Goal: Transaction & Acquisition: Purchase product/service

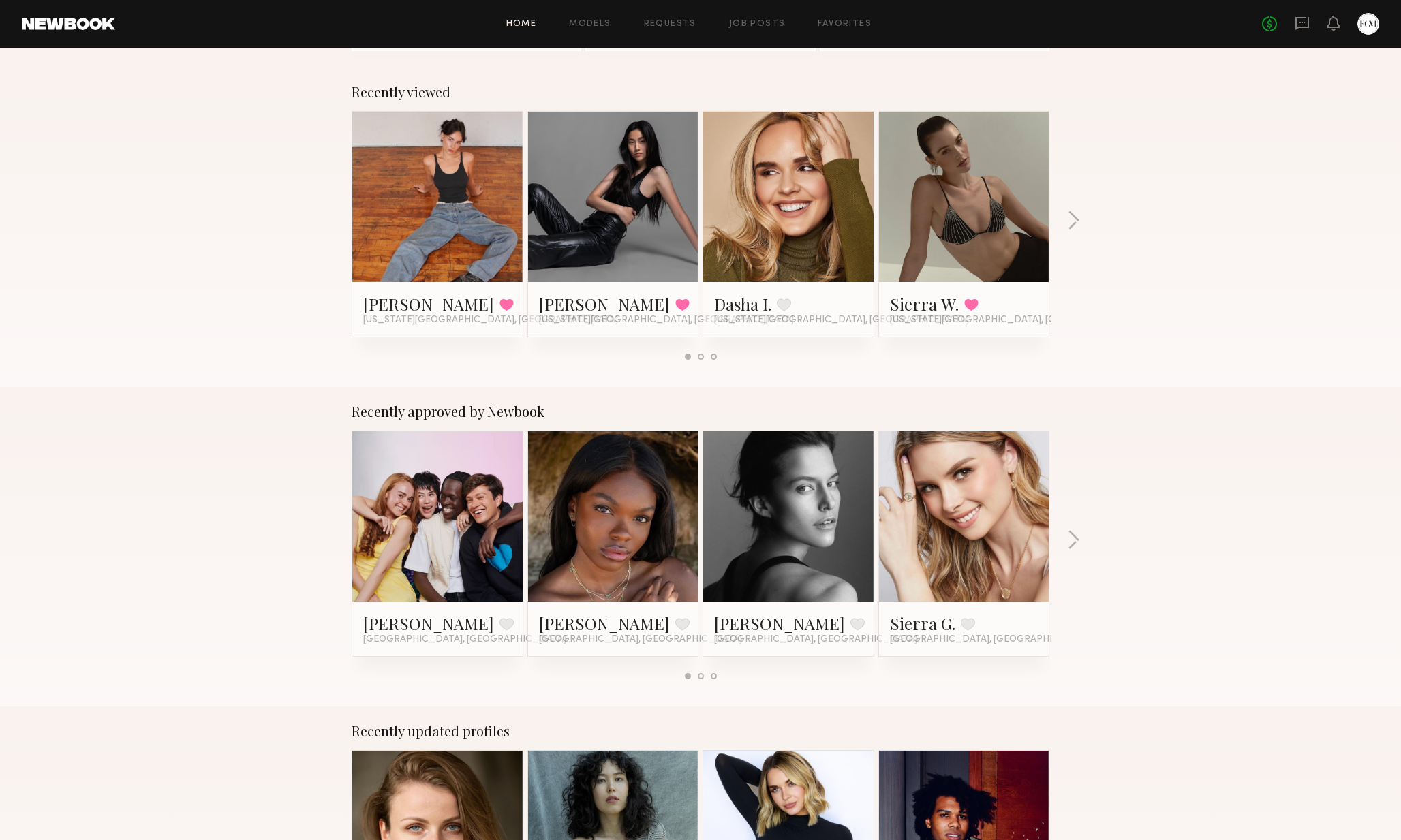
scroll to position [388, 0]
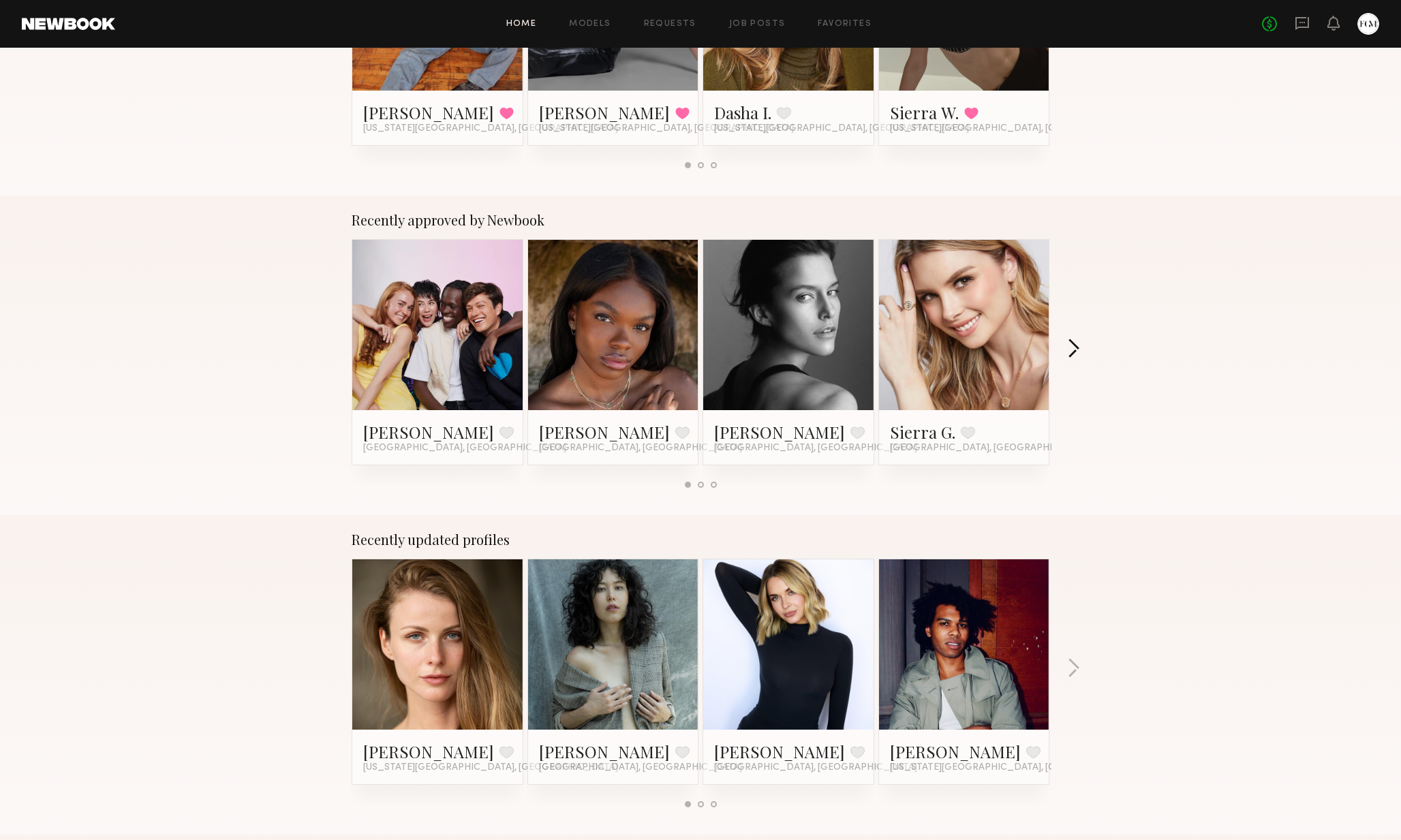
click at [958, 345] on button "button" at bounding box center [1073, 350] width 13 height 23
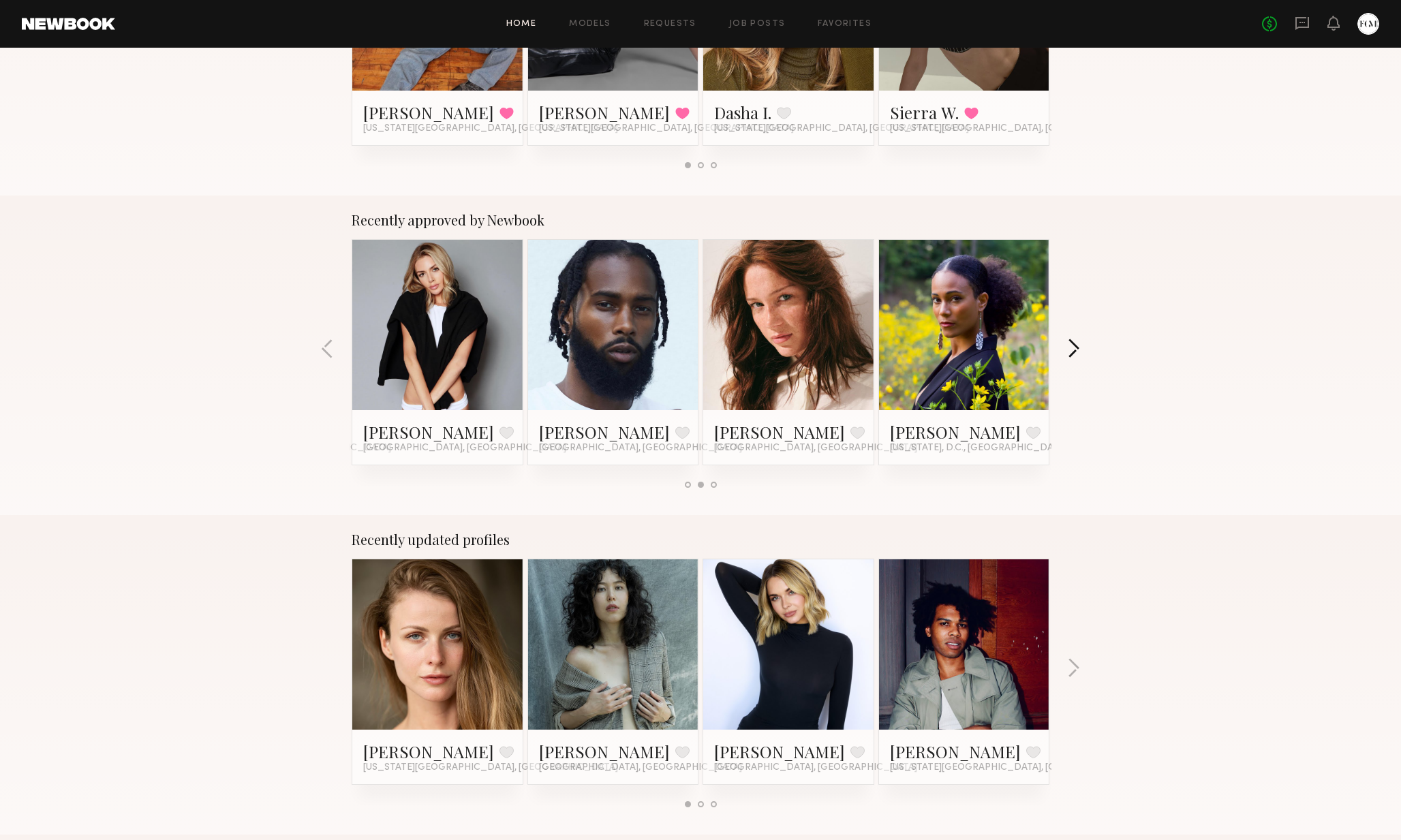
click at [958, 345] on button "button" at bounding box center [1073, 350] width 13 height 23
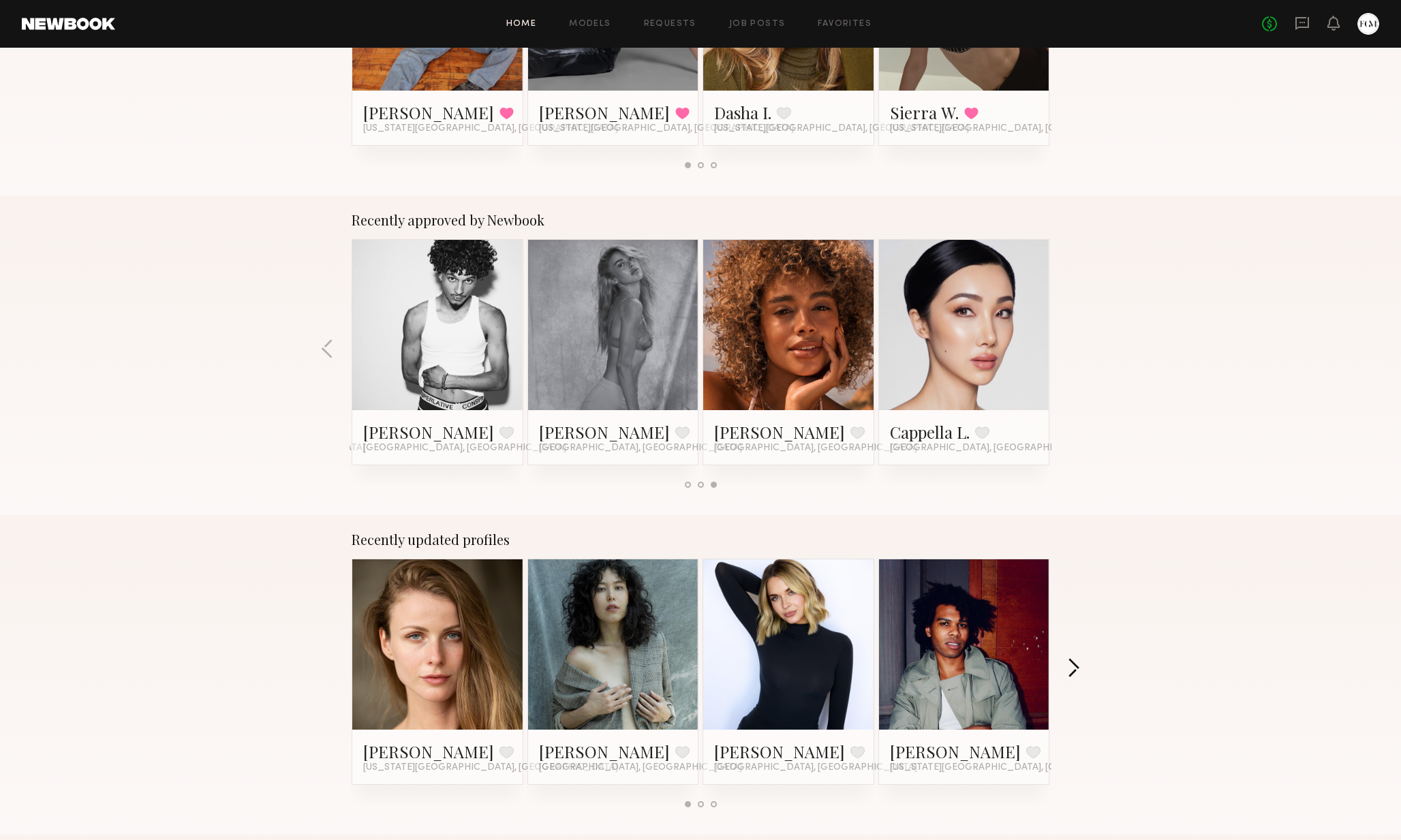
click at [958, 677] on button "button" at bounding box center [1073, 669] width 13 height 23
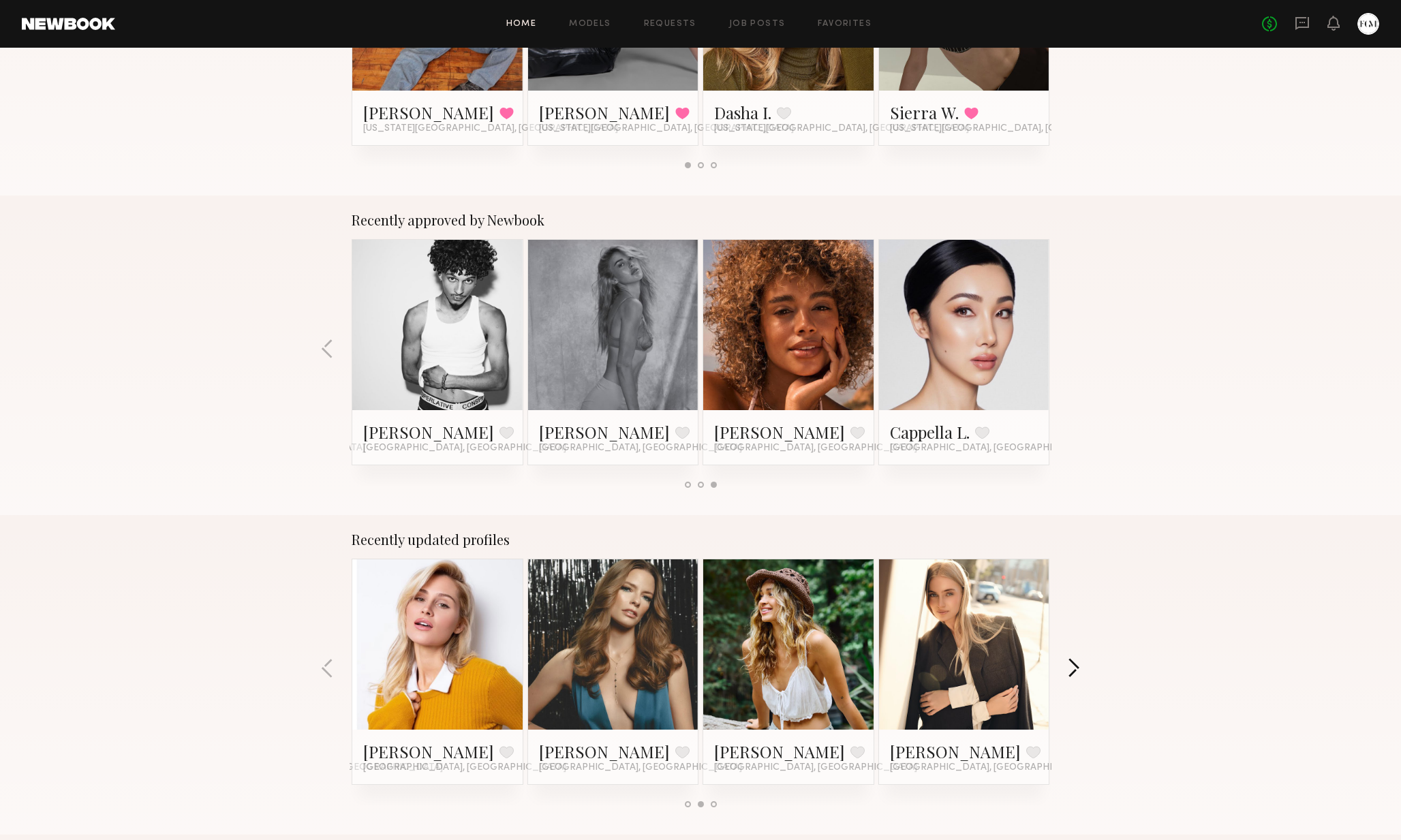
click at [958, 677] on button "button" at bounding box center [1073, 669] width 13 height 23
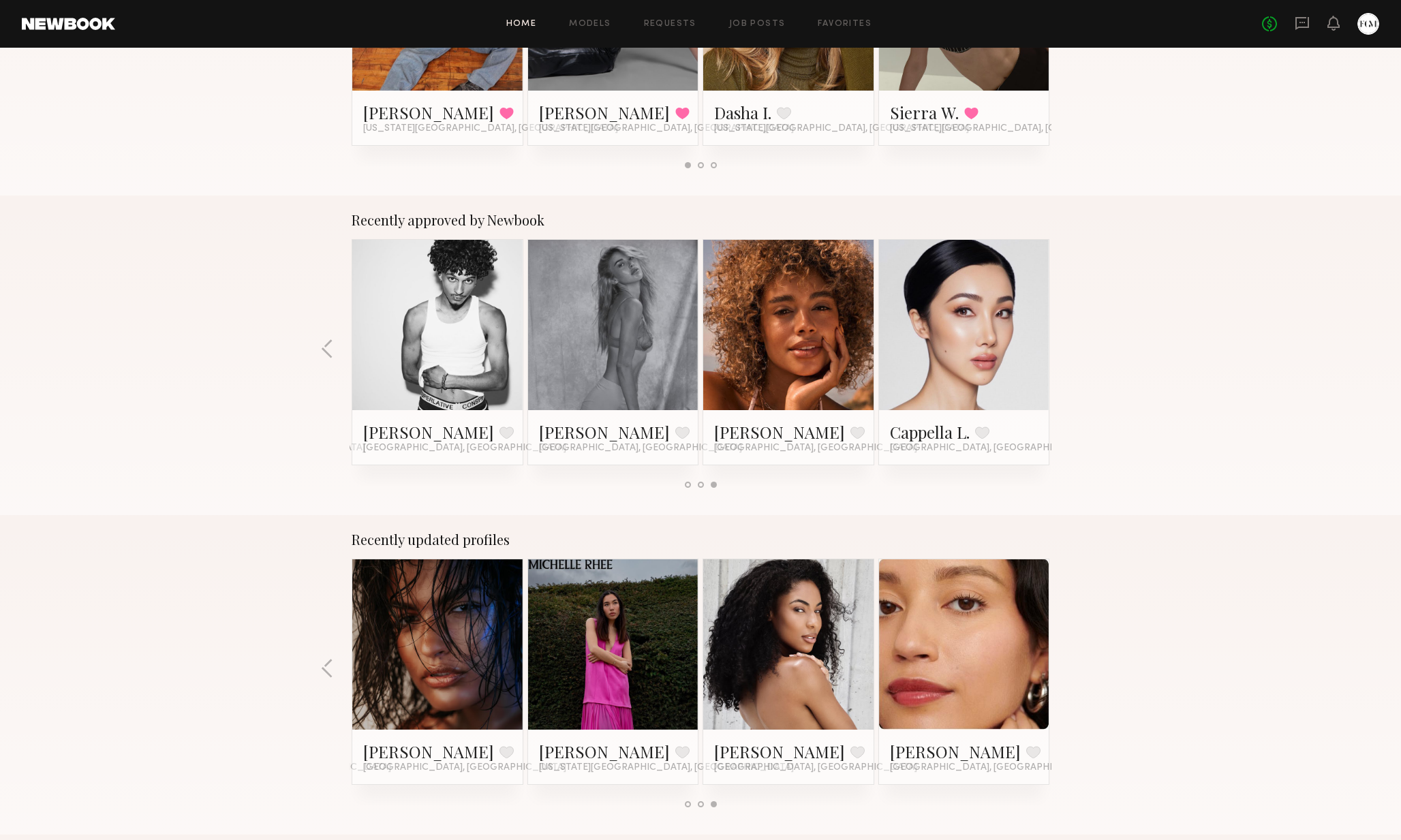
click at [958, 677] on div "Recently updated profiles Kristina T. Favorite New York City, NY Mari A. Favori…" at bounding box center [700, 674] width 1401 height 319
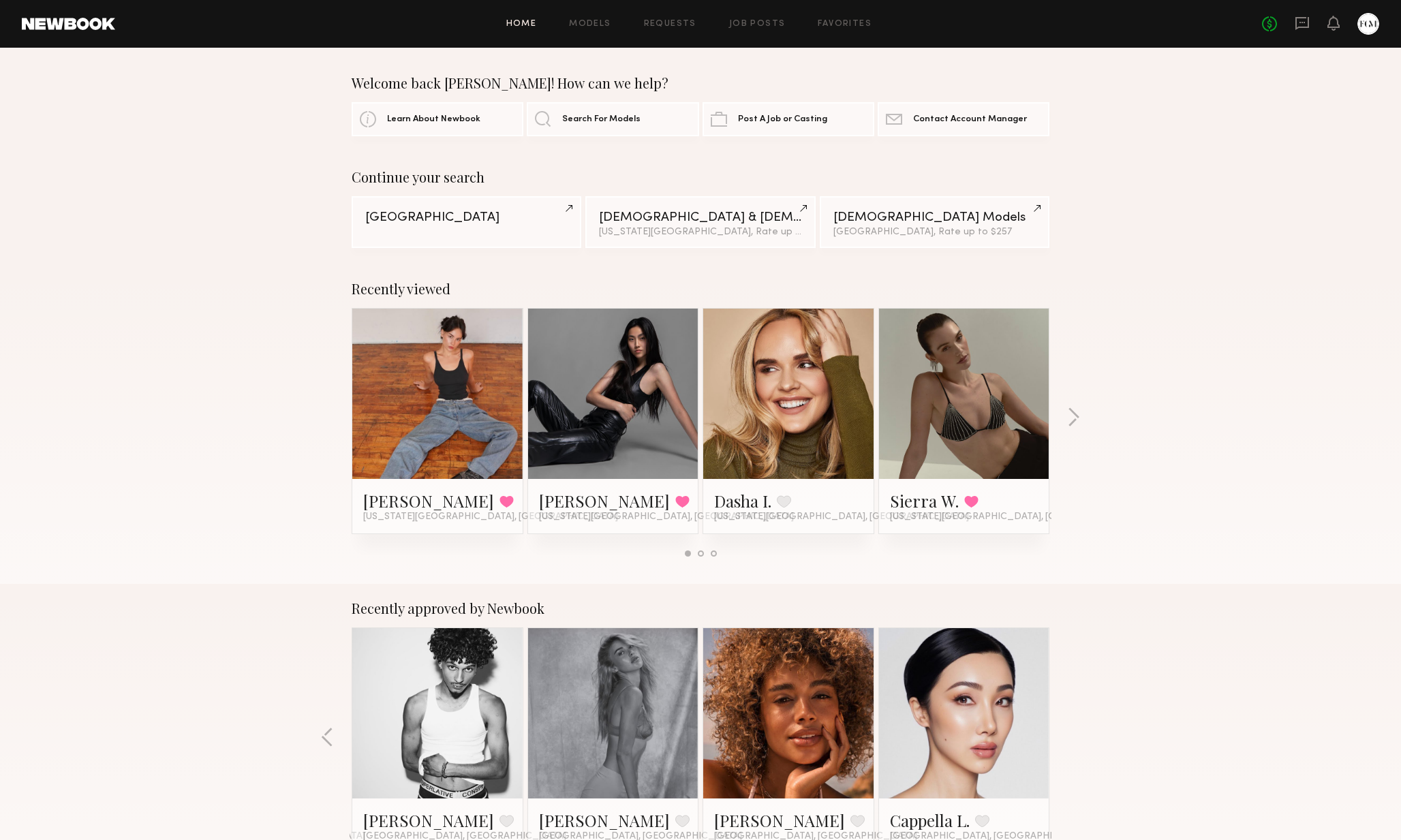
scroll to position [0, 0]
click at [486, 212] on div "Indianapolis" at bounding box center [466, 217] width 203 height 13
click at [835, 16] on div "Home Models Requests Job Posts Favorites Sign Out No fees up to $5,000" at bounding box center [747, 23] width 1264 height 22
click at [837, 23] on link "Favorites" at bounding box center [845, 24] width 54 height 9
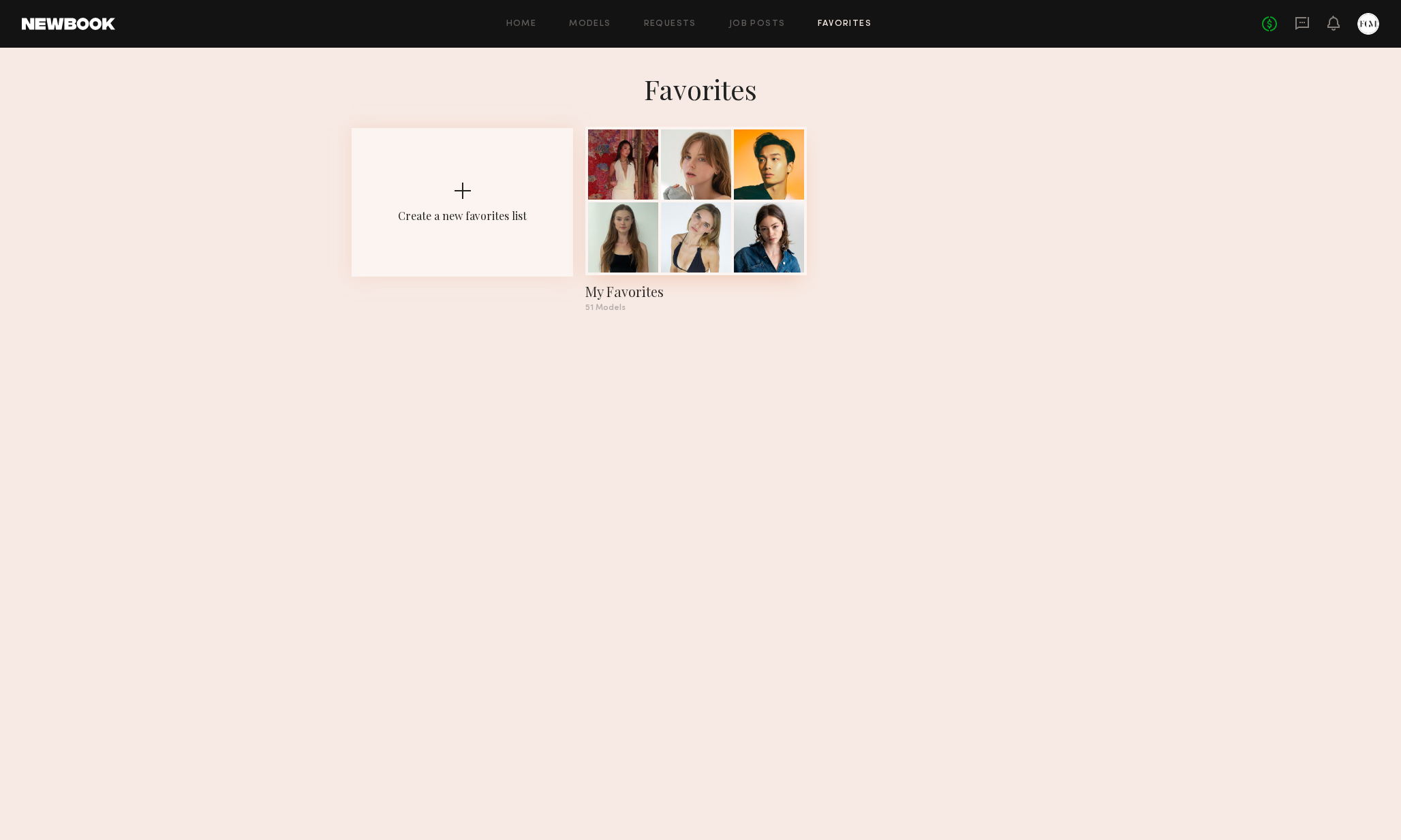
click at [744, 186] on div at bounding box center [768, 164] width 70 height 70
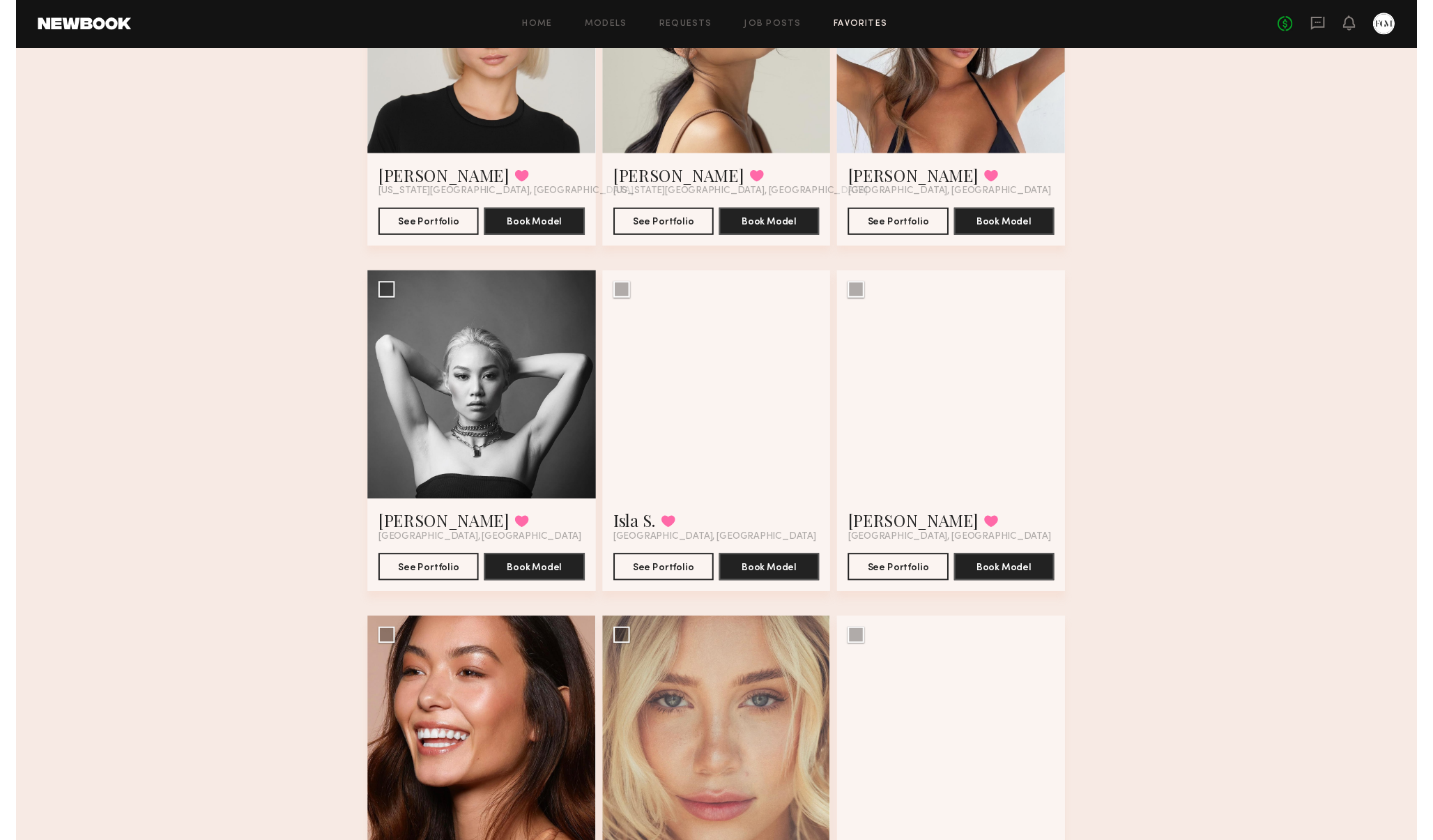
scroll to position [3634, 0]
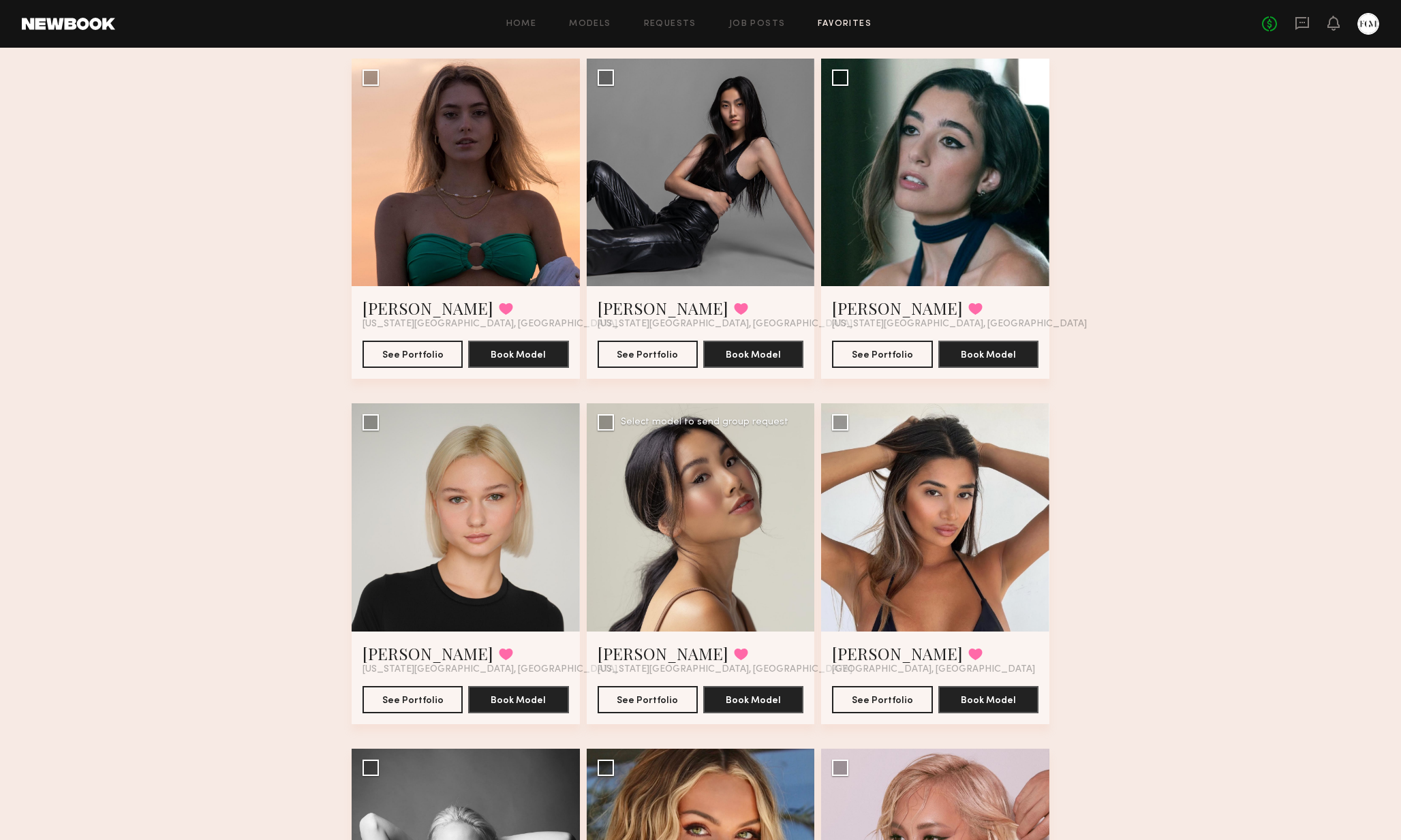
click at [700, 498] on div at bounding box center [700, 517] width 228 height 228
click at [628, 657] on link "Cindy N." at bounding box center [662, 653] width 131 height 22
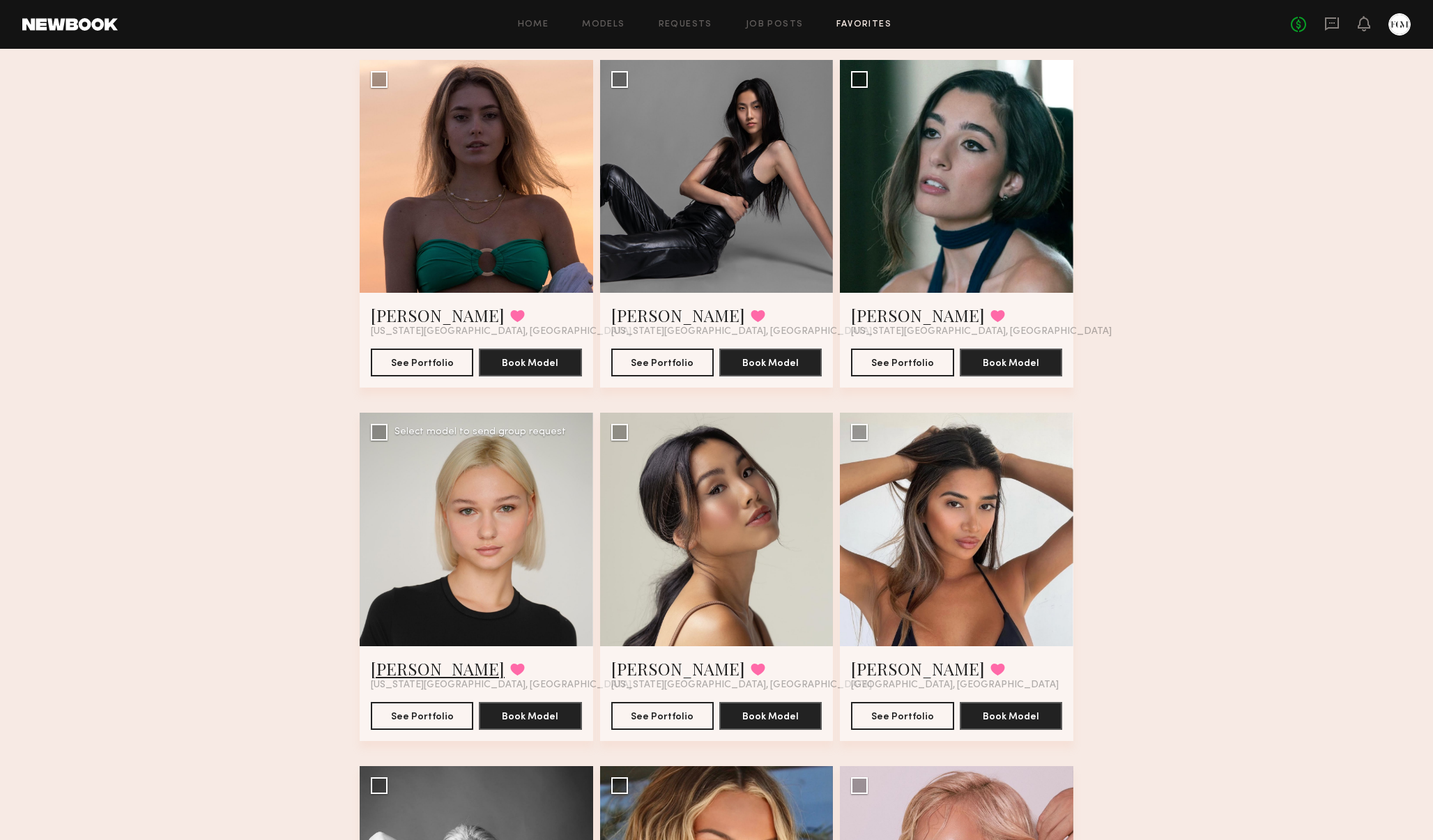
click at [382, 670] on link "Mila G." at bounding box center [437, 668] width 134 height 22
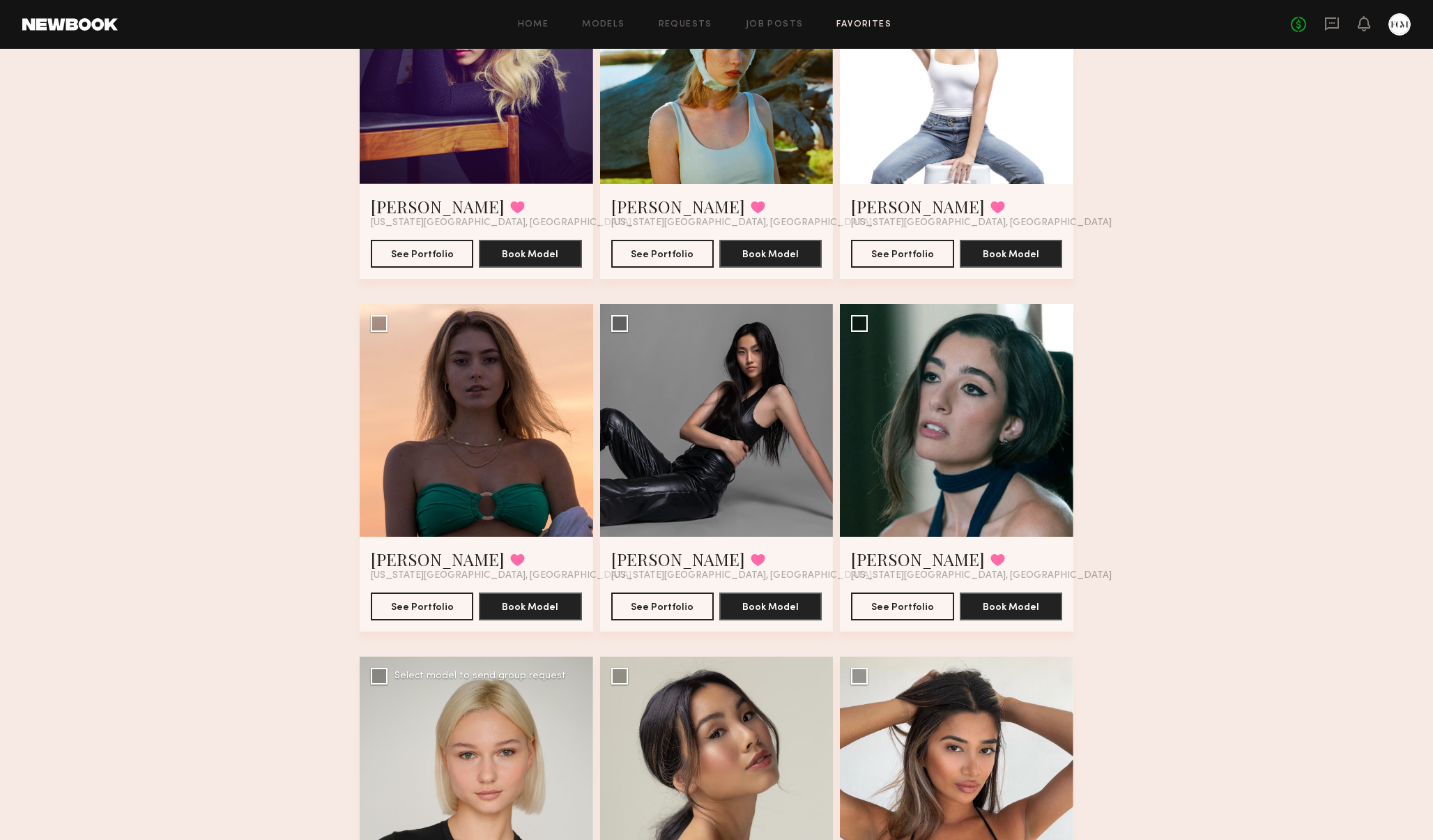
scroll to position [3390, 0]
click at [880, 558] on link "Sara S." at bounding box center [917, 558] width 134 height 22
click at [638, 558] on link "Michelle L." at bounding box center [677, 558] width 134 height 22
click at [396, 563] on link "Chloe B." at bounding box center [437, 558] width 134 height 22
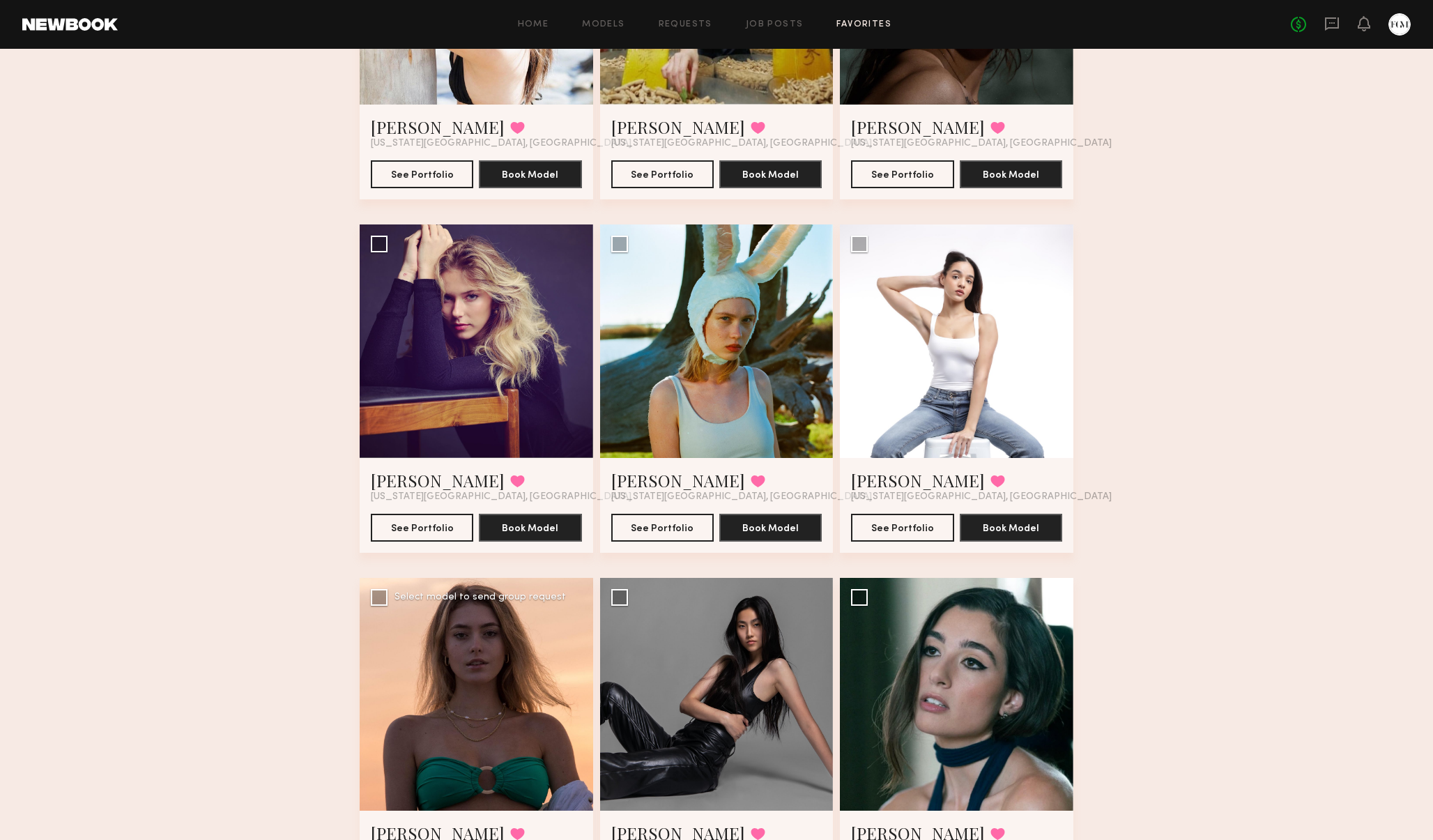
scroll to position [3110, 0]
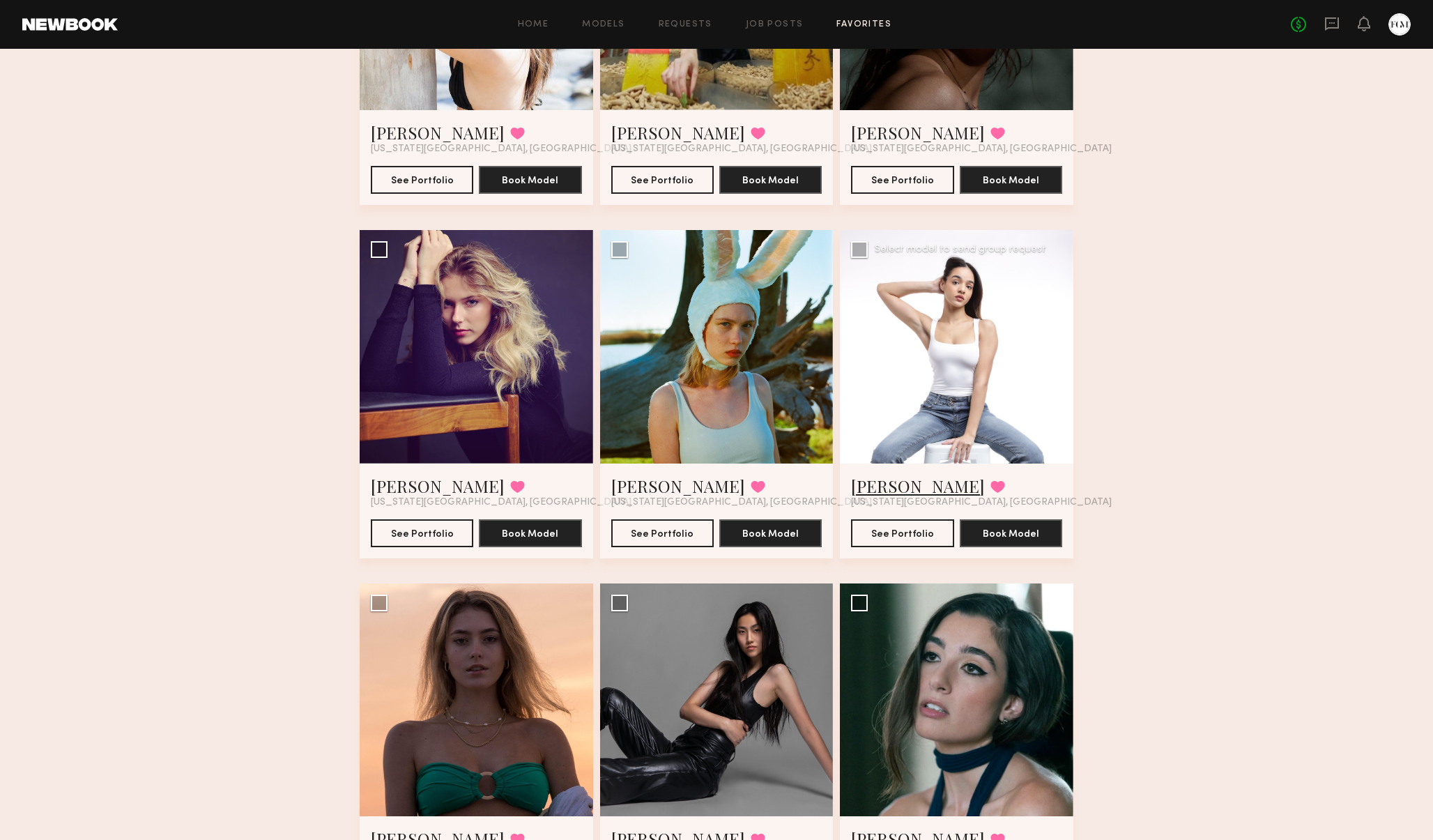
click at [903, 483] on link "Michaela D." at bounding box center [917, 485] width 134 height 22
click at [632, 489] on link "Meg F." at bounding box center [677, 485] width 134 height 22
click at [397, 486] on link "Thea C." at bounding box center [437, 485] width 134 height 22
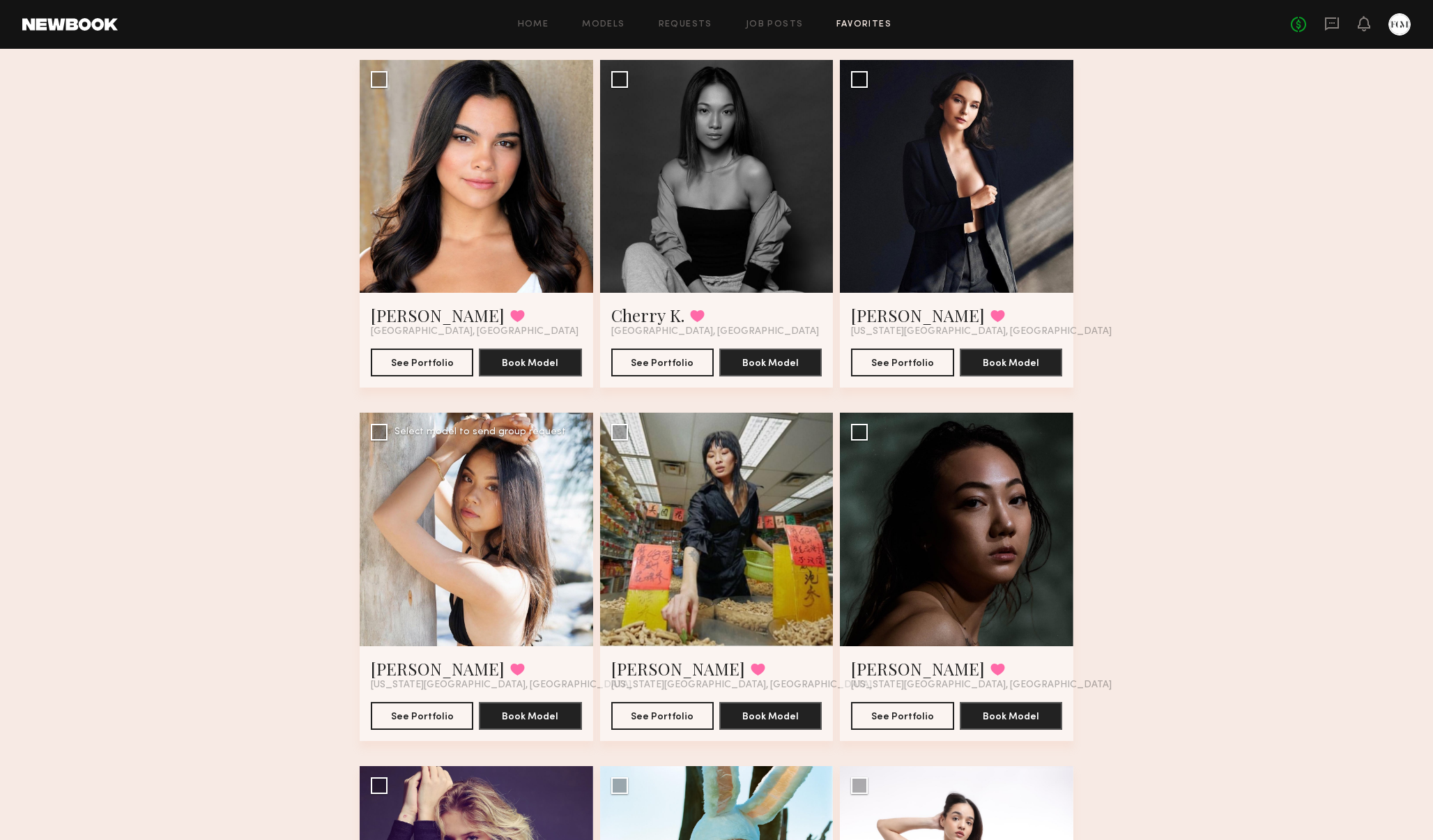
scroll to position [2574, 0]
click at [425, 675] on link "Vanessa W." at bounding box center [437, 668] width 134 height 22
click at [637, 672] on link "Mei Li Z." at bounding box center [677, 668] width 134 height 22
click at [885, 674] on link "Tori W." at bounding box center [917, 668] width 134 height 22
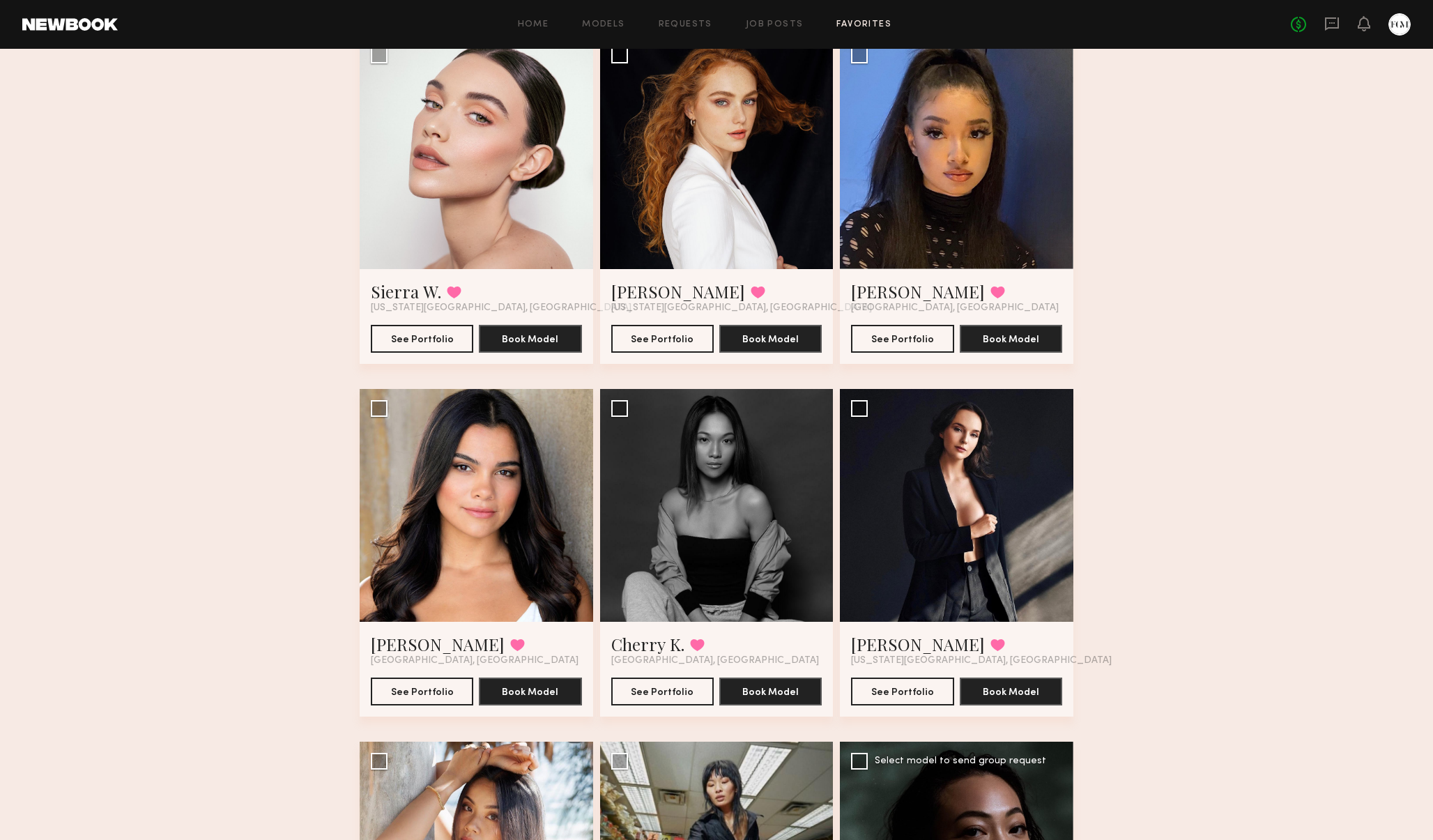
scroll to position [2107, 0]
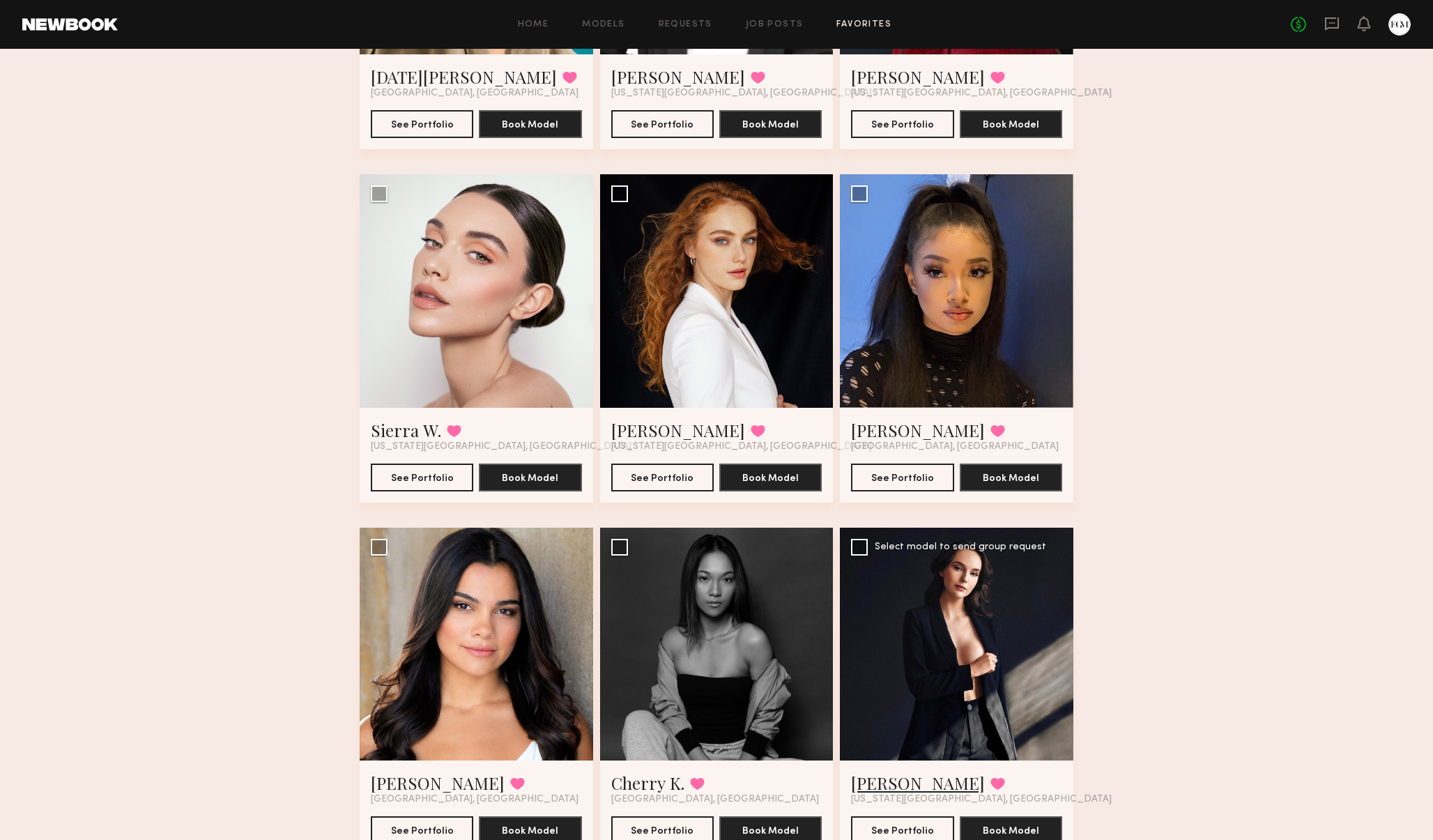
click at [878, 782] on link "Jessica H." at bounding box center [917, 782] width 134 height 22
click at [641, 782] on link "Cherry K." at bounding box center [647, 782] width 73 height 22
click at [378, 790] on link "Missy F." at bounding box center [437, 782] width 134 height 22
click at [412, 425] on link "Sierra W." at bounding box center [405, 430] width 70 height 22
click at [647, 435] on link "Elise S." at bounding box center [677, 430] width 134 height 22
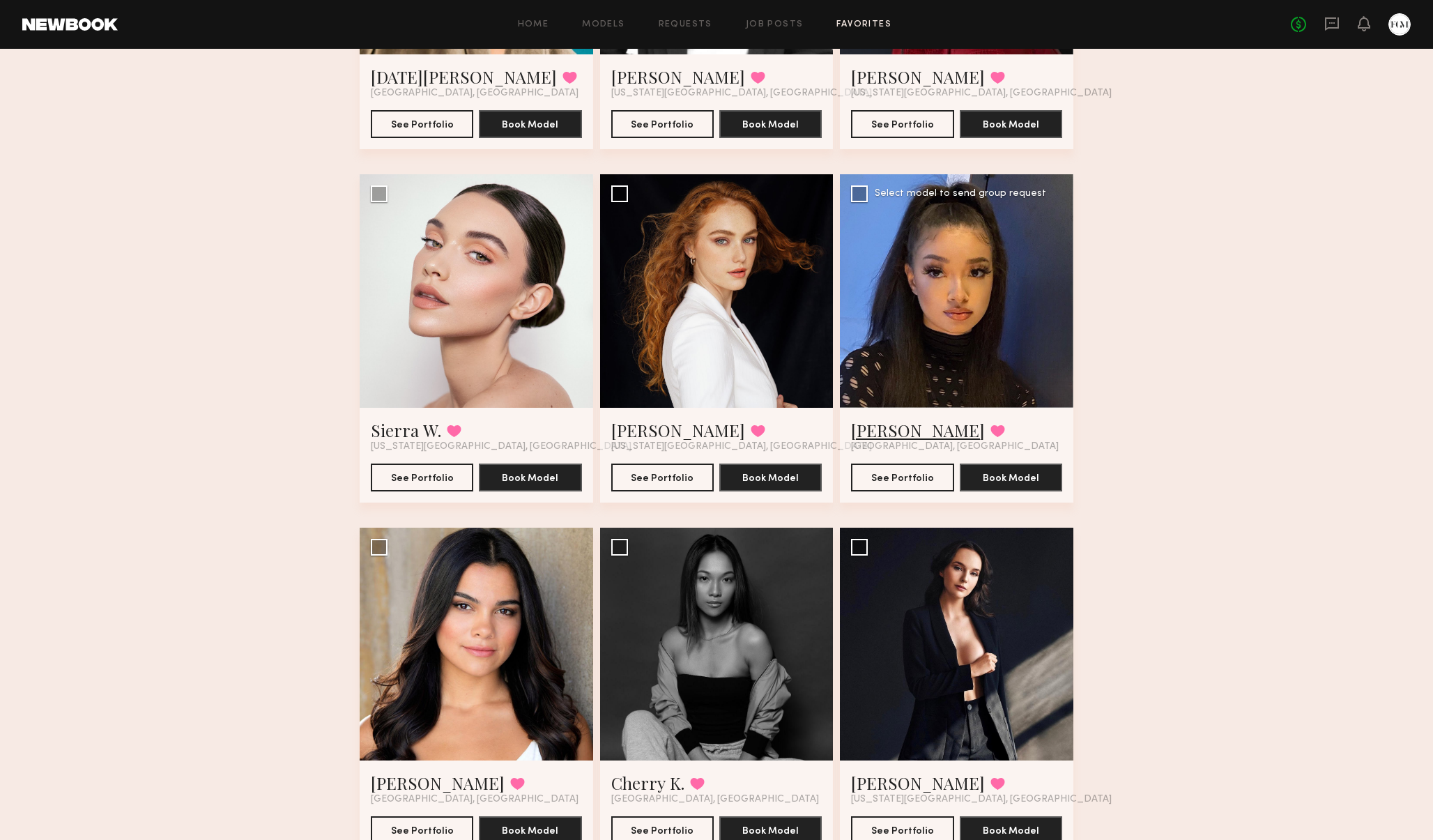
click at [884, 430] on link "Kiara J." at bounding box center [917, 430] width 134 height 22
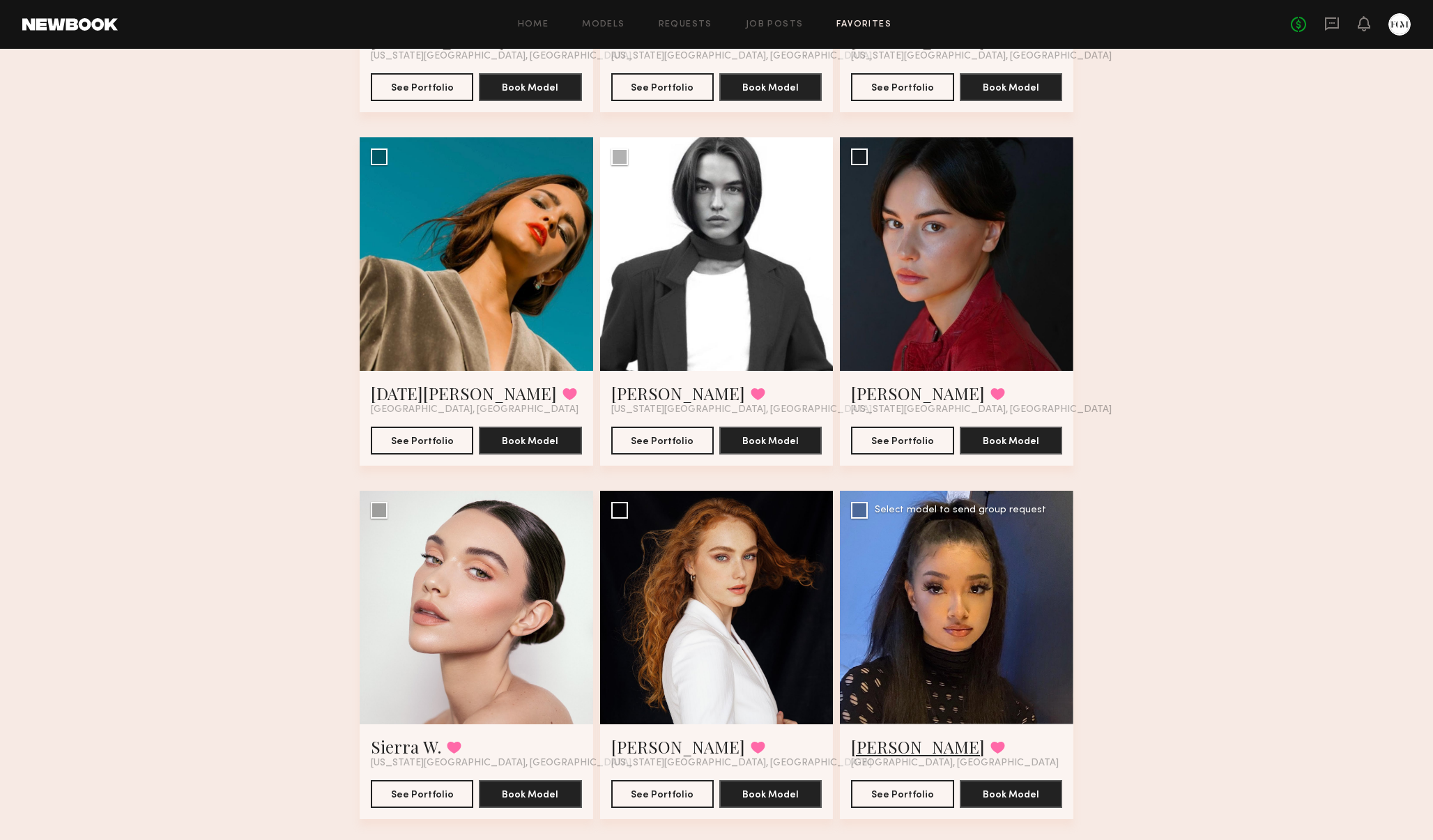
scroll to position [1658, 0]
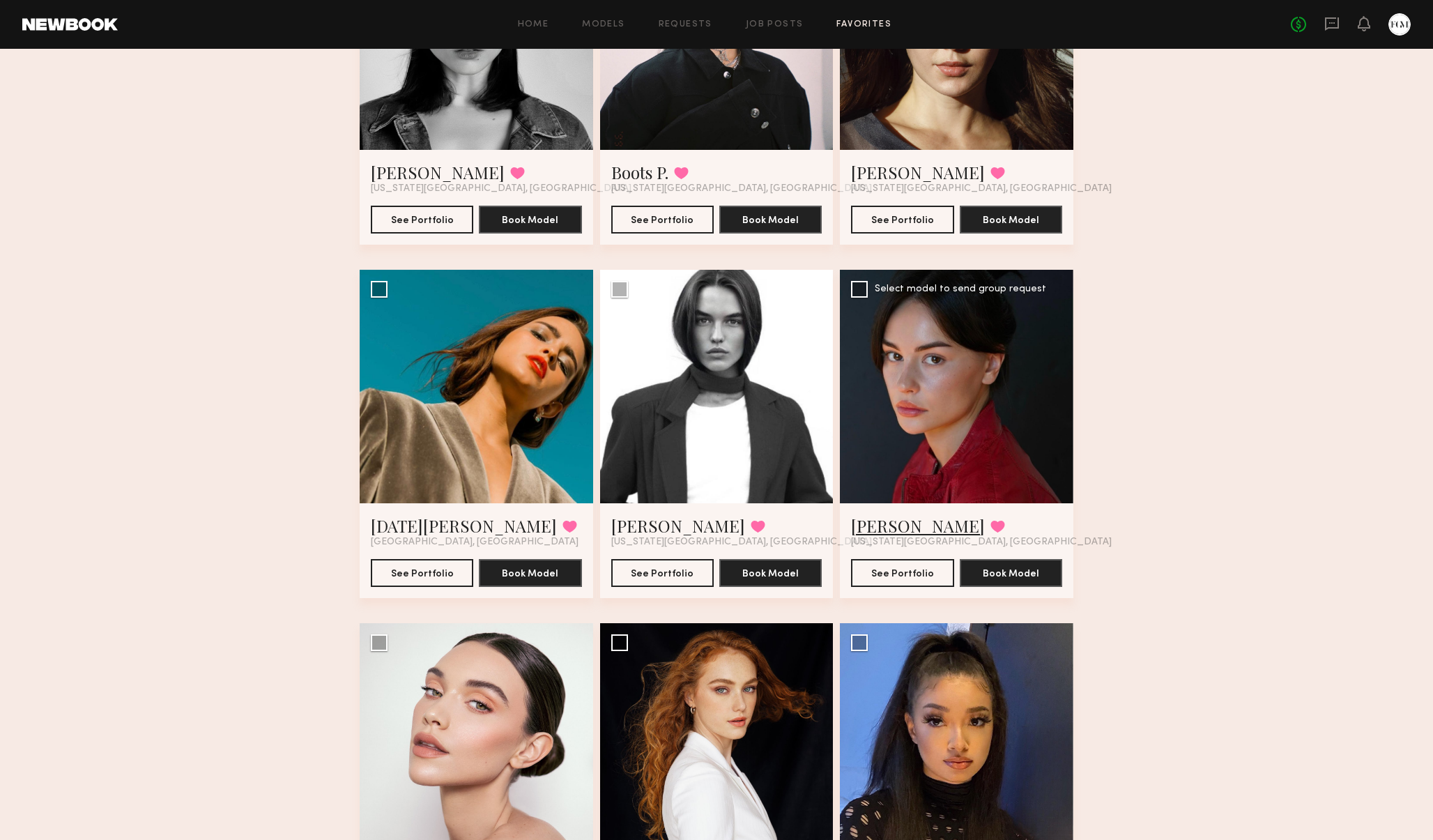
click at [888, 530] on link "Viktoria P." at bounding box center [917, 525] width 134 height 22
click at [649, 524] on link "Delaney P." at bounding box center [677, 525] width 134 height 22
click at [378, 529] on link "Lucia V." at bounding box center [464, 525] width 186 height 22
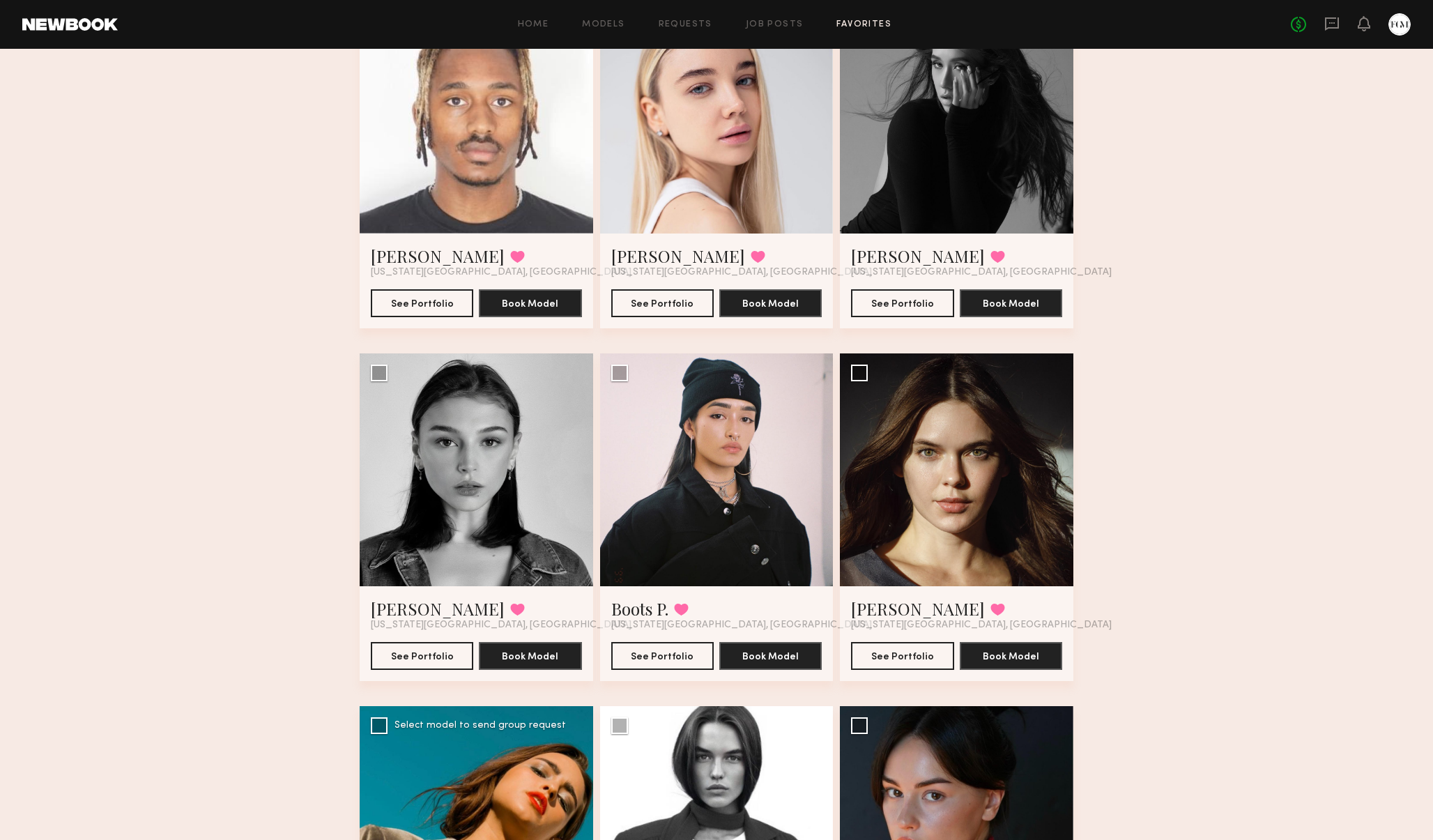
scroll to position [1099, 0]
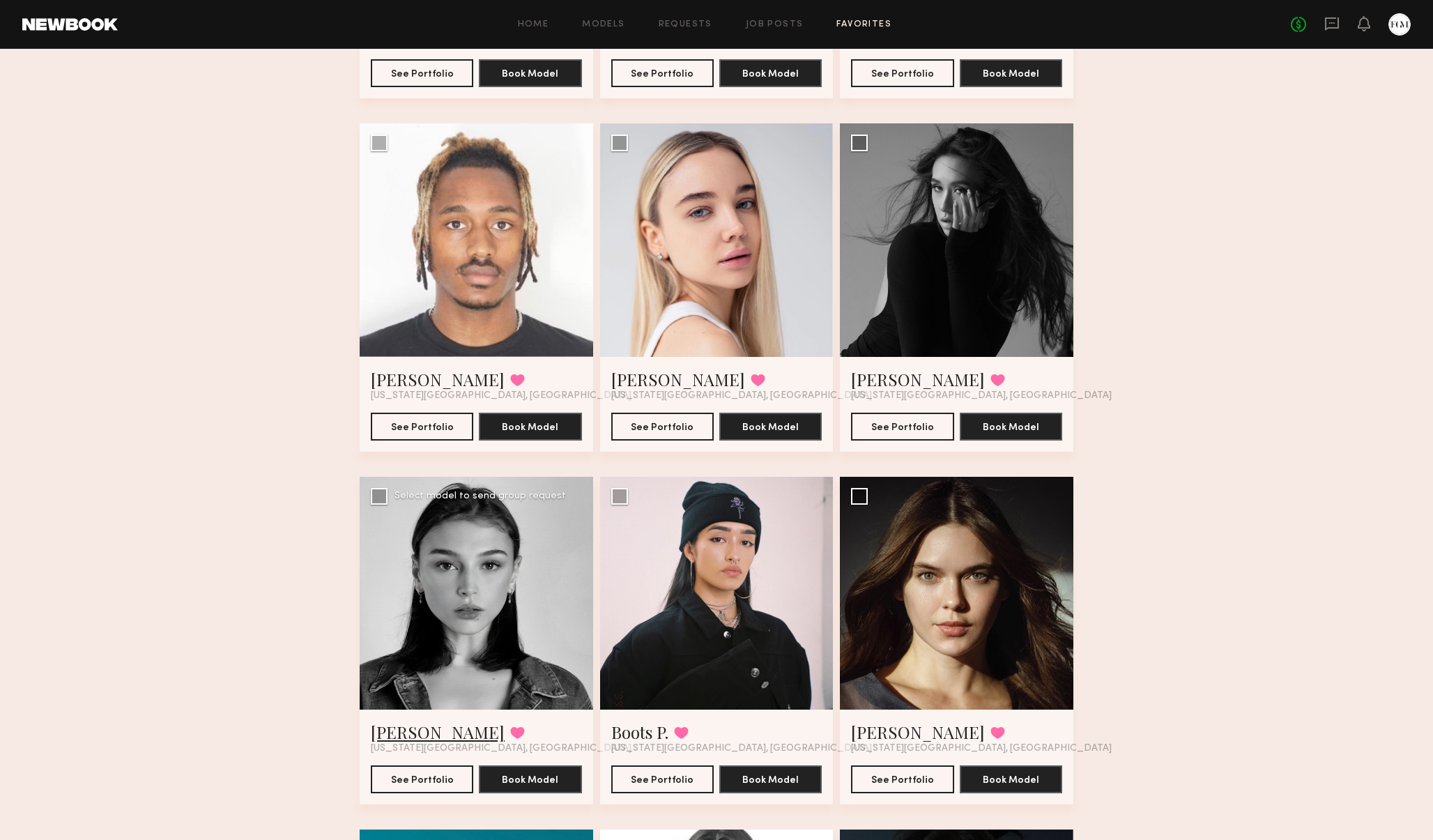
click at [399, 735] on link "Rachel F." at bounding box center [437, 732] width 134 height 22
click at [627, 731] on link "Boots P." at bounding box center [639, 732] width 57 height 22
click at [925, 737] on link "Anastasia M." at bounding box center [917, 732] width 134 height 22
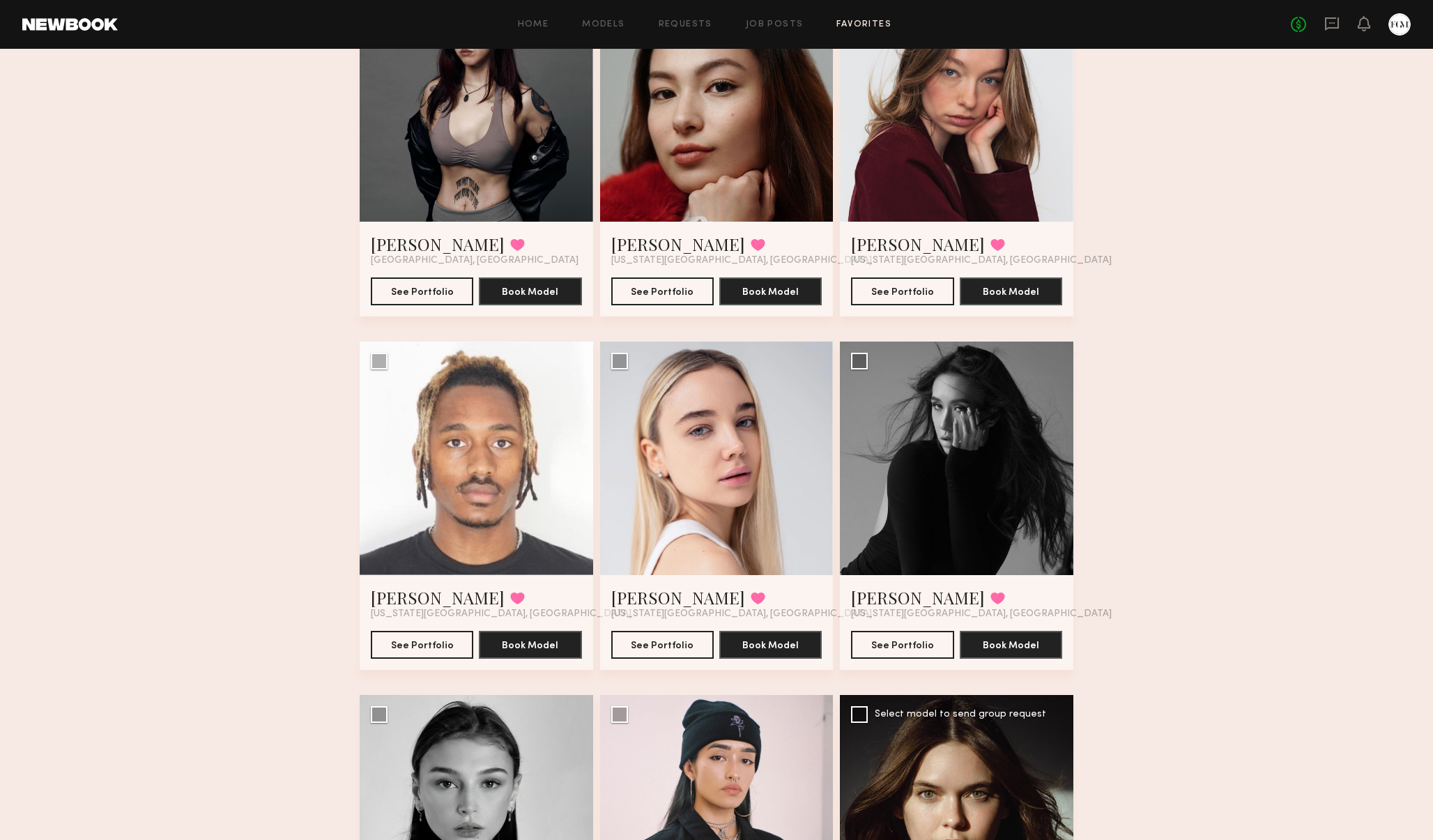
scroll to position [706, 0]
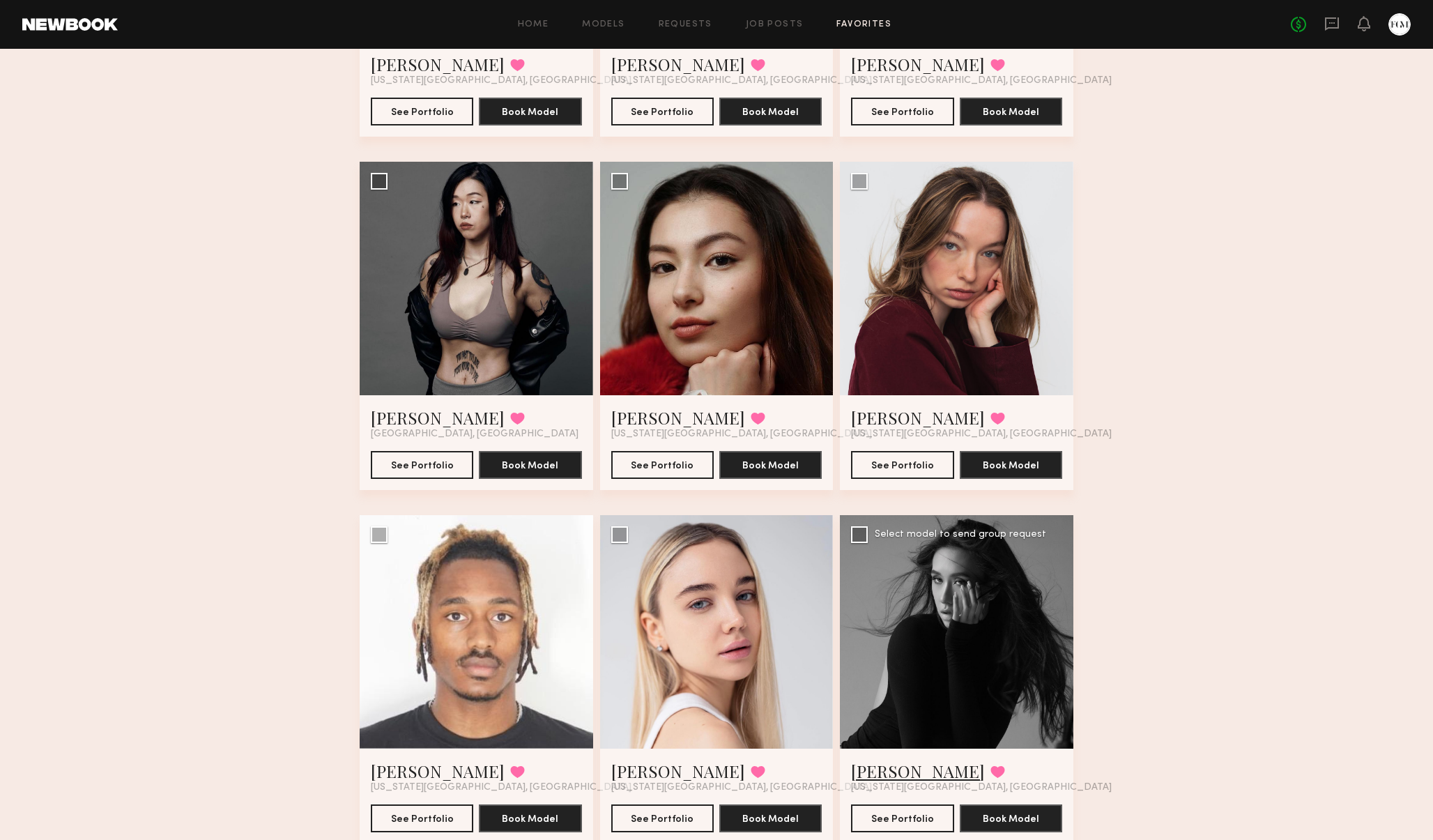
click at [873, 771] on link "Dia L." at bounding box center [917, 771] width 134 height 22
click at [624, 770] on link "Yana M." at bounding box center [677, 771] width 134 height 22
click at [386, 767] on link "Myles J." at bounding box center [437, 771] width 134 height 22
click at [406, 421] on link "Harley C." at bounding box center [437, 417] width 134 height 22
click at [667, 421] on link "Daniella Z." at bounding box center [677, 417] width 134 height 22
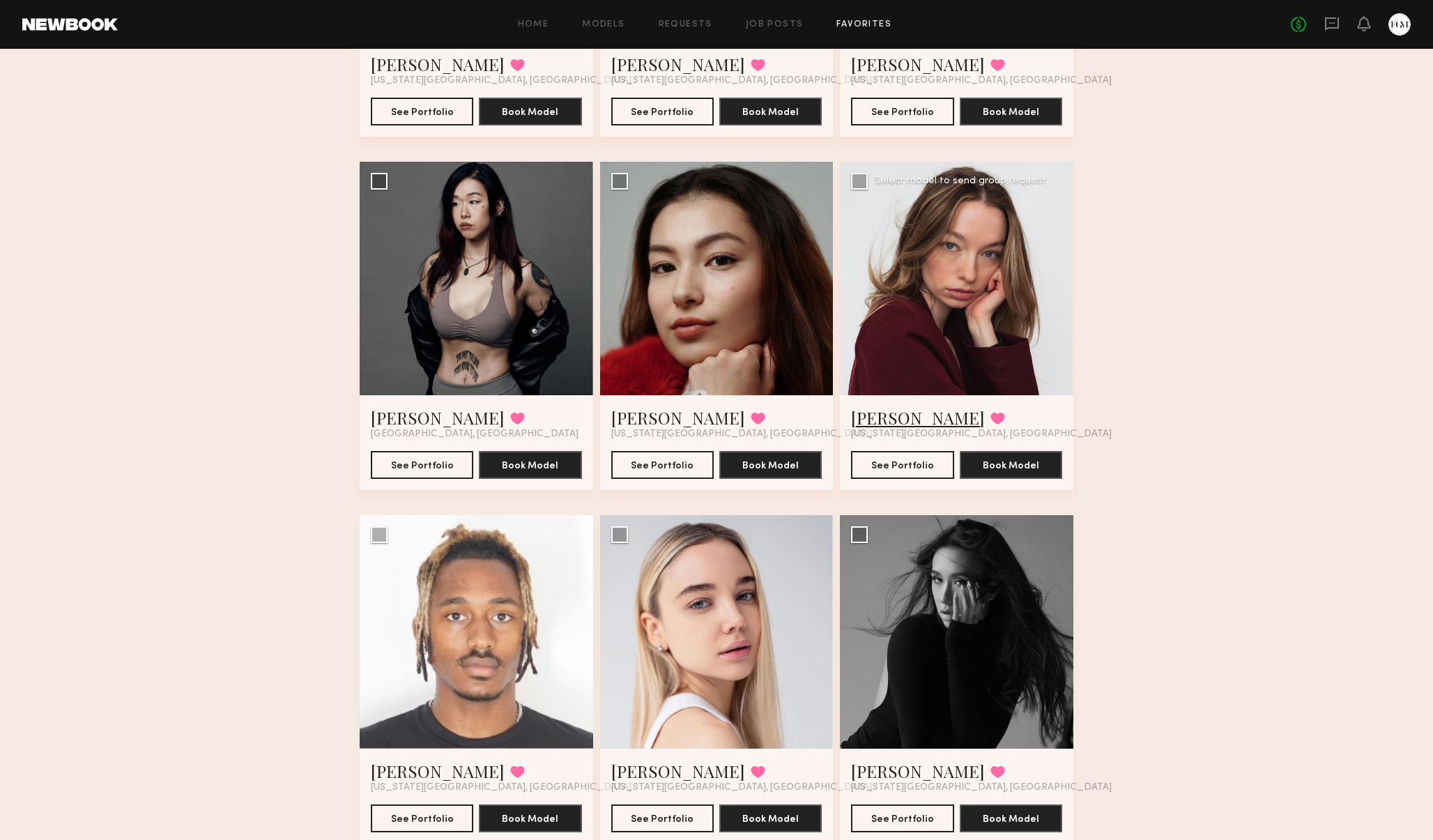
click at [888, 417] on link "Amber M." at bounding box center [917, 417] width 134 height 22
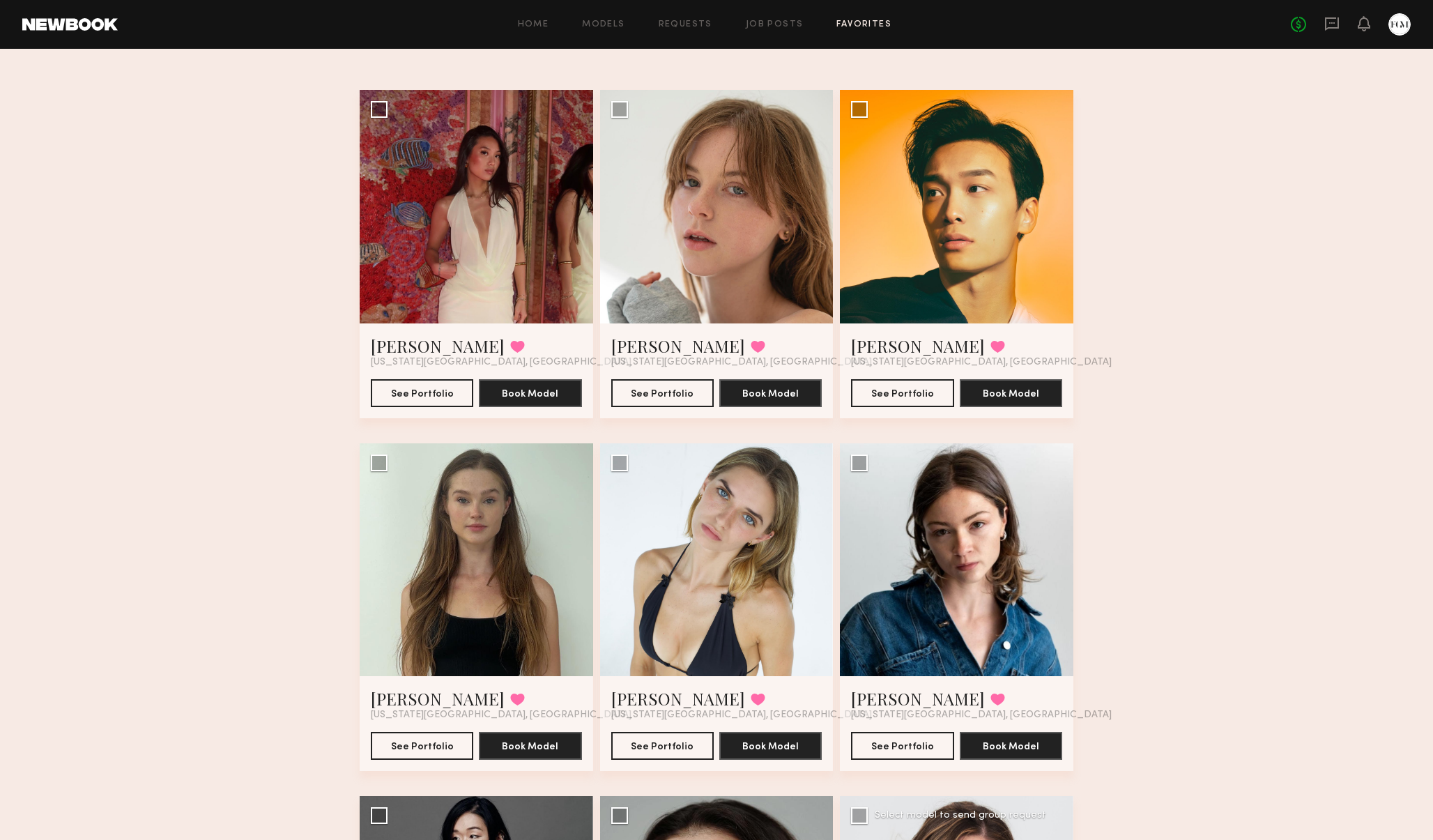
scroll to position [62, 0]
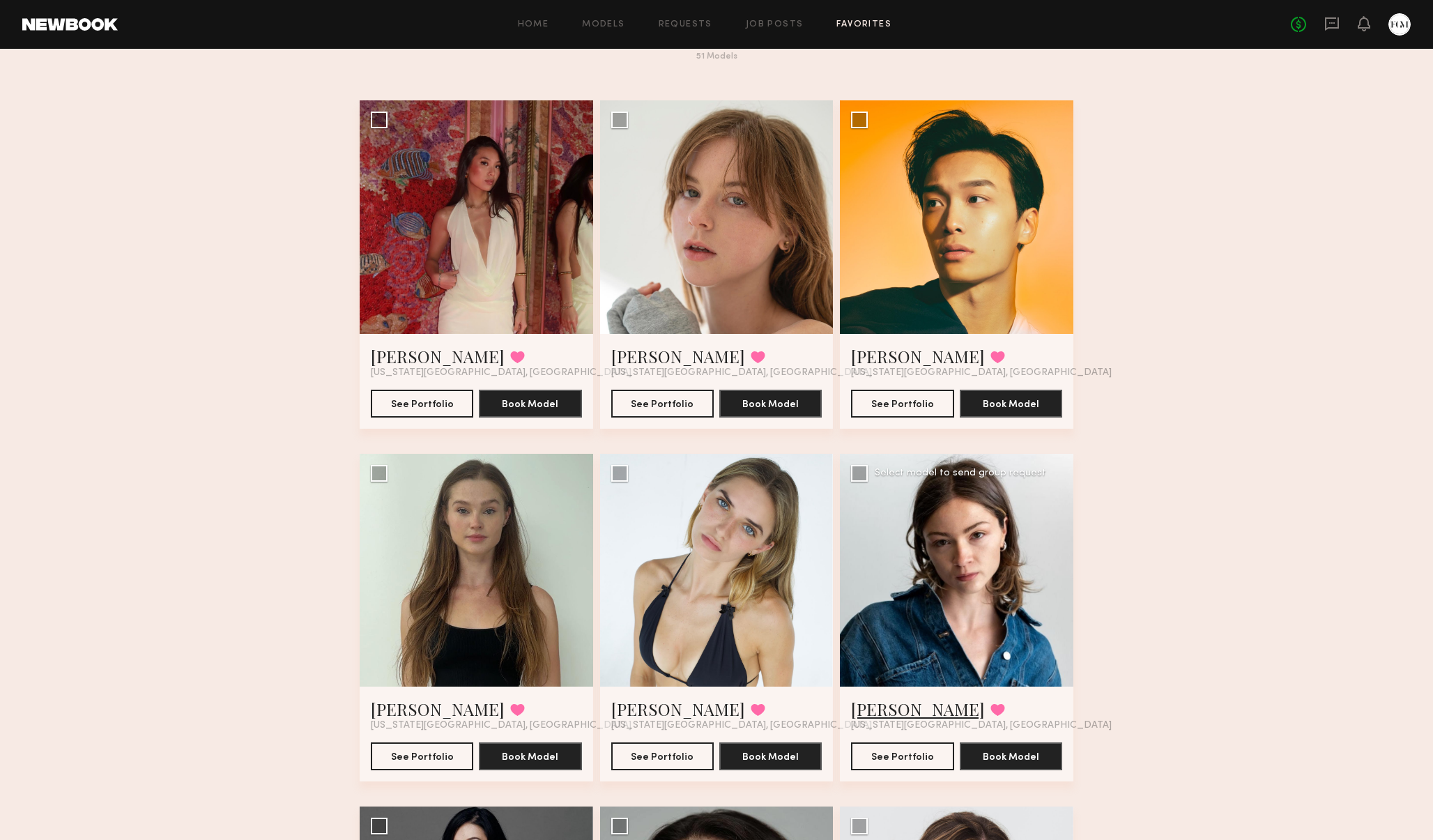
click at [892, 704] on link "Macie E." at bounding box center [917, 709] width 134 height 22
click at [608, 702] on div "Brooke L. Favorited New York City, NY See Portfolio Book Model" at bounding box center [716, 733] width 233 height 95
click at [618, 715] on link "Brooke L." at bounding box center [677, 709] width 134 height 22
click at [399, 712] on link "Aislinn Grace M." at bounding box center [437, 709] width 134 height 22
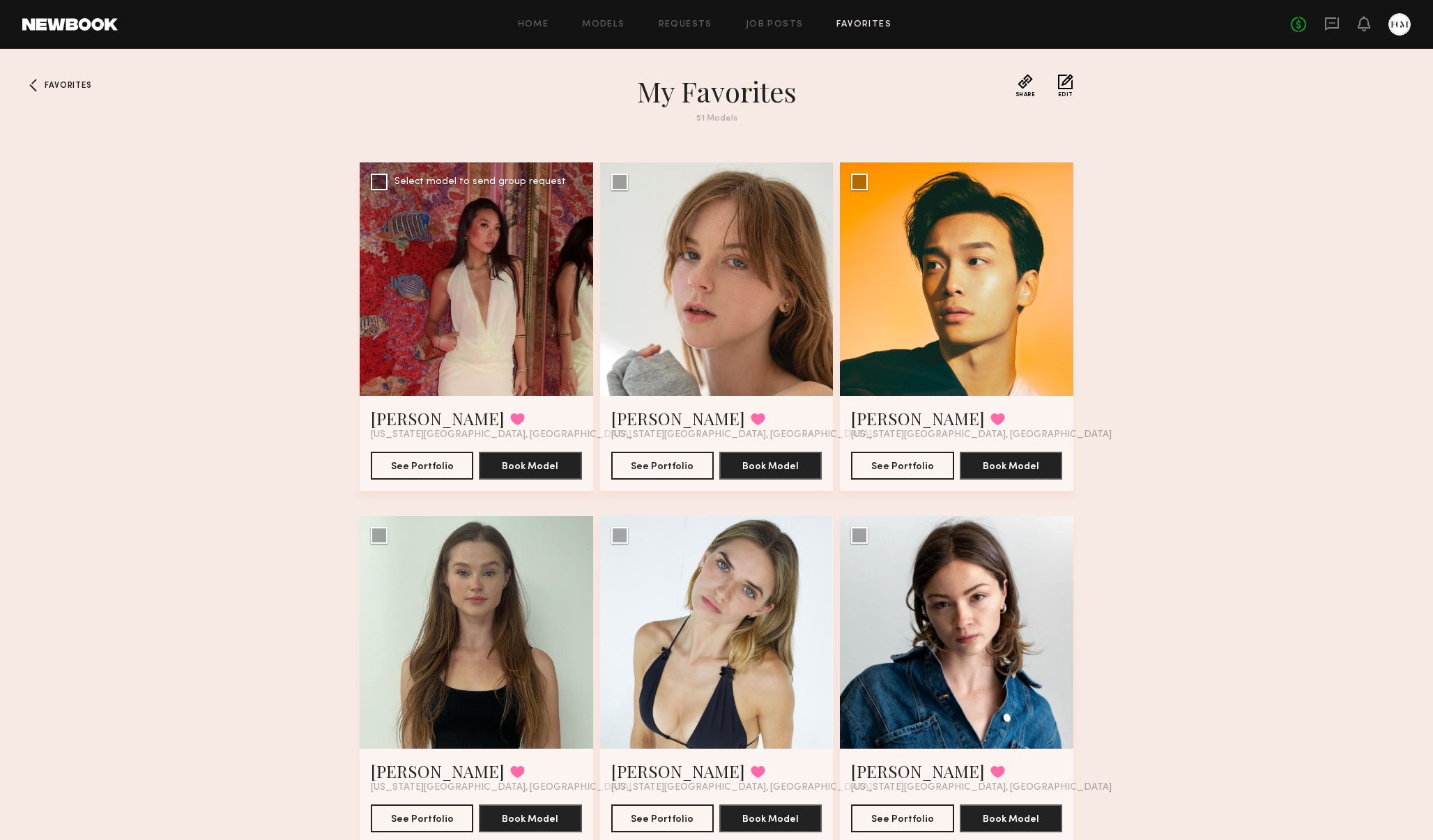
scroll to position [0, 0]
click at [415, 420] on link "isabelle c." at bounding box center [437, 417] width 134 height 22
click at [615, 419] on link "Emma S." at bounding box center [677, 417] width 134 height 22
click at [906, 419] on link "Sonny D." at bounding box center [917, 417] width 134 height 22
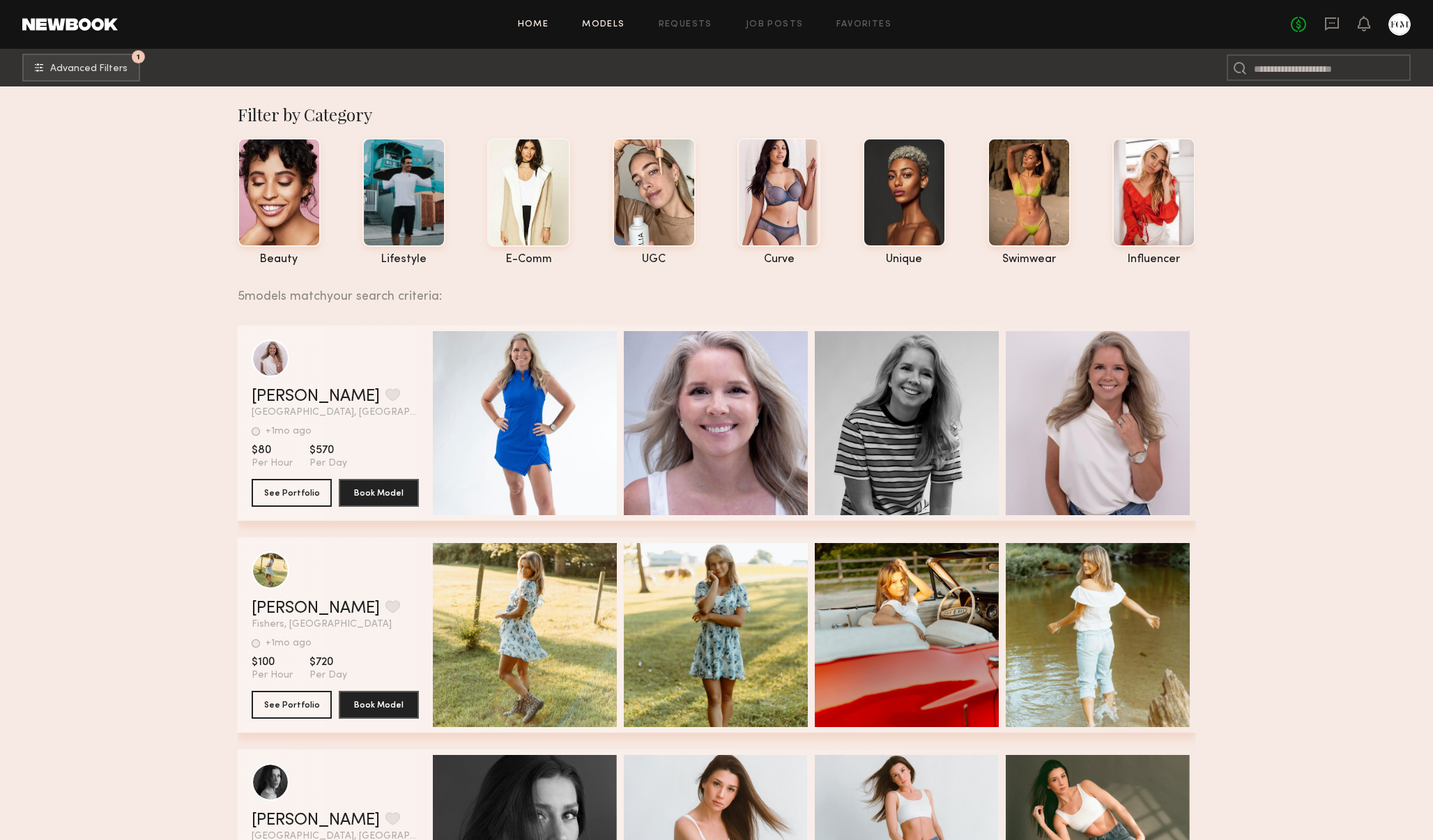
click at [534, 24] on link "Home" at bounding box center [533, 25] width 31 height 9
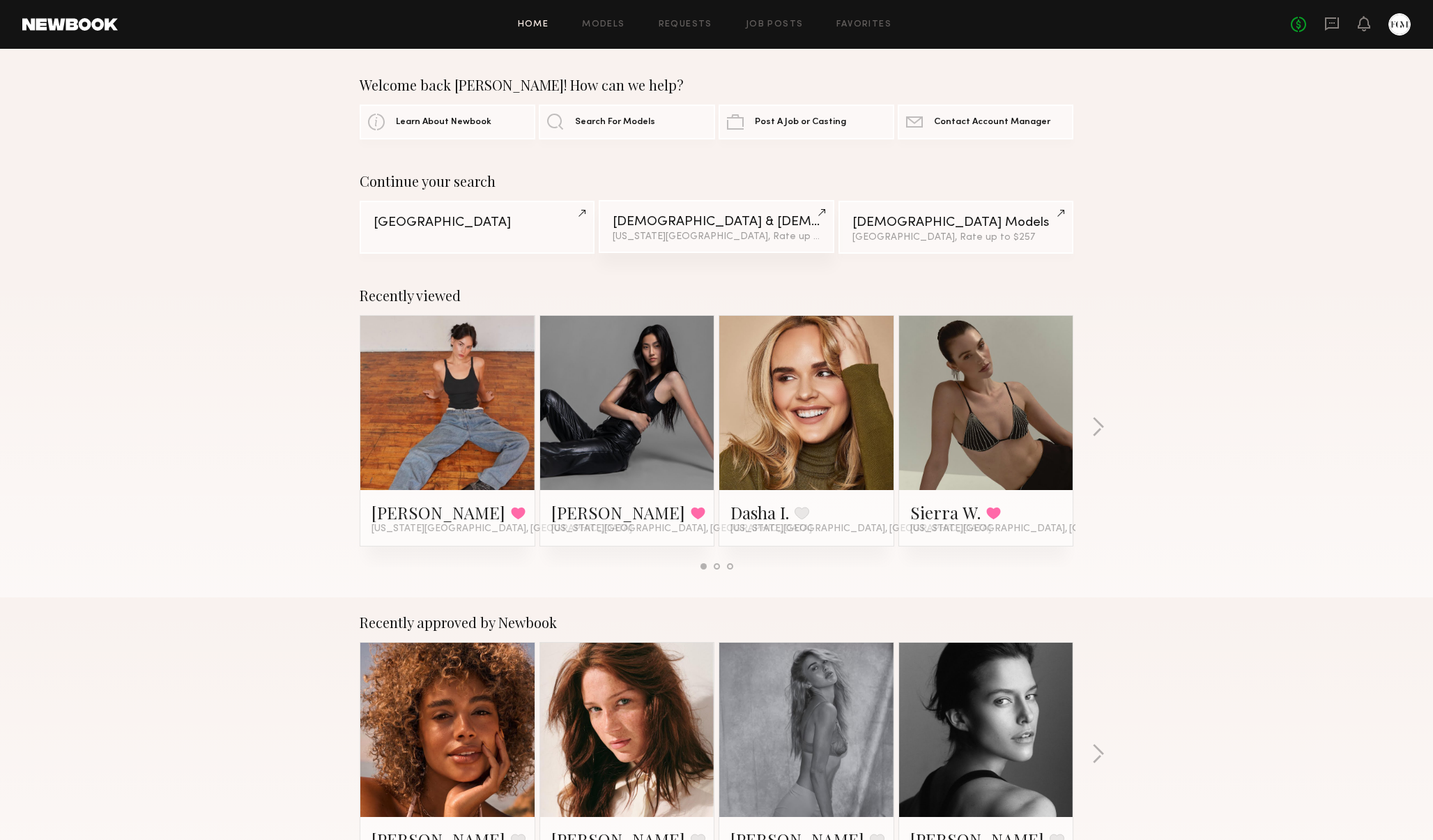
click at [659, 241] on div "New York City, Rate up to $201 & 1 other filter + 1" at bounding box center [716, 237] width 207 height 10
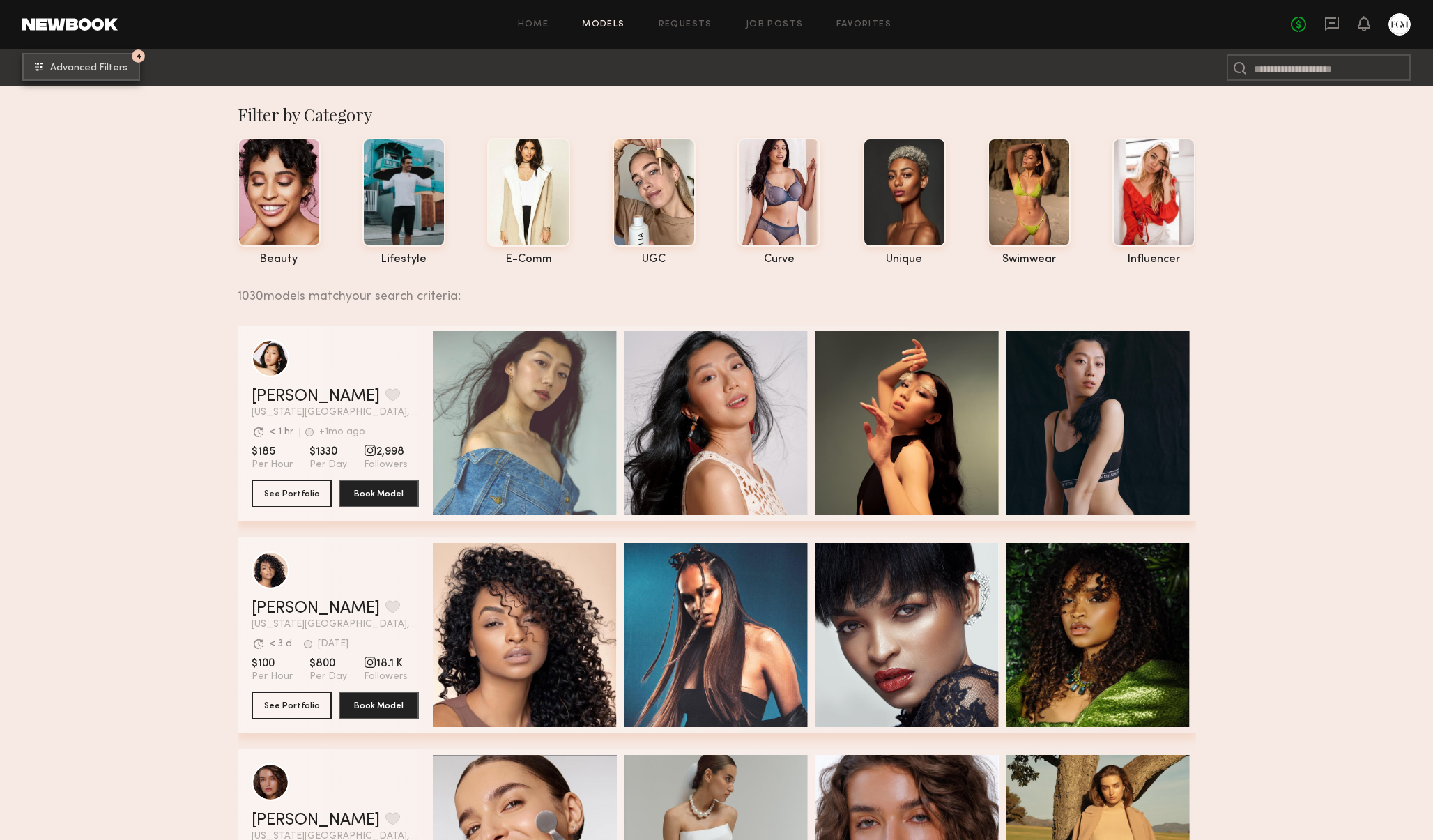
click at [75, 76] on button "4 Advanced Filters" at bounding box center [81, 66] width 118 height 28
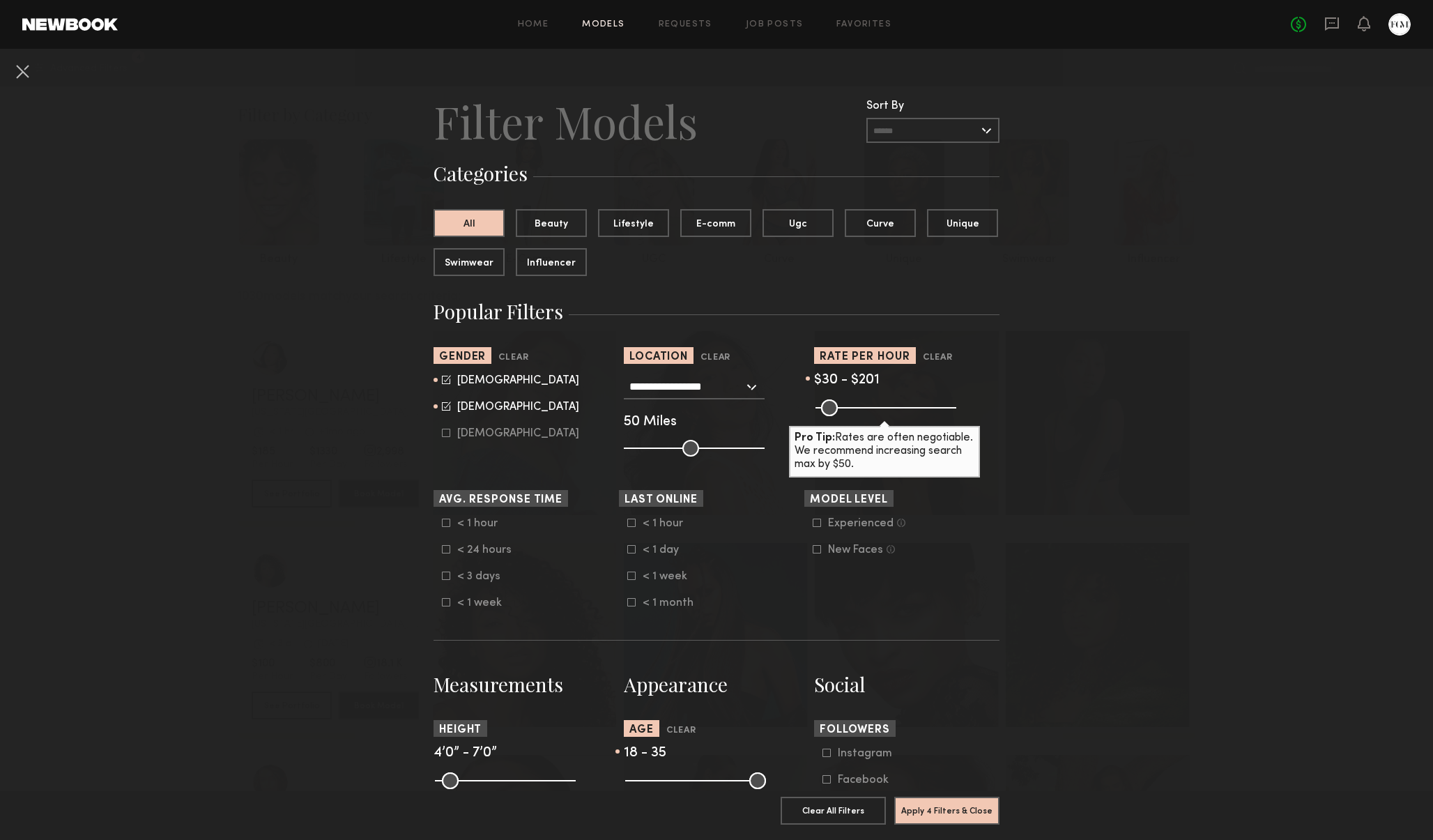
click at [631, 581] on common-framework-checkbox "< 1 week" at bounding box center [715, 576] width 177 height 12
click at [631, 578] on icon at bounding box center [631, 576] width 9 height 9
click at [992, 814] on button "Apply 5 Filters & Close" at bounding box center [947, 810] width 105 height 28
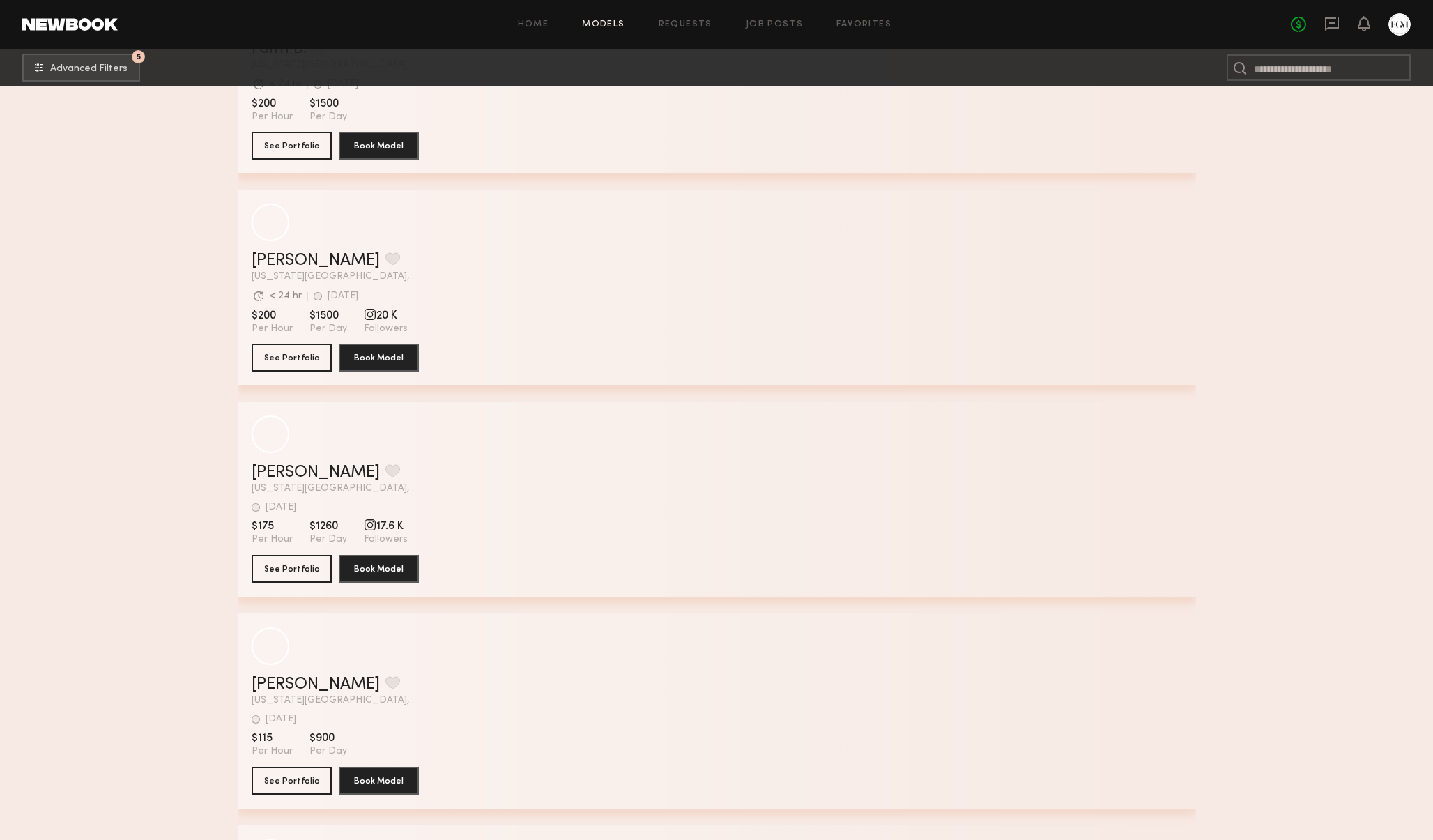
scroll to position [2316, 0]
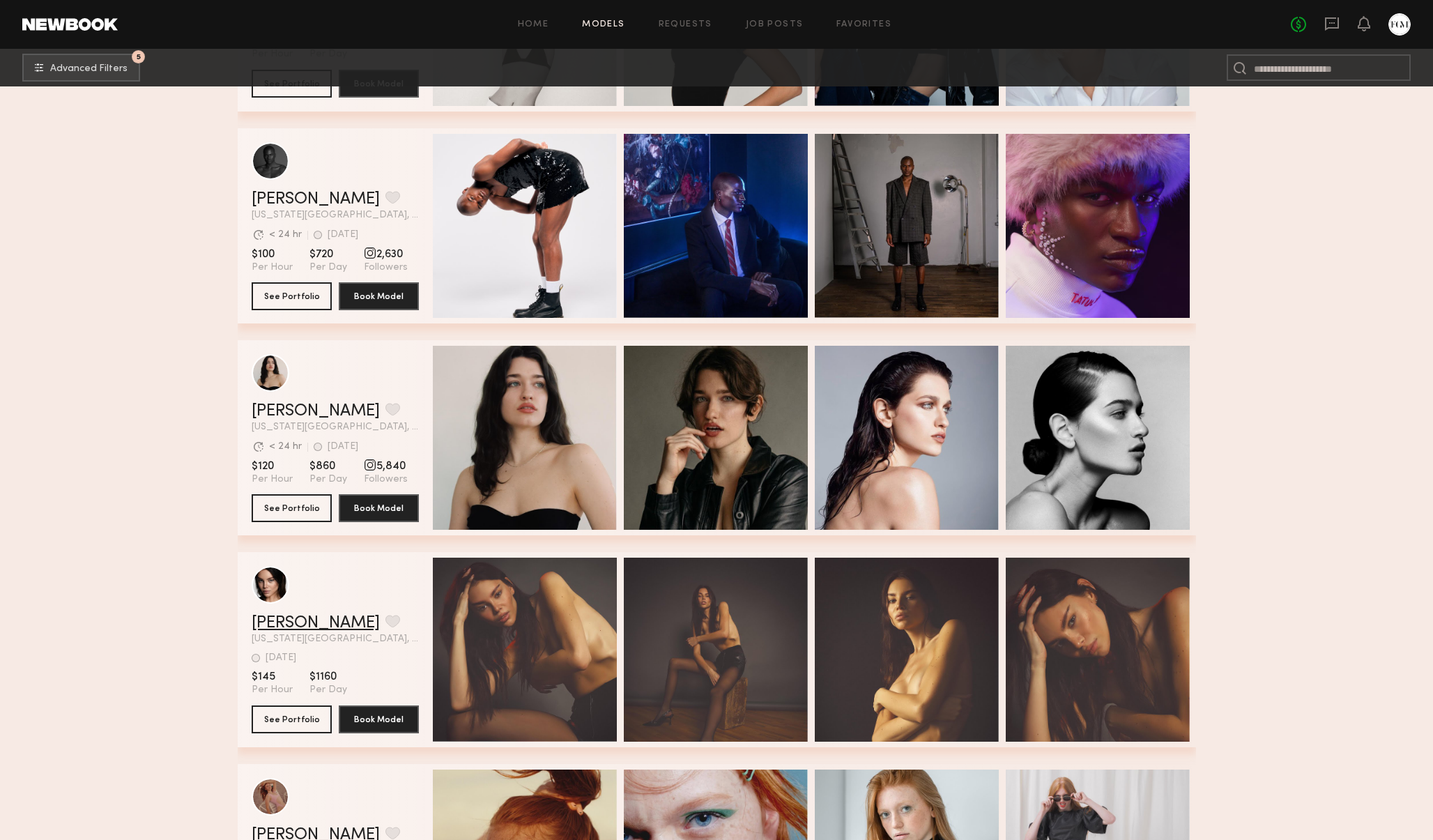
click at [284, 623] on link "Ariana K." at bounding box center [316, 623] width 129 height 17
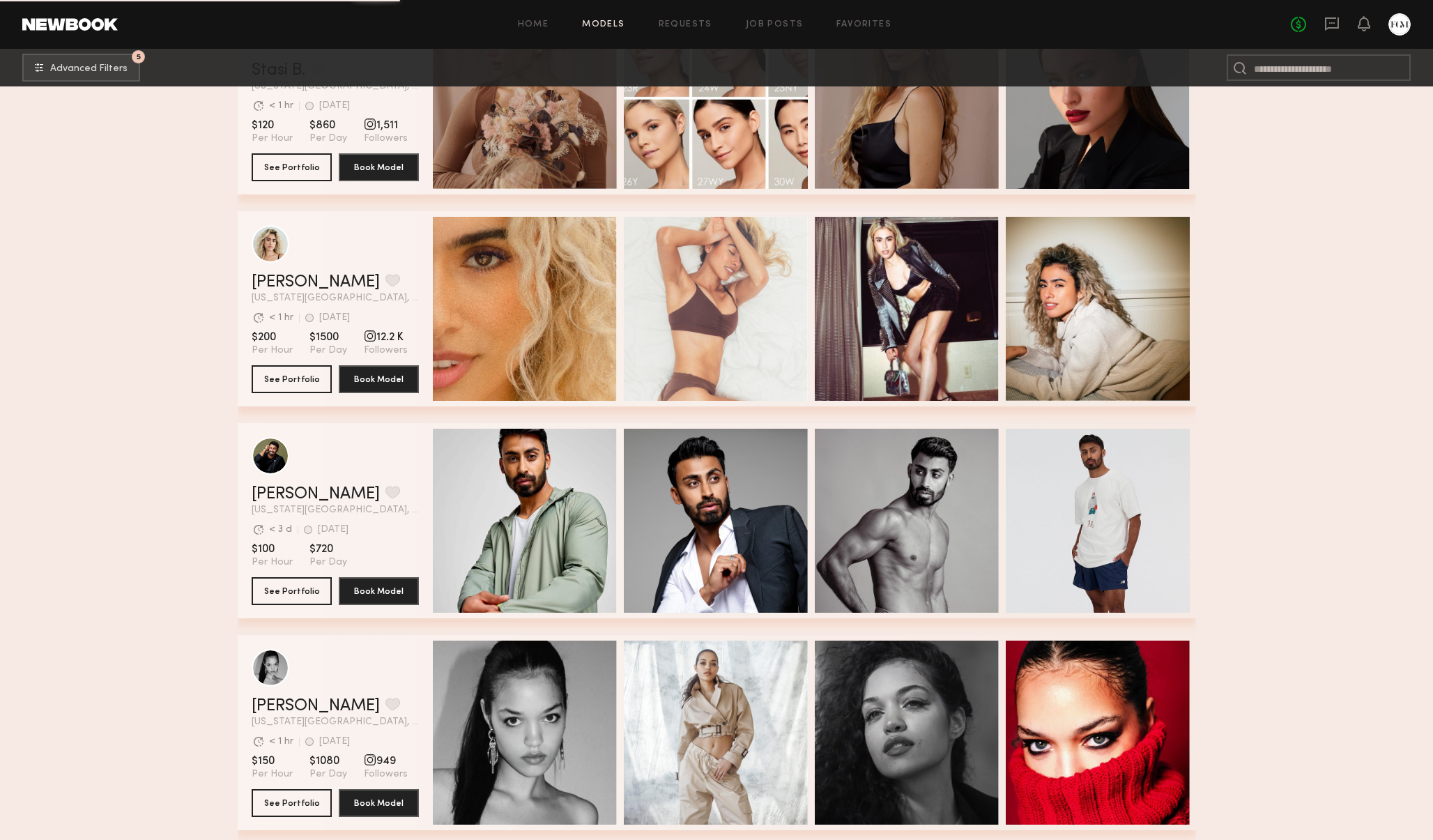
scroll to position [4481, 0]
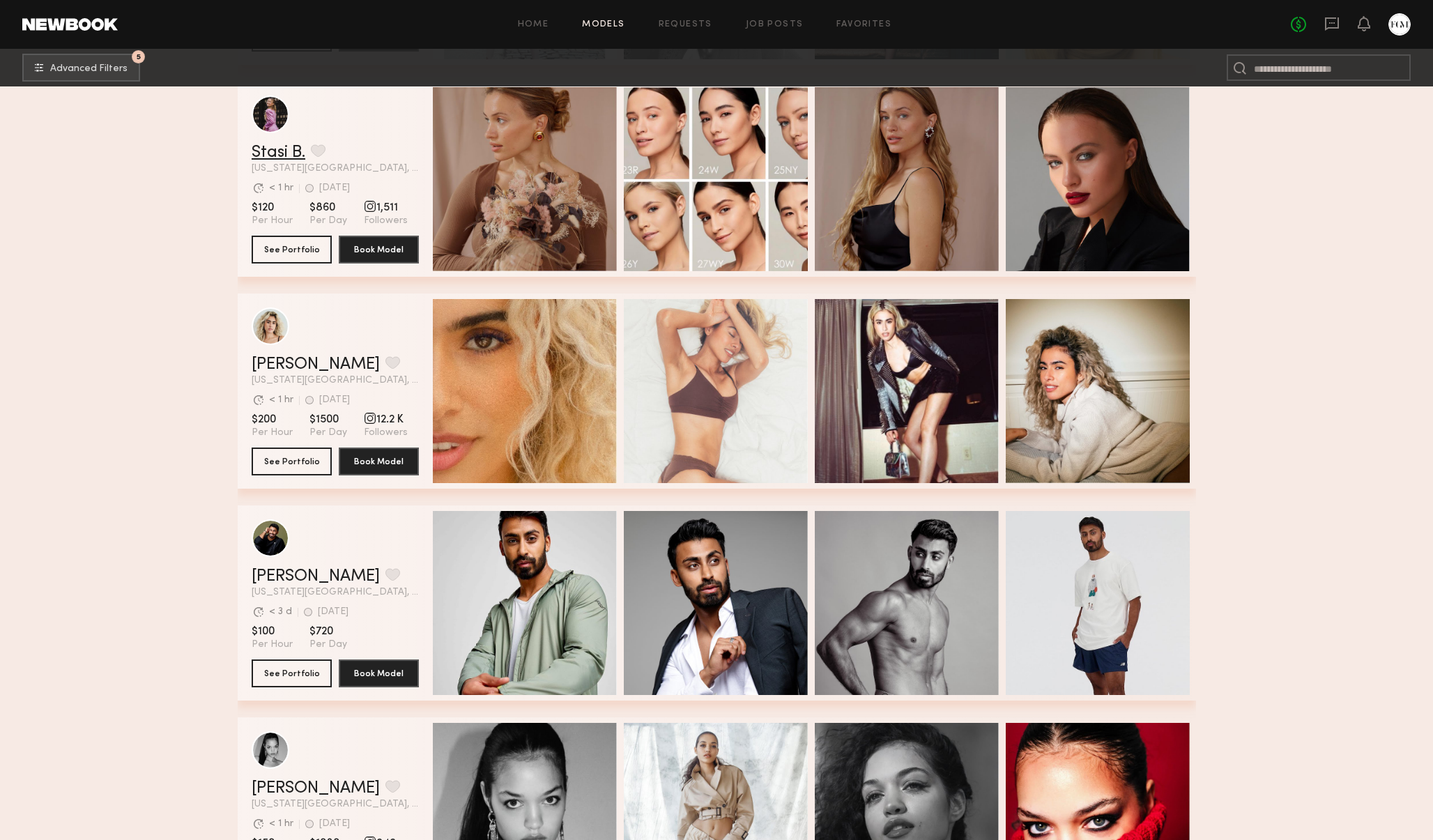
click at [282, 147] on link "Stasi B." at bounding box center [278, 152] width 53 height 17
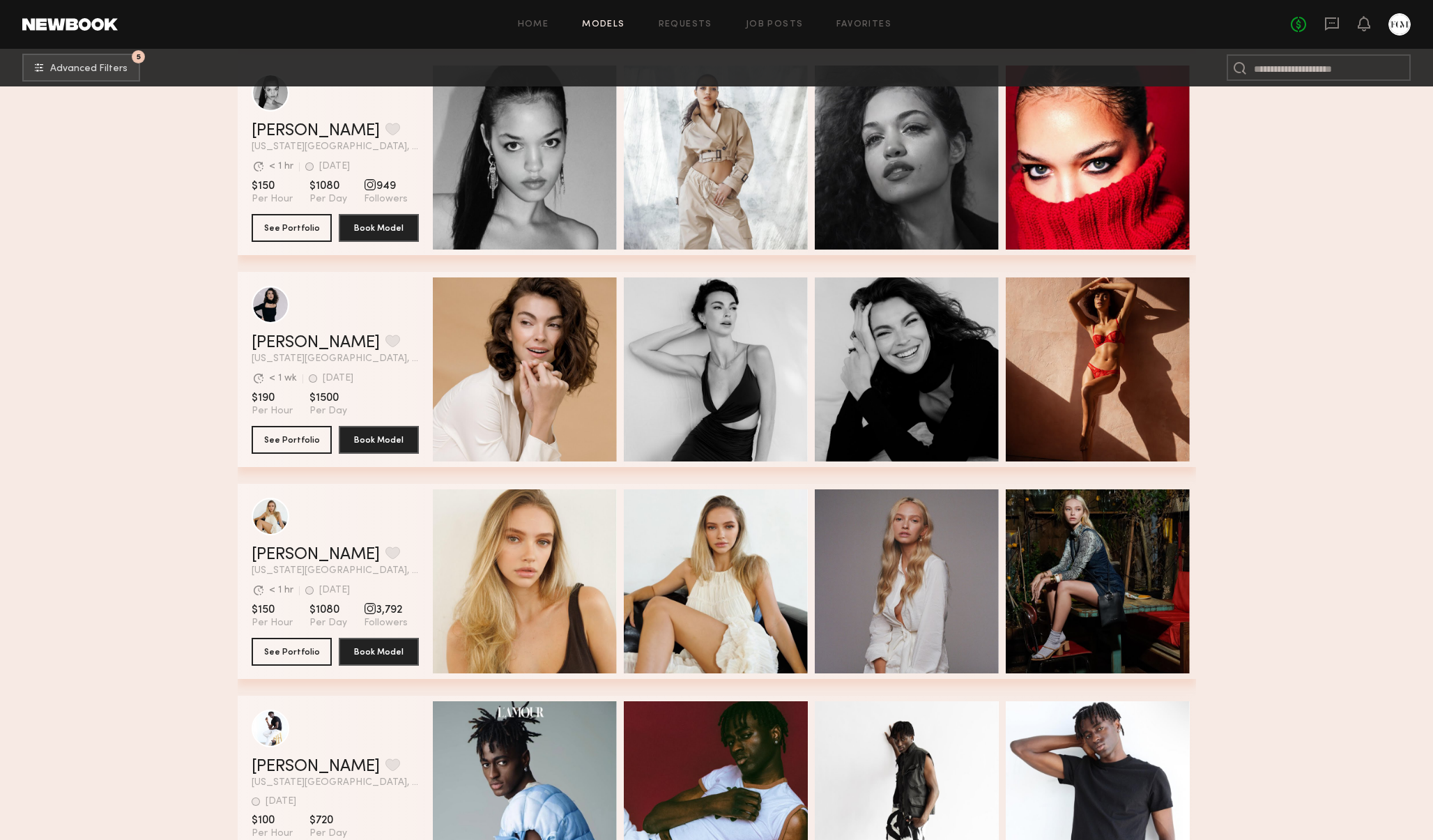
scroll to position [5094, 0]
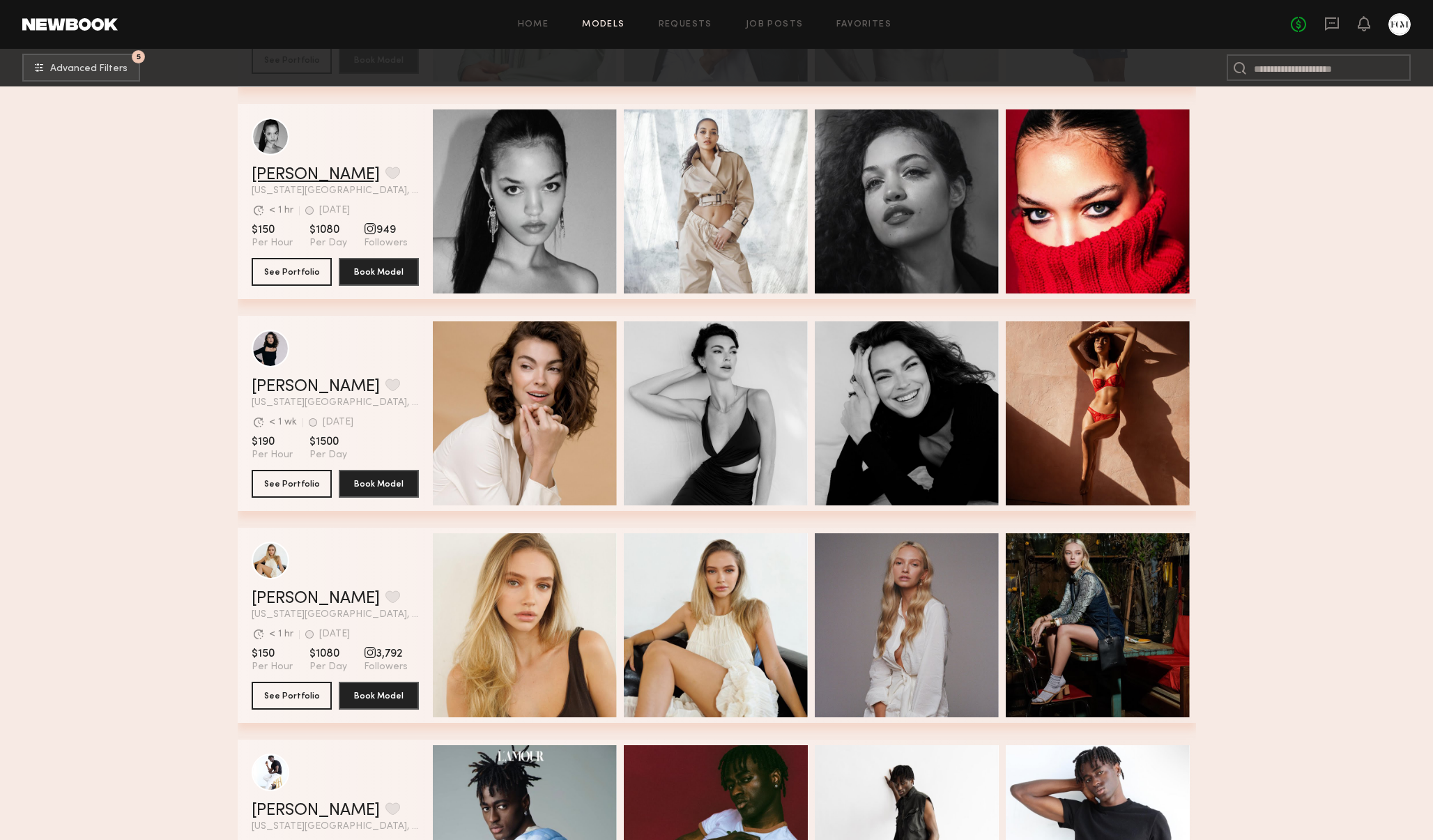
click at [285, 177] on link "Aria C." at bounding box center [316, 175] width 129 height 17
click at [280, 599] on link "[PERSON_NAME]" at bounding box center [316, 598] width 129 height 17
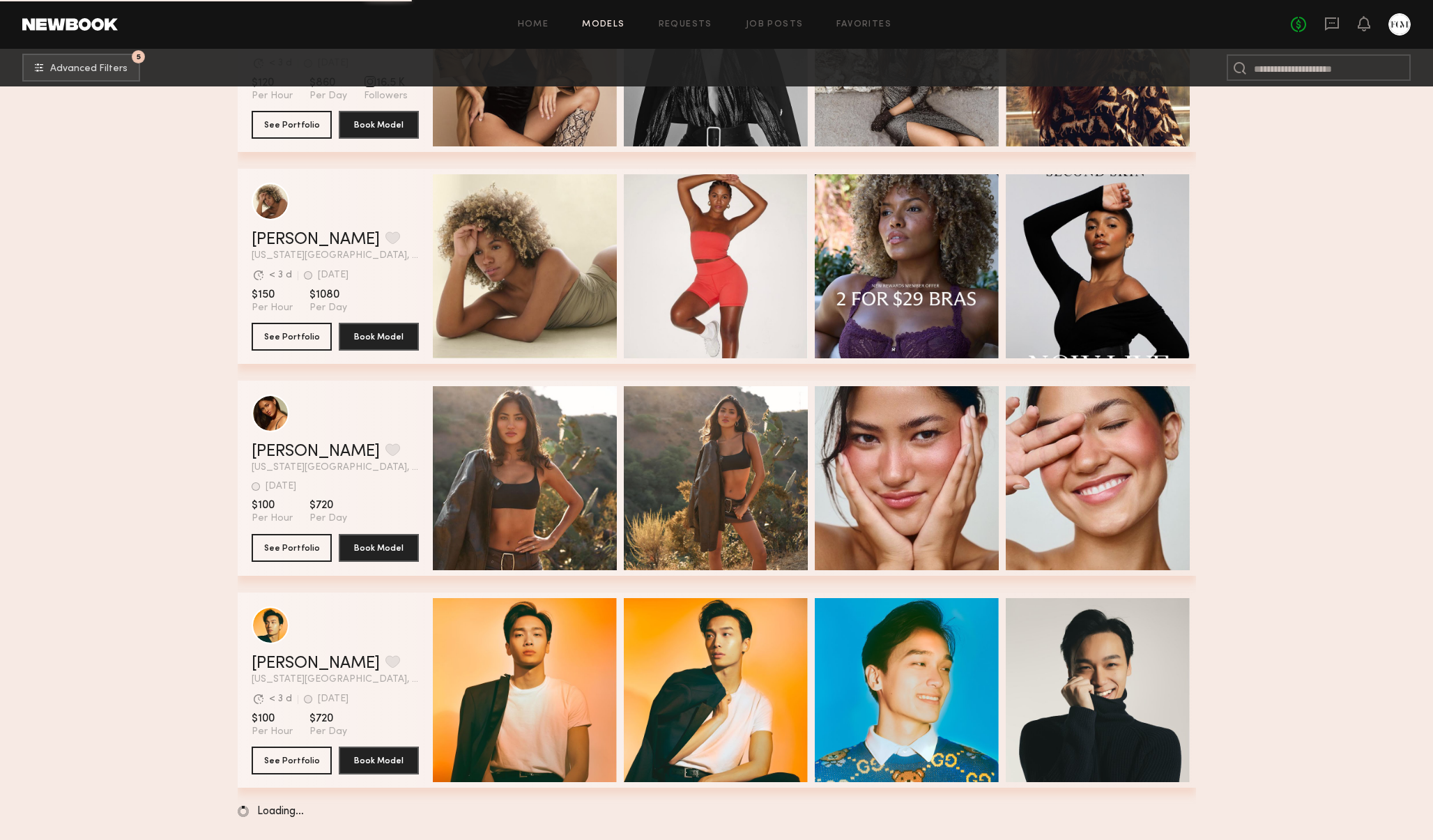
scroll to position [7148, 0]
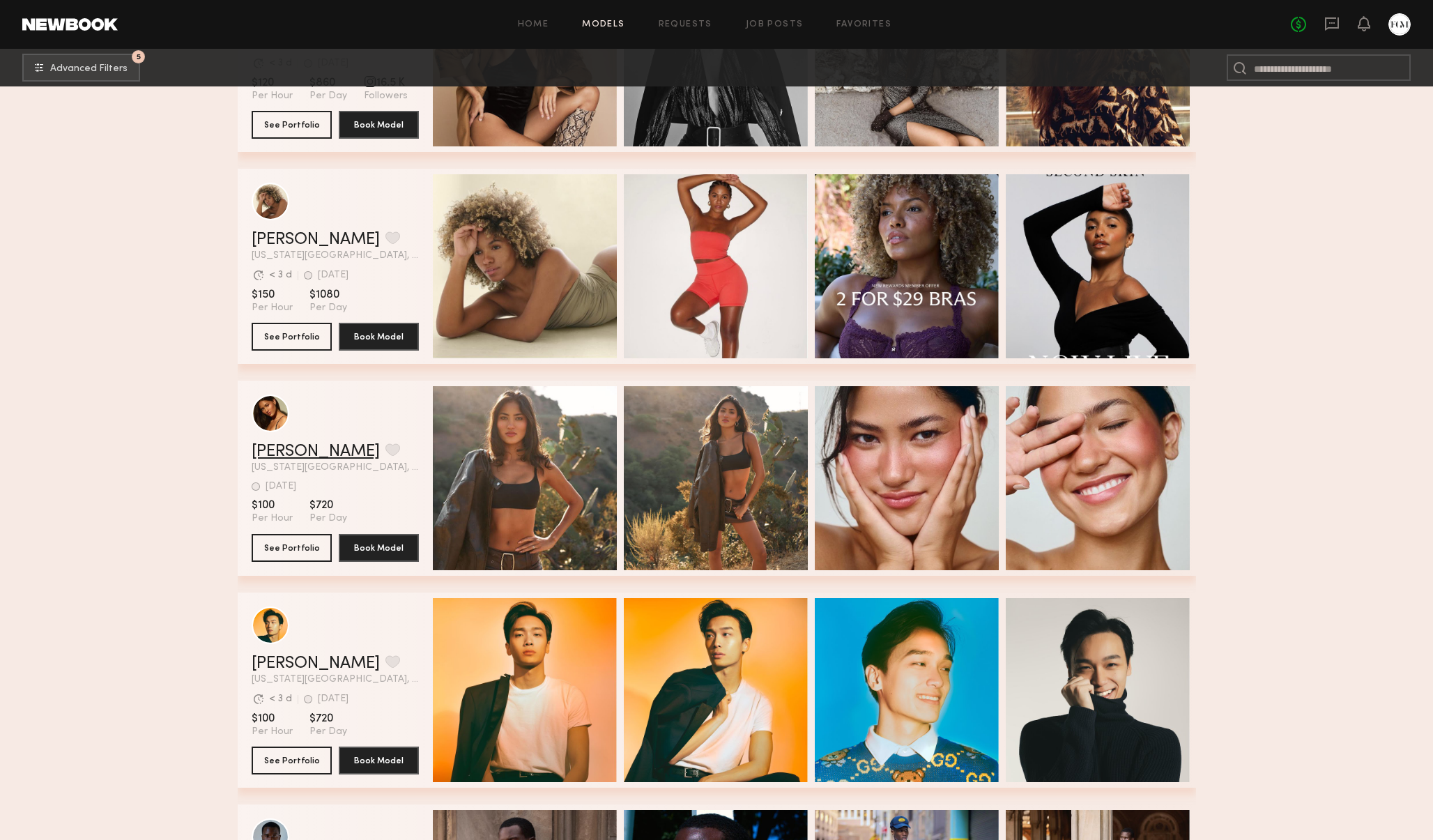
click at [293, 450] on link "Kiersten M." at bounding box center [316, 451] width 129 height 17
click at [287, 660] on link "Sonny D." at bounding box center [316, 663] width 129 height 17
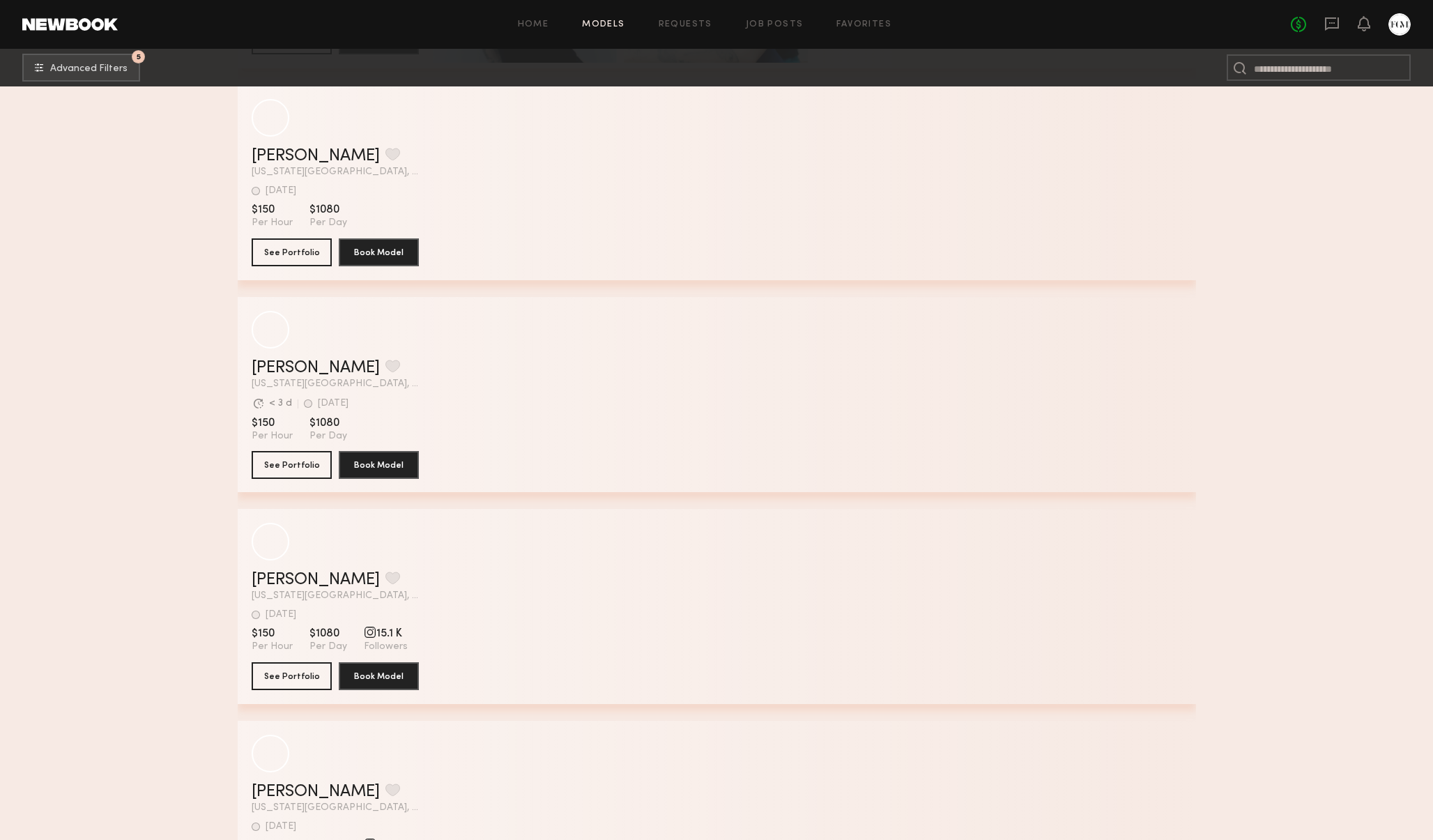
scroll to position [18445, 0]
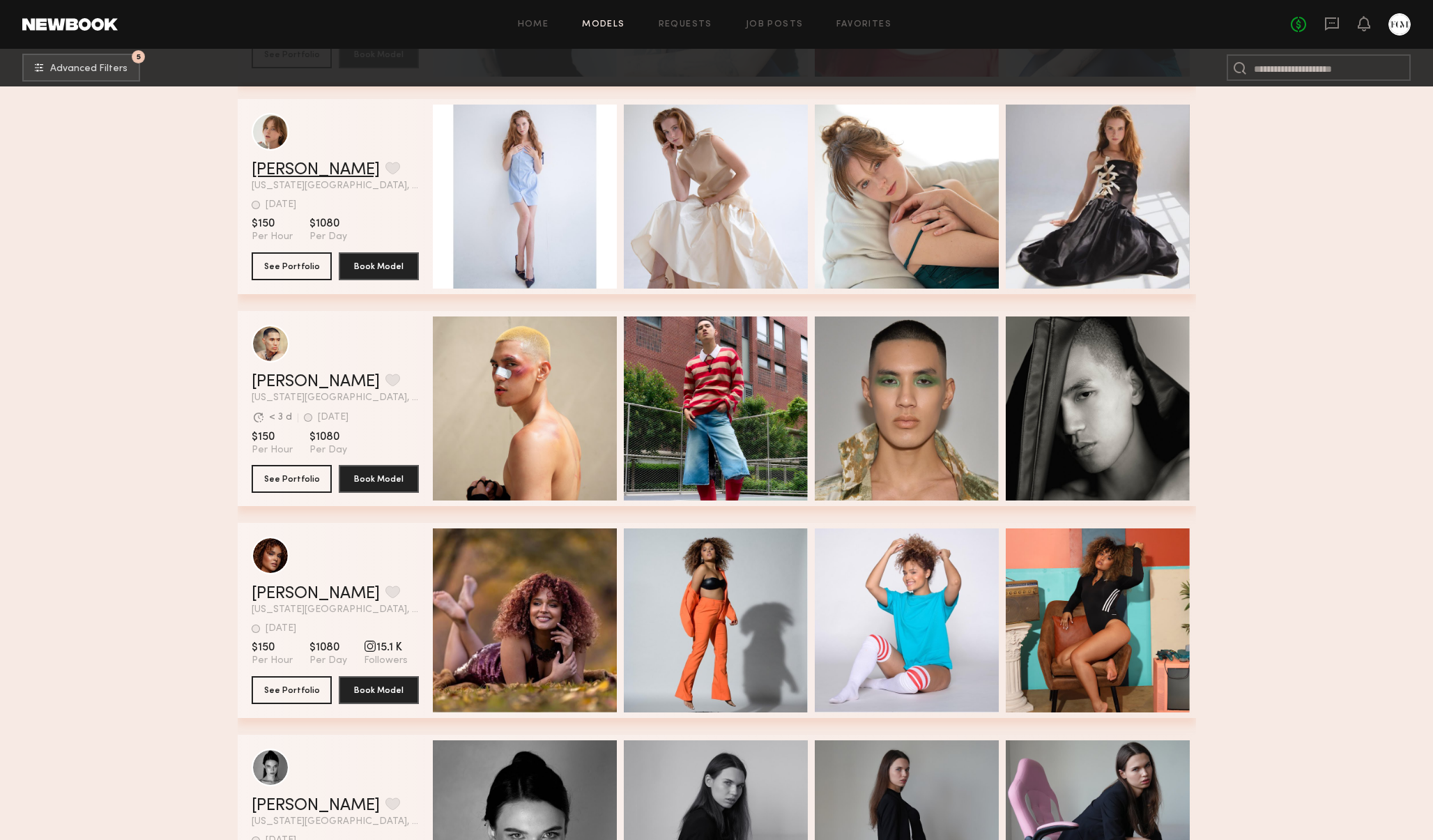
click at [282, 168] on link "[PERSON_NAME]" at bounding box center [316, 170] width 129 height 17
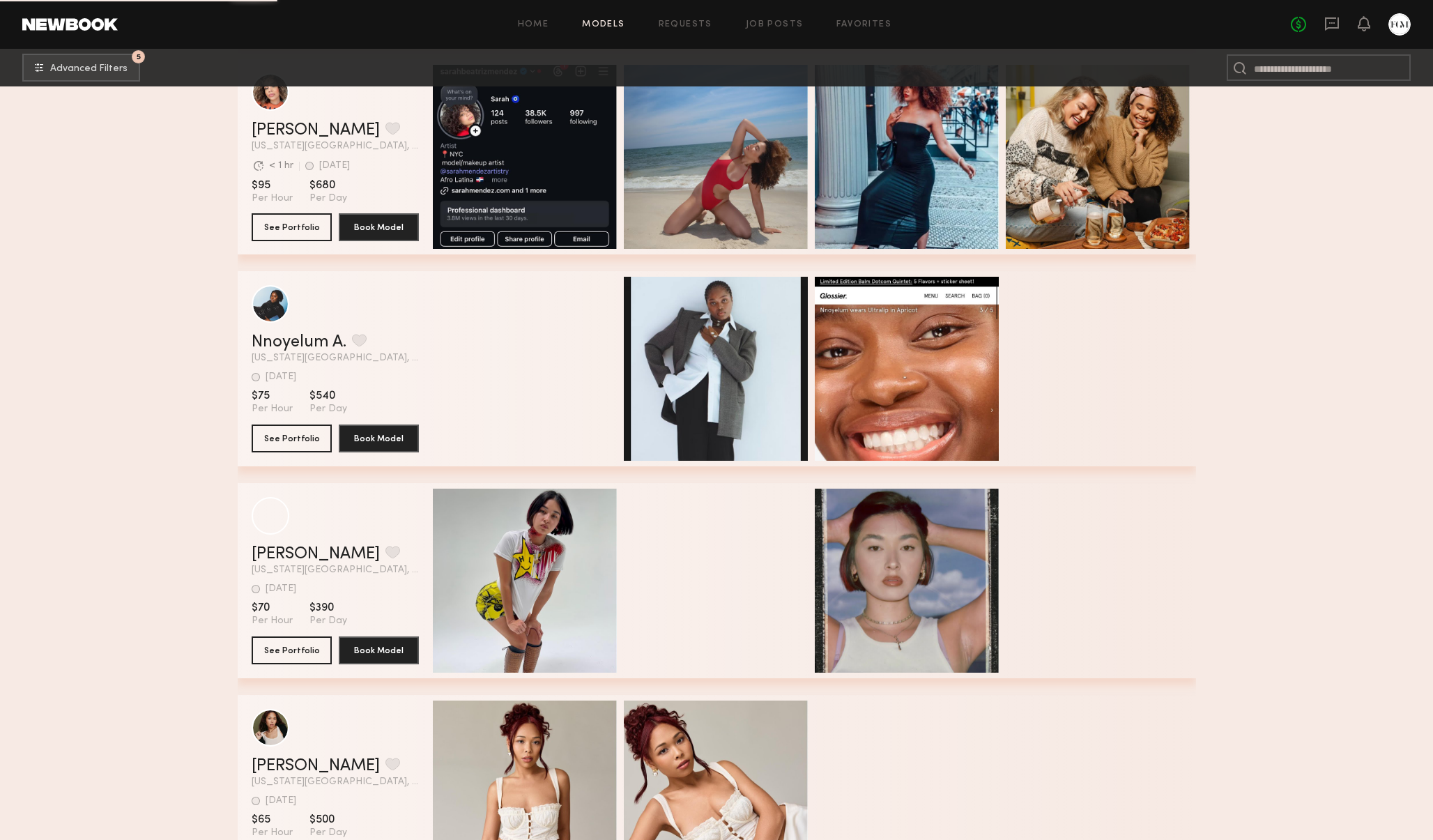
scroll to position [22321, 0]
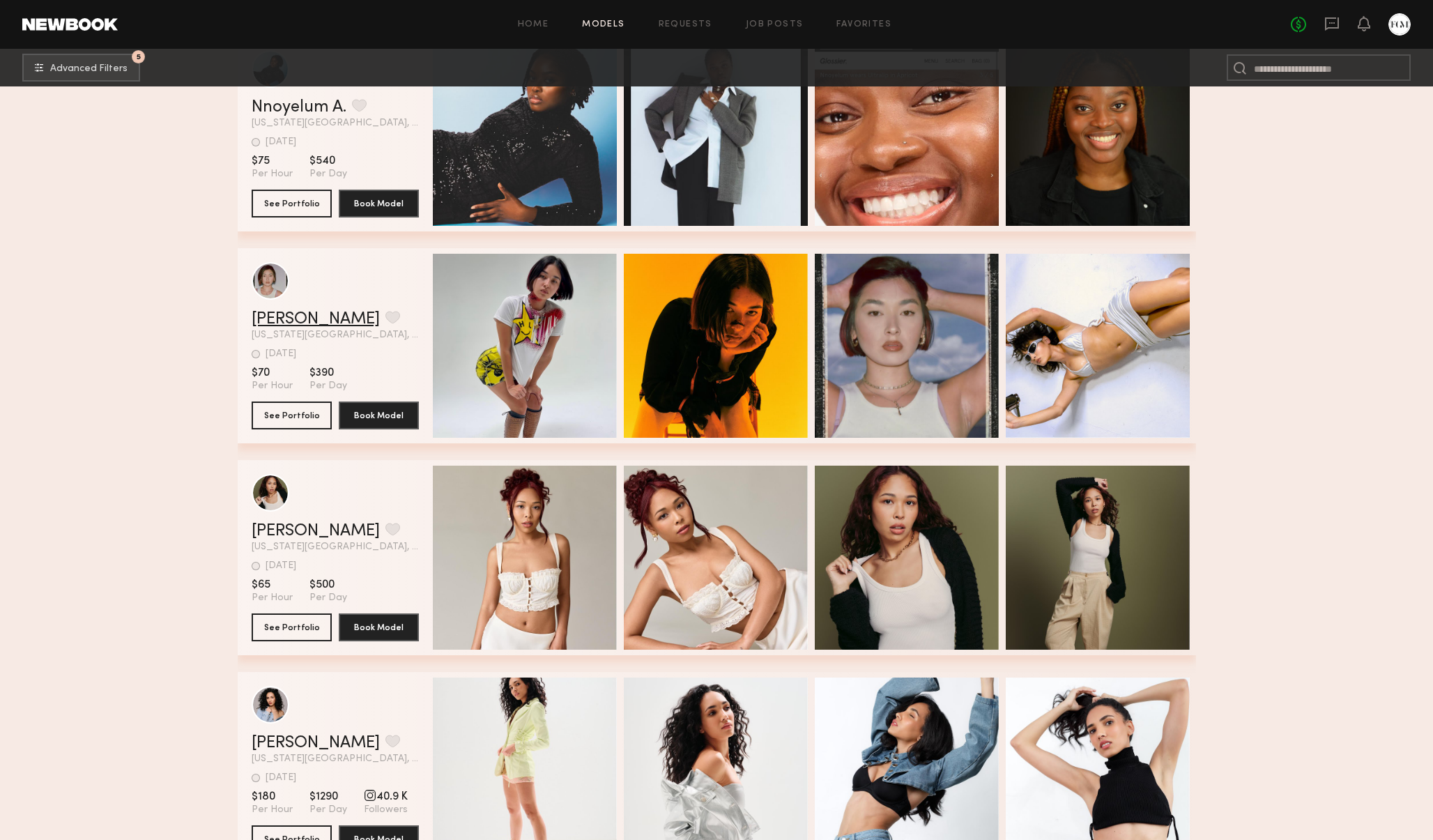
click at [282, 321] on link "Sasha C." at bounding box center [316, 319] width 129 height 17
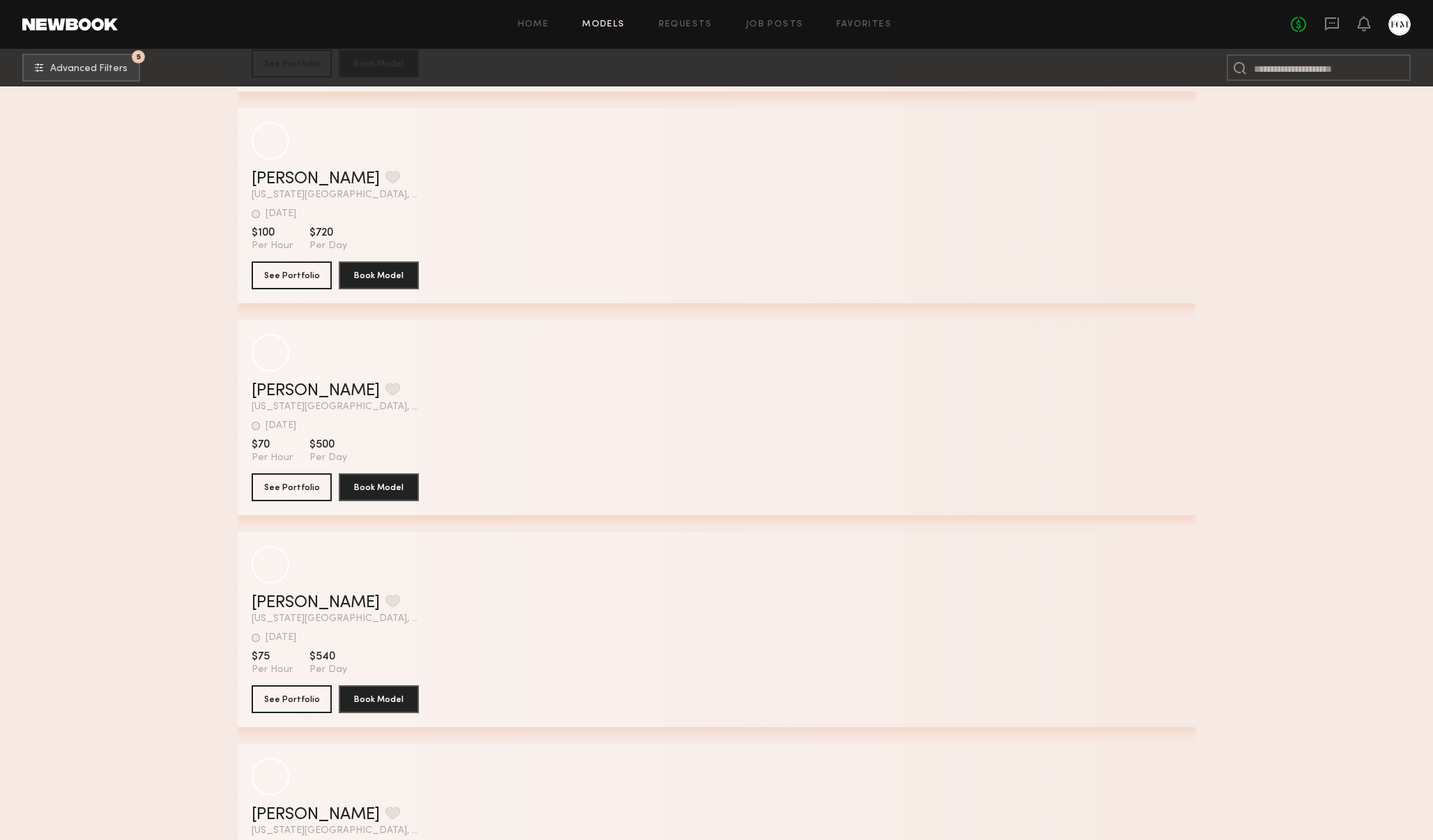
scroll to position [29090, 0]
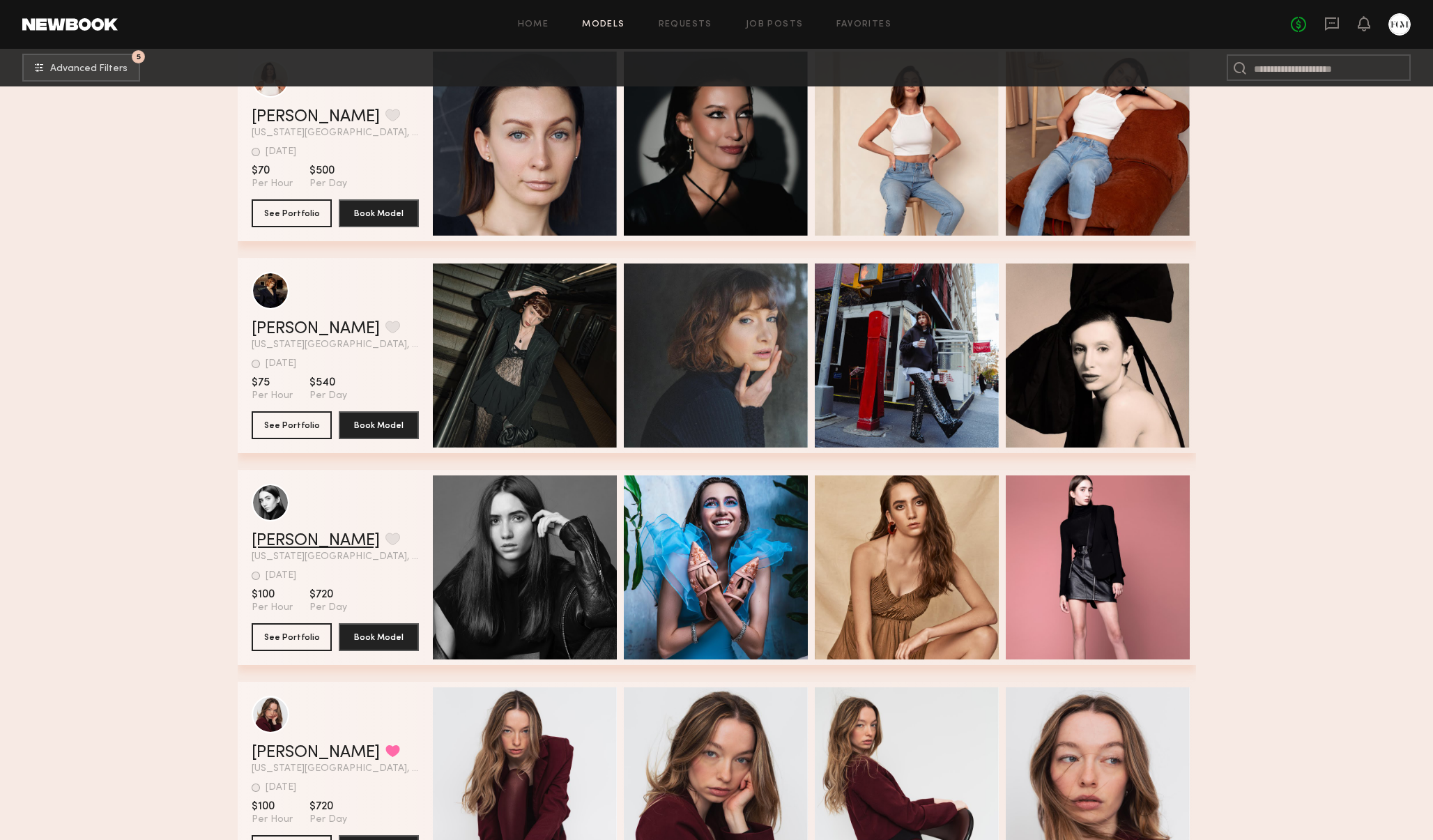
click at [282, 541] on link "Anya H." at bounding box center [316, 540] width 129 height 17
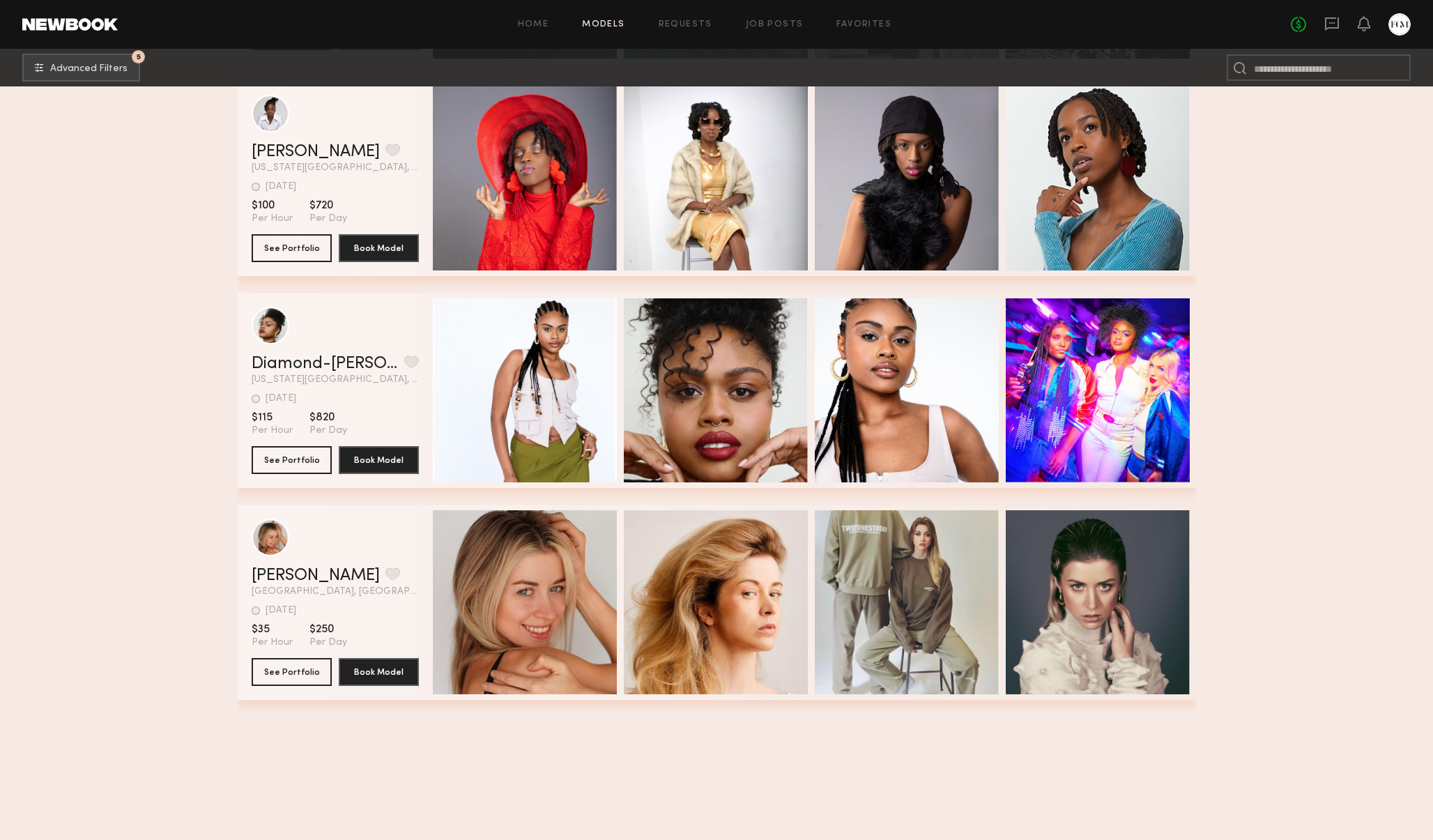
scroll to position [30918, 0]
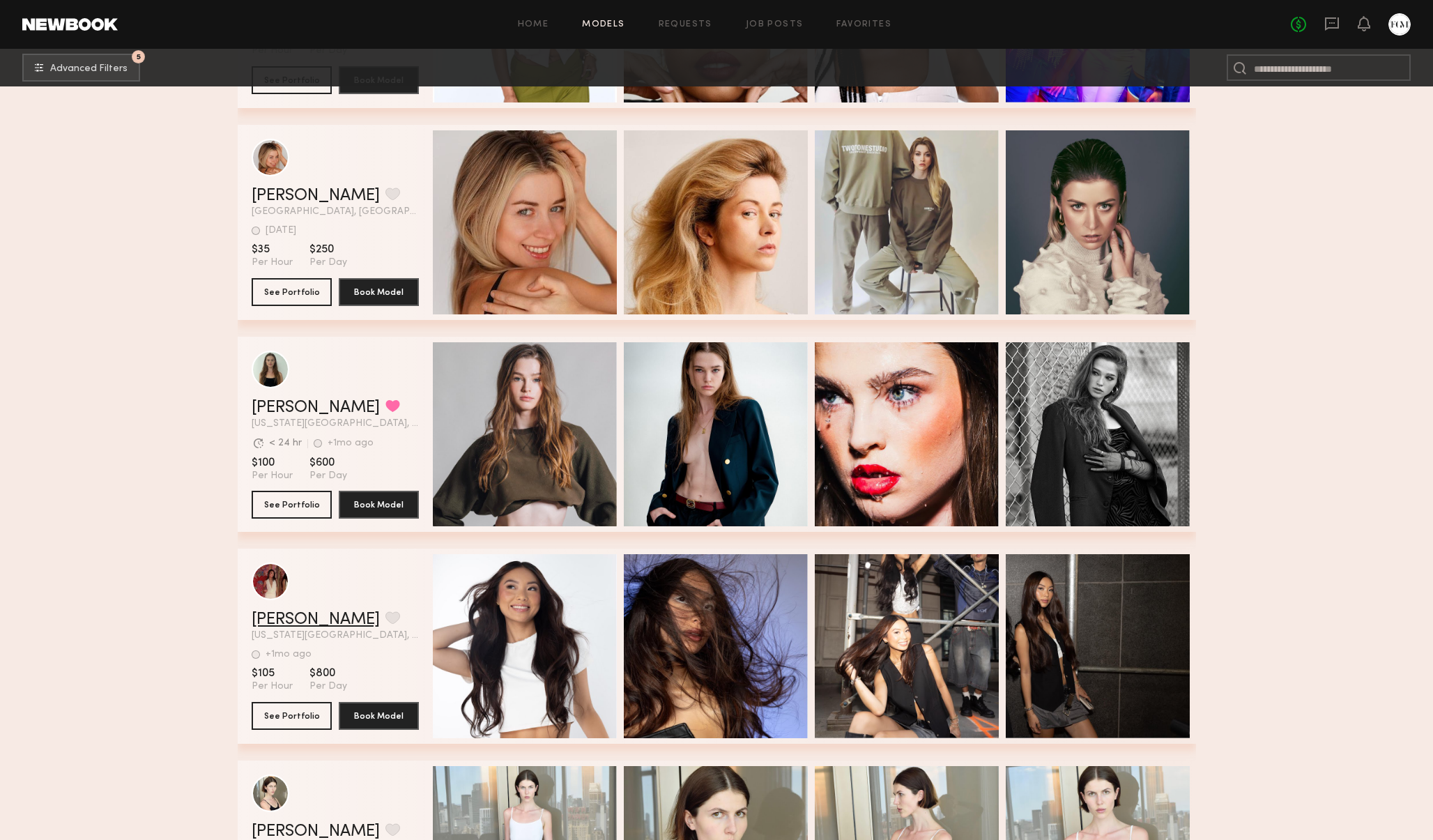
click at [285, 613] on link "isabelle c." at bounding box center [316, 619] width 129 height 17
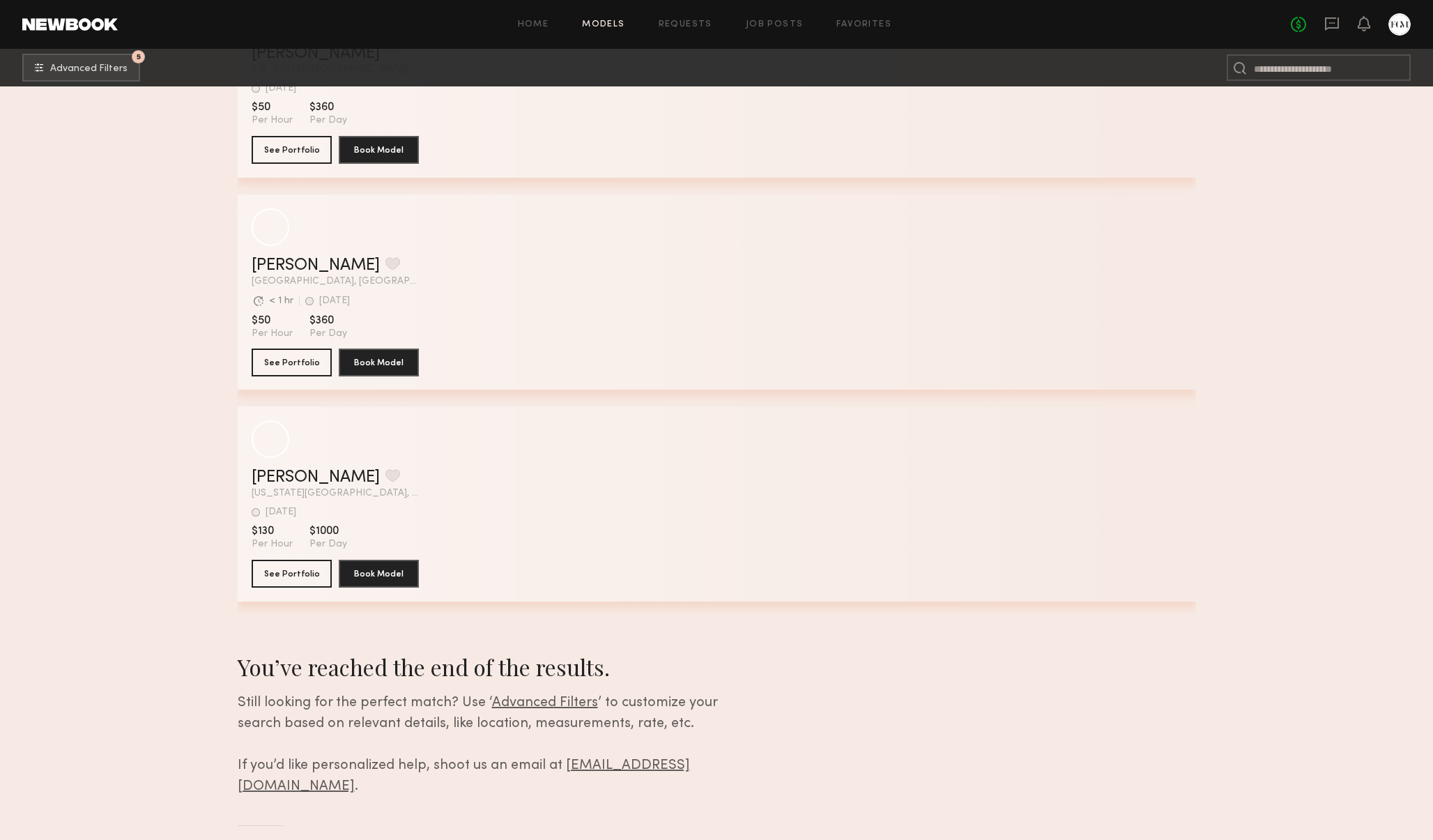
scroll to position [34448, 0]
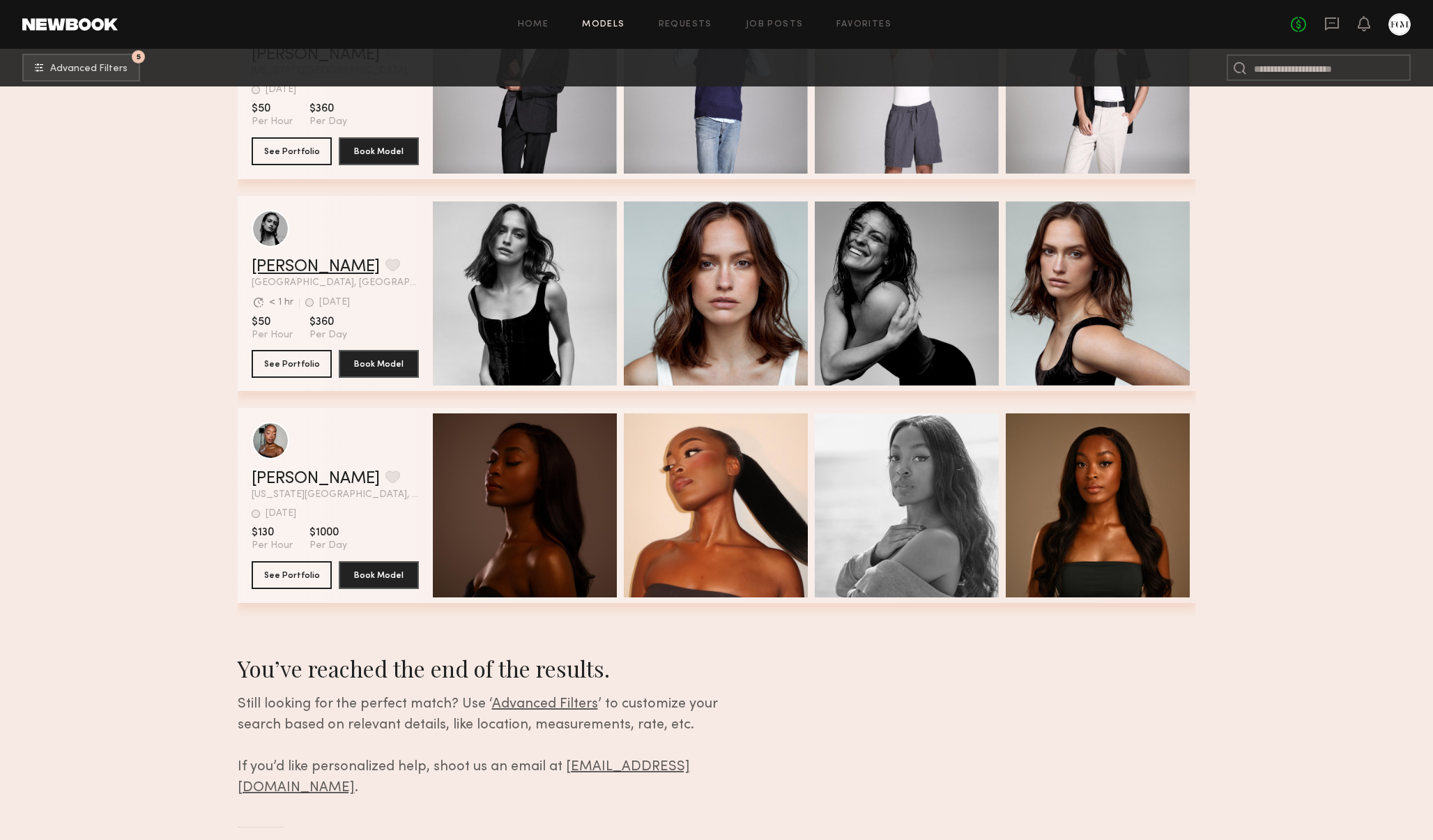
click at [302, 267] on link "Christine S." at bounding box center [316, 267] width 129 height 17
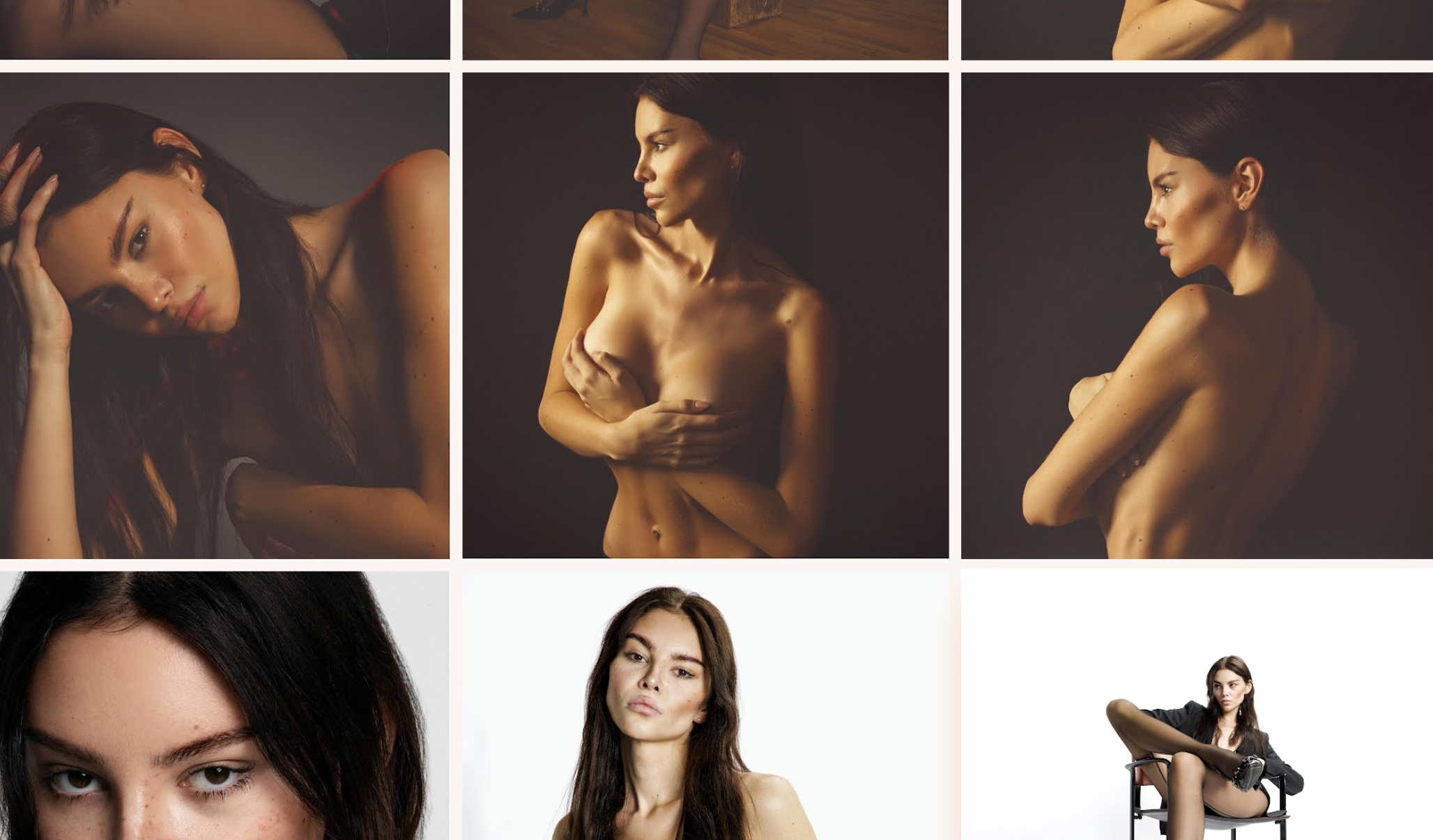
scroll to position [332, 0]
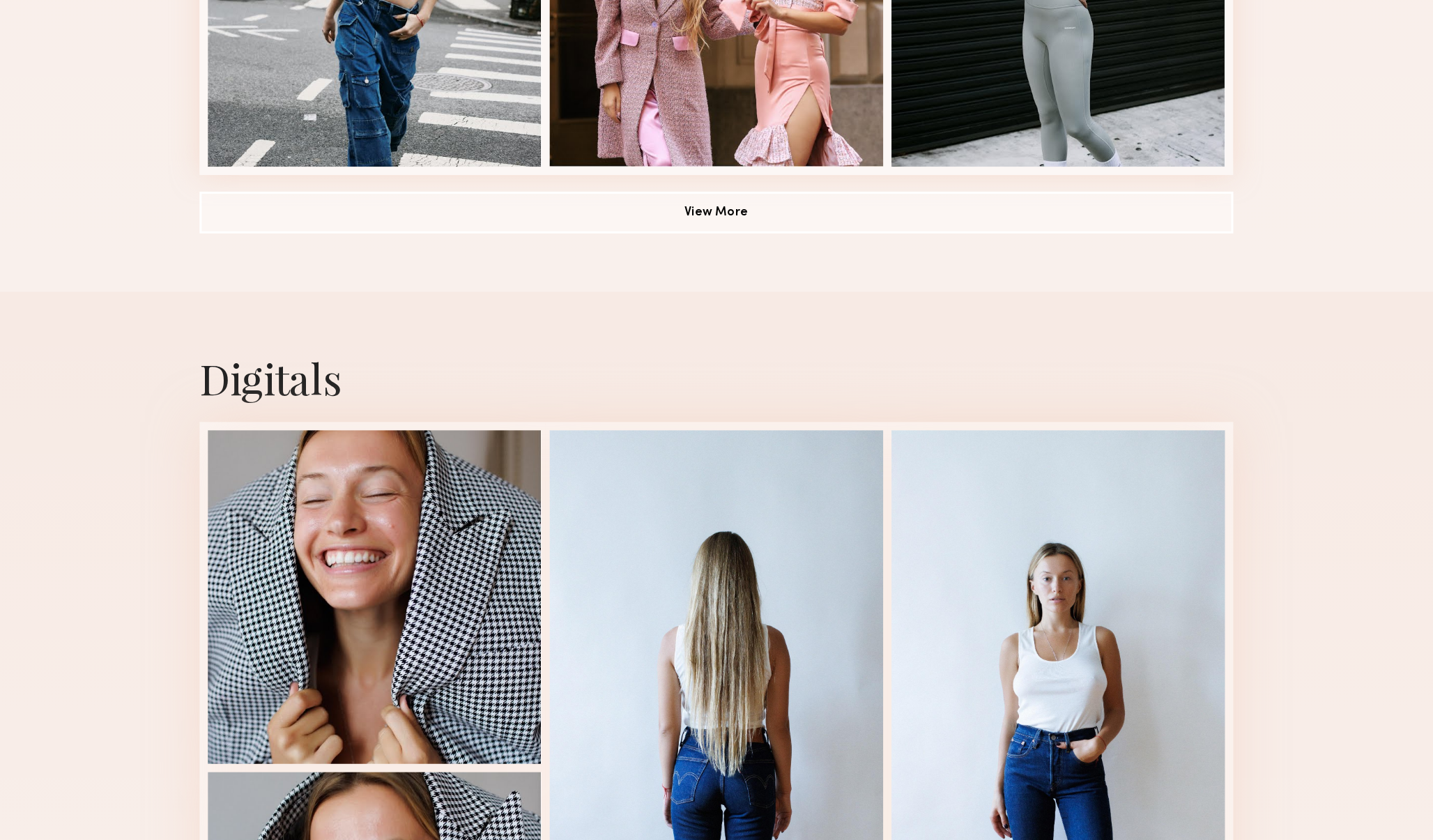
scroll to position [1044, 0]
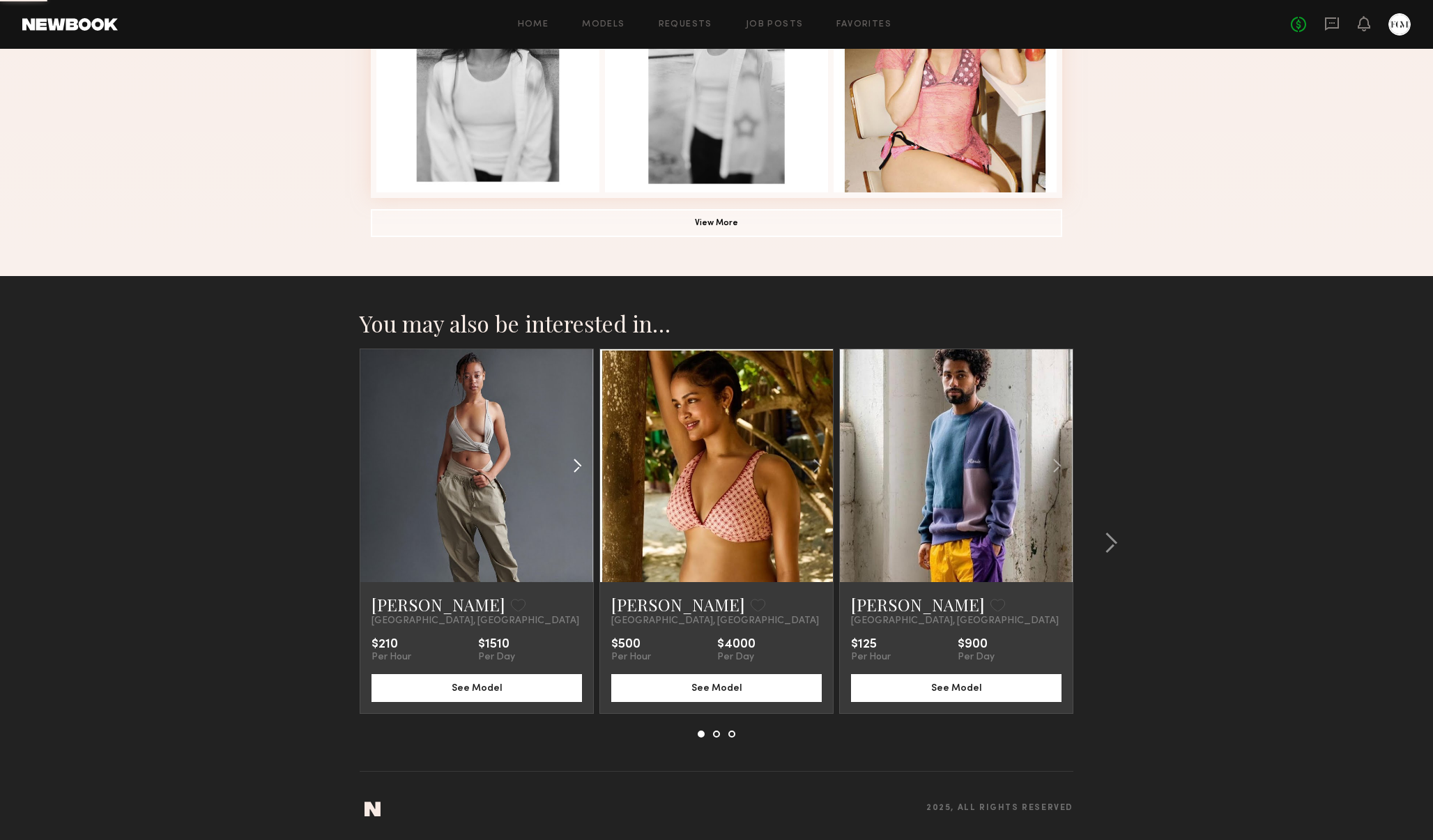
scroll to position [849, 0]
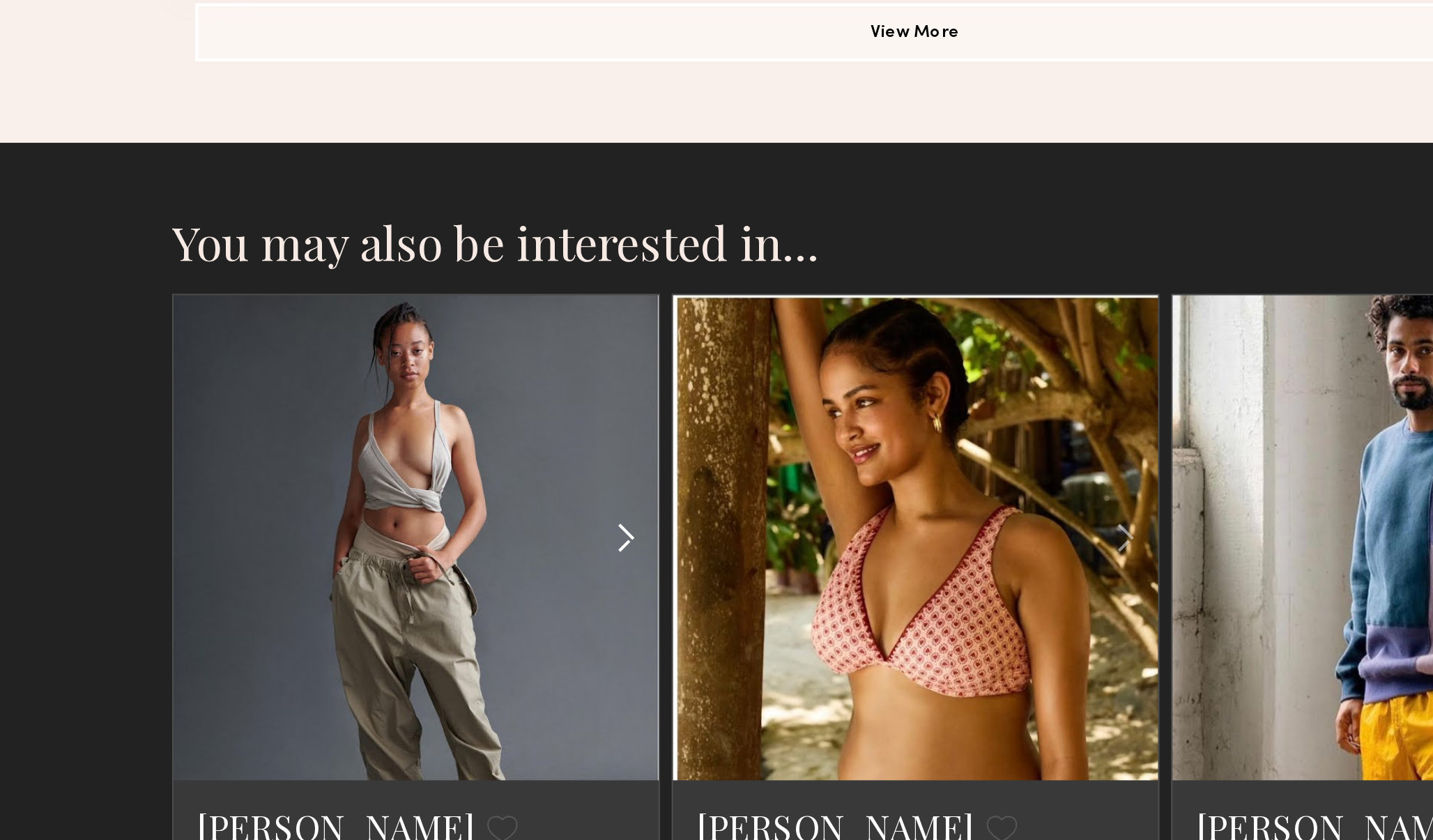
click at [567, 682] on common-icon at bounding box center [577, 695] width 20 height 27
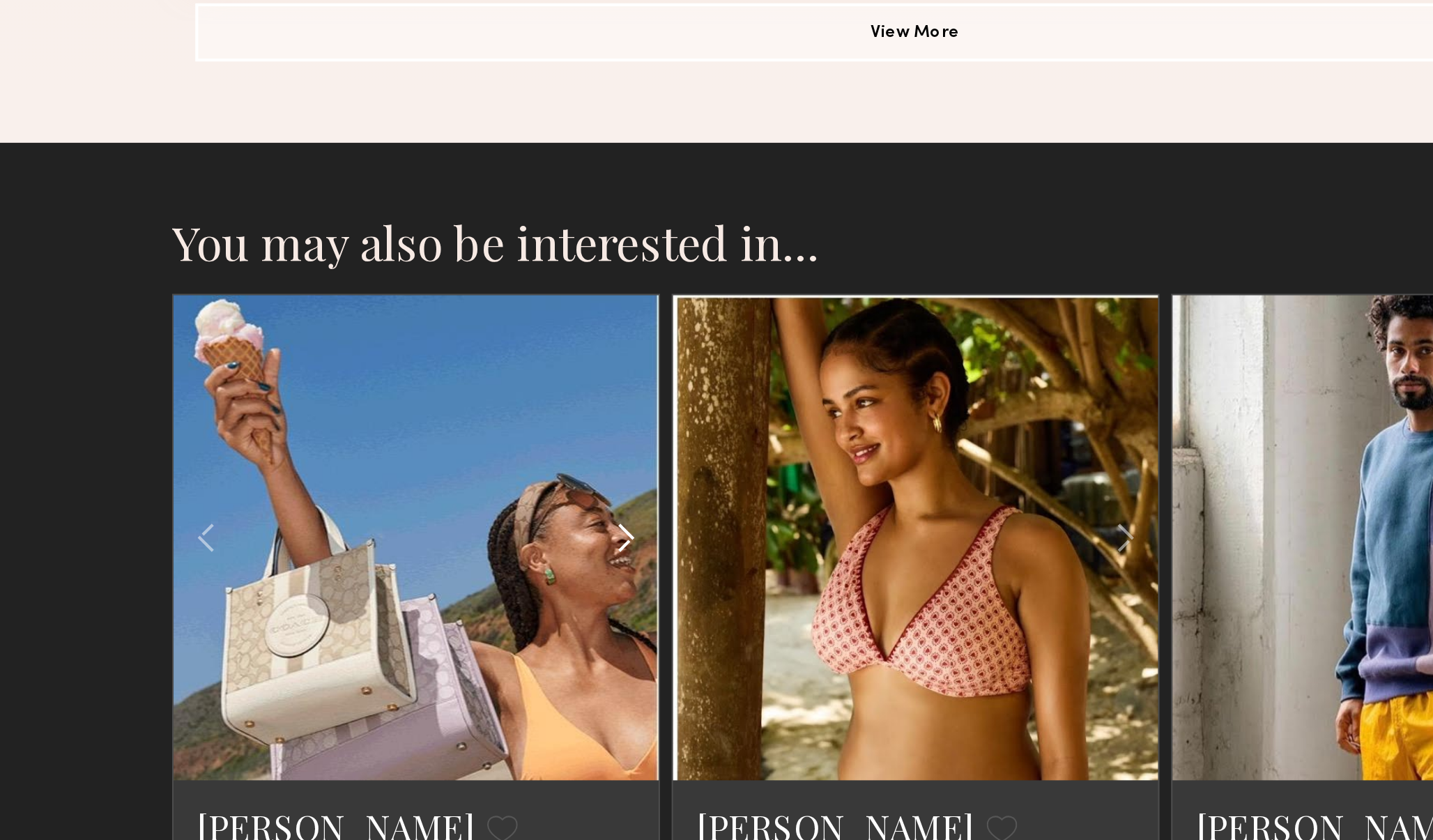
click at [567, 682] on common-icon at bounding box center [577, 695] width 20 height 27
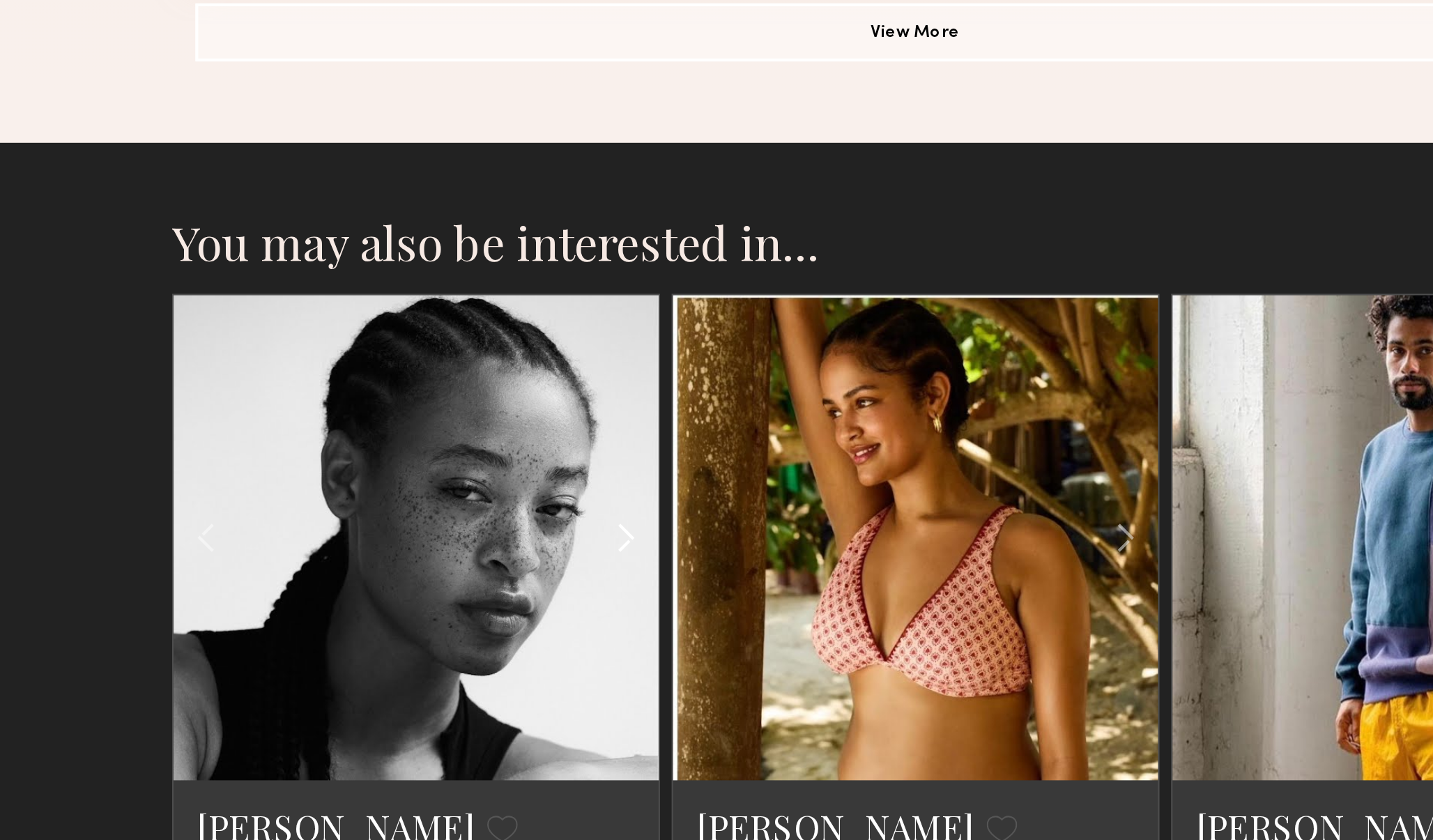
click at [567, 682] on common-icon at bounding box center [577, 695] width 20 height 27
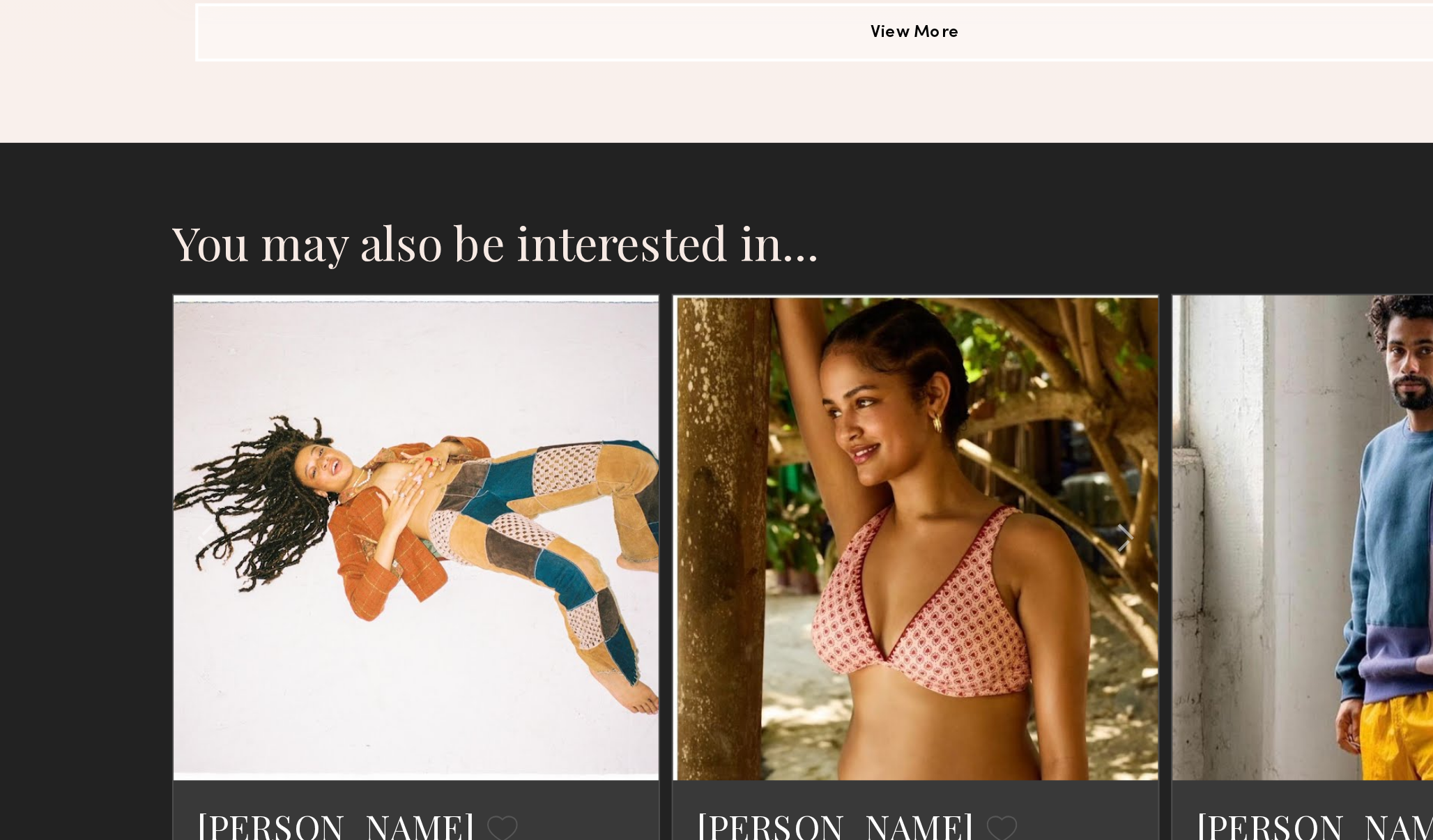
click at [360, 579] on div at bounding box center [477, 695] width 233 height 233
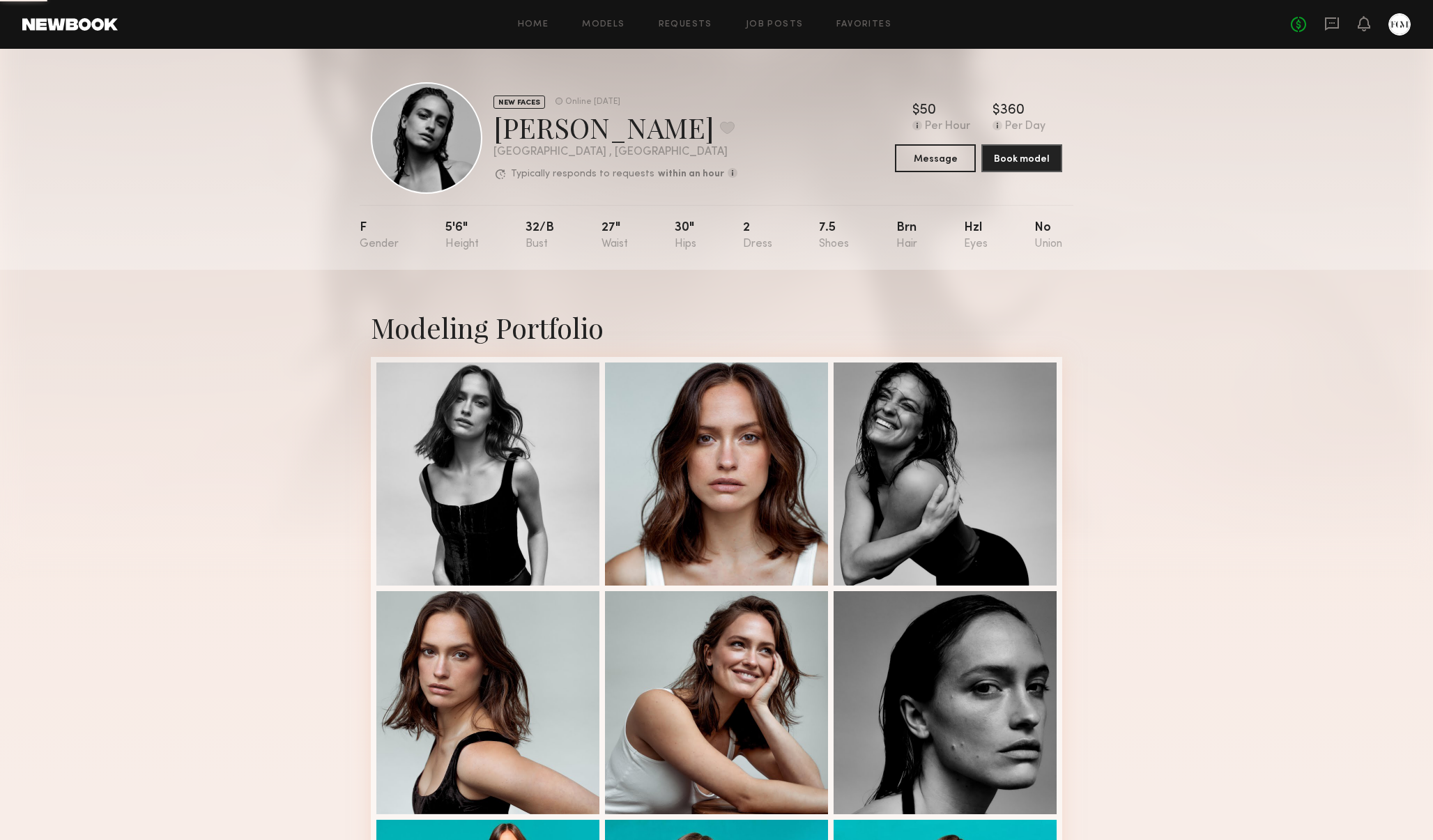
scroll to position [0, 0]
click at [92, 19] on link at bounding box center [70, 24] width 95 height 12
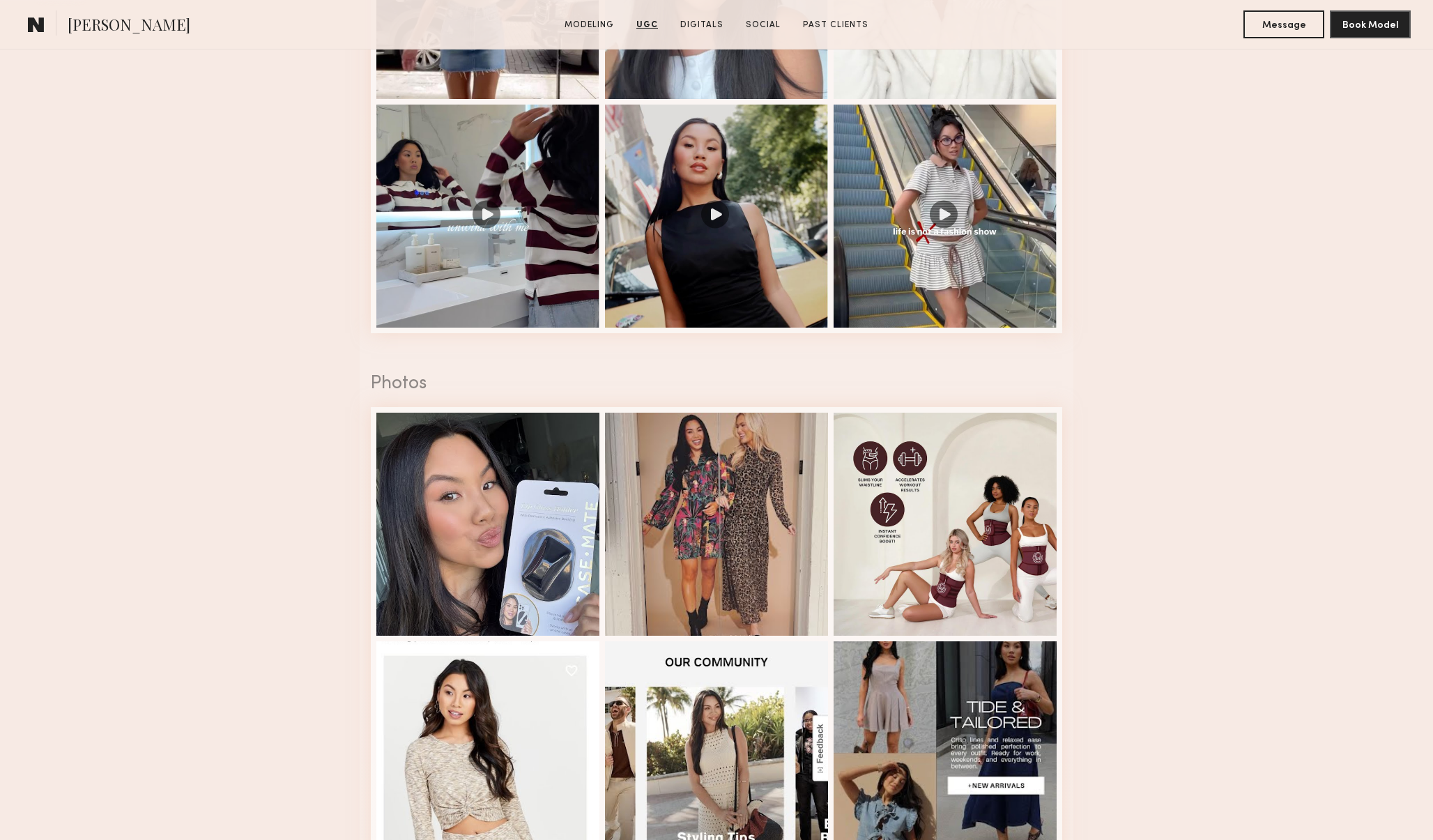
scroll to position [2477, 0]
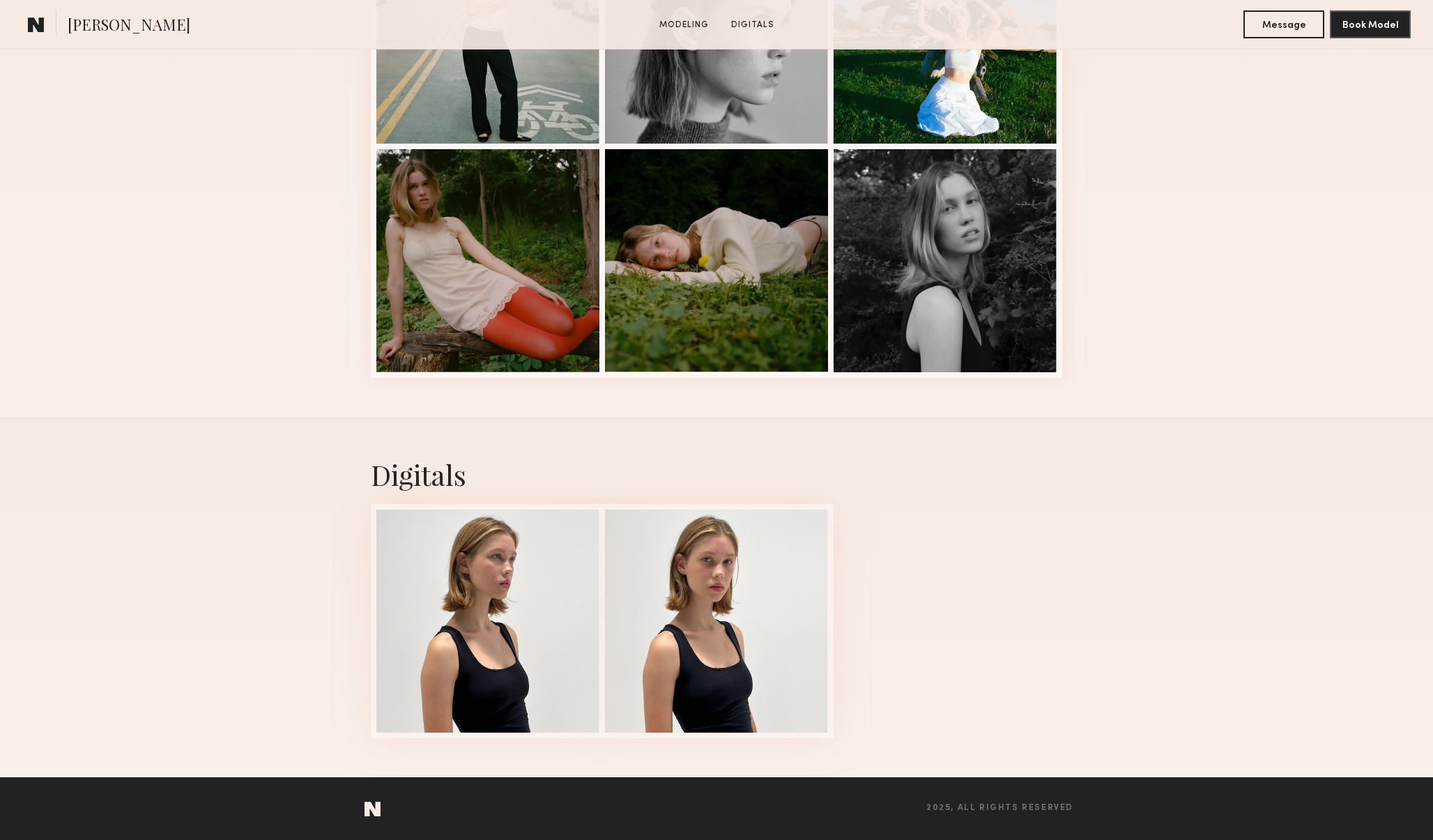
scroll to position [491, 0]
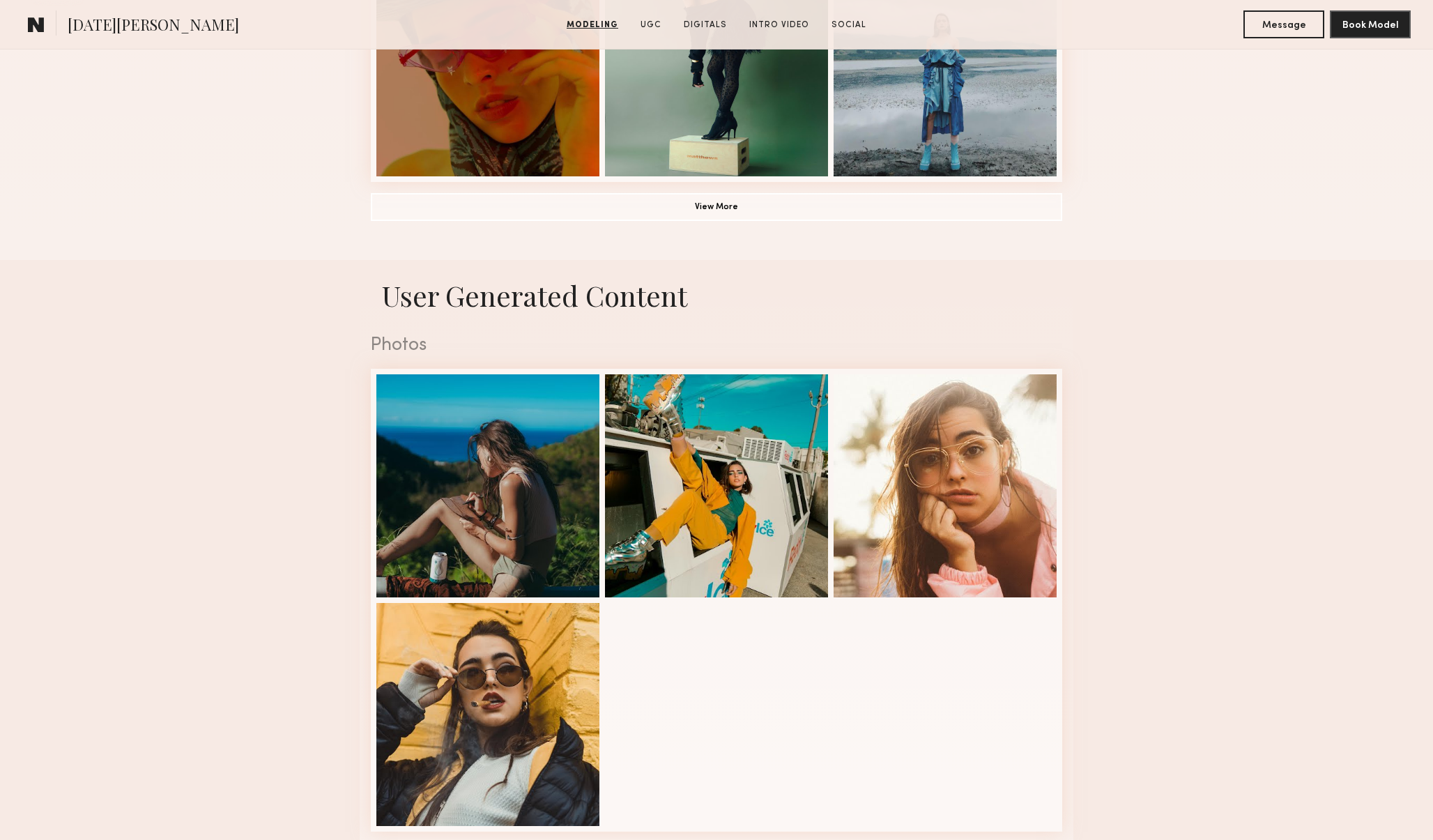
scroll to position [1365, 0]
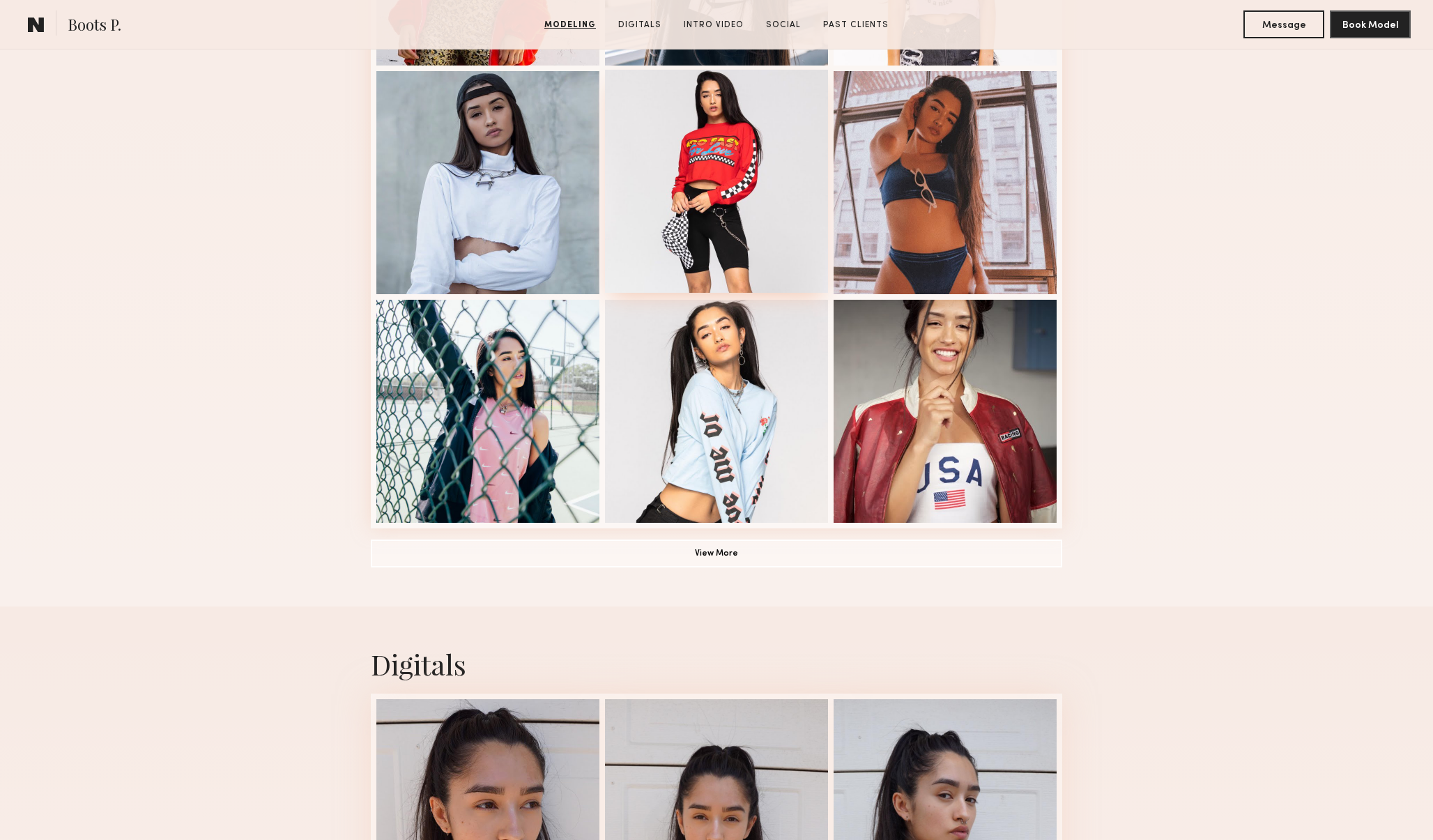
scroll to position [1190, 0]
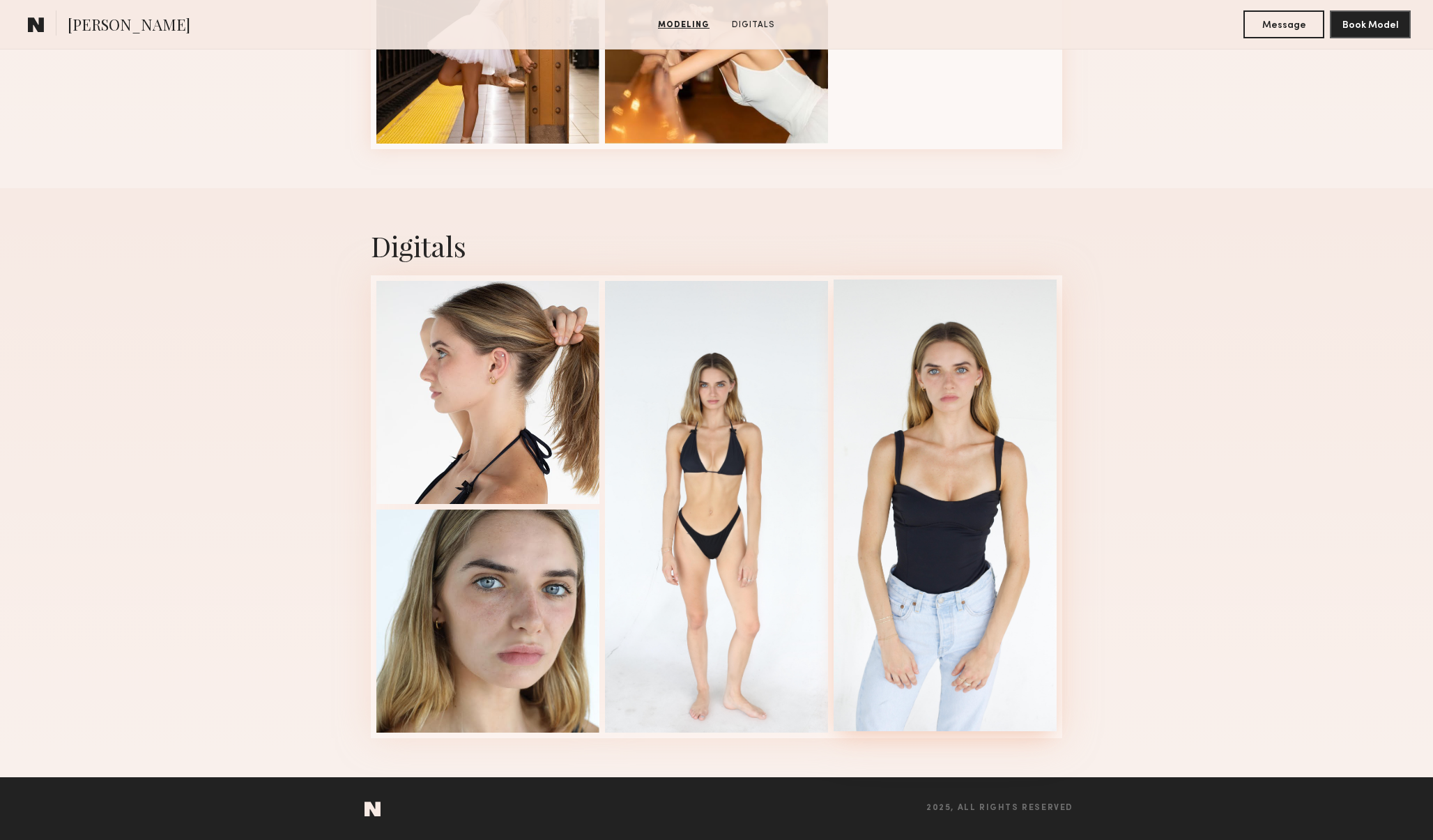
scroll to position [1177, 0]
